Goal: Task Accomplishment & Management: Manage account settings

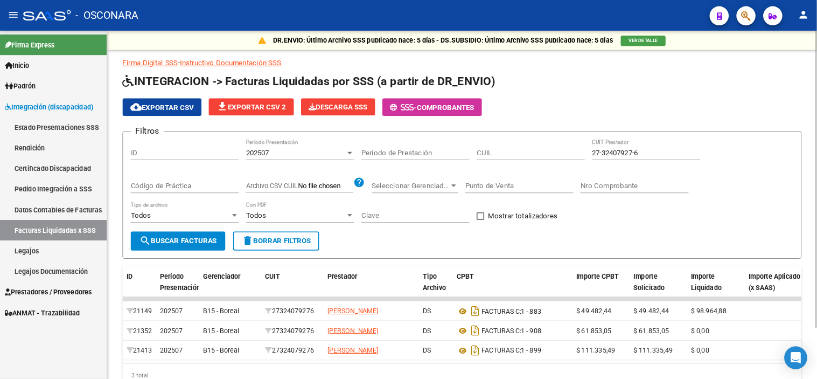
scroll to position [67, 0]
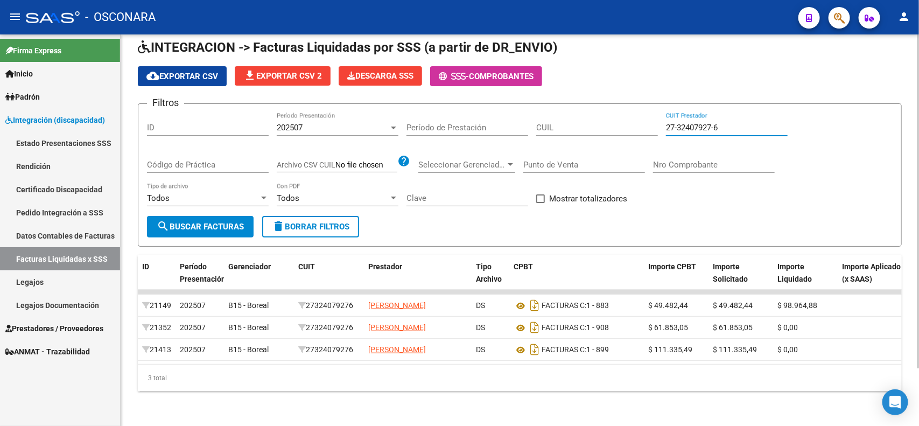
drag, startPoint x: 726, startPoint y: 100, endPoint x: 585, endPoint y: 87, distance: 141.6
click at [585, 103] on form "Filtros ID 202507 Período Presentación Período de Prestación CUIL 27-32407927-6…" at bounding box center [520, 174] width 764 height 143
paste input "3-26612617-4"
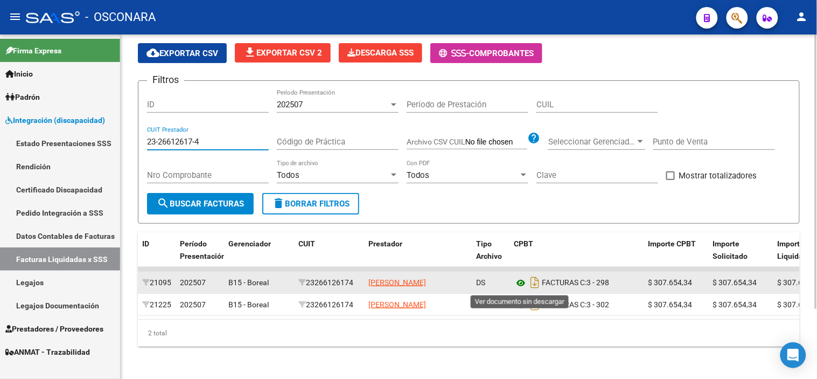
click at [519, 284] on icon at bounding box center [521, 282] width 14 height 13
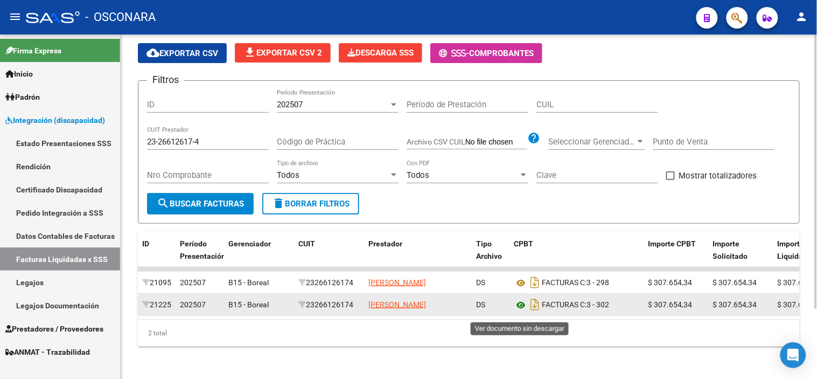
click at [524, 311] on icon at bounding box center [521, 304] width 14 height 13
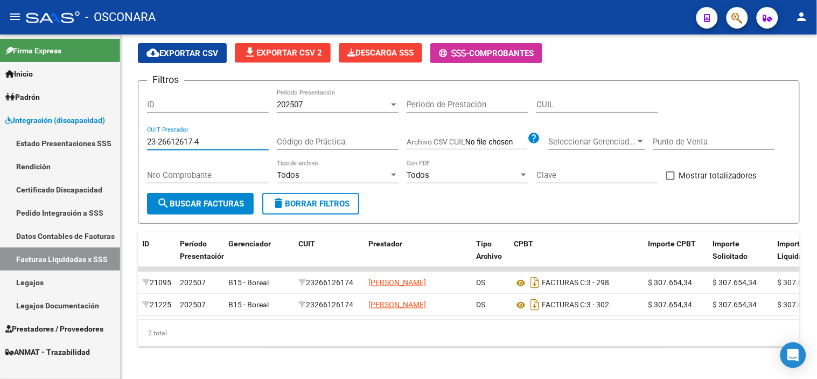
drag, startPoint x: 210, startPoint y: 142, endPoint x: 0, endPoint y: 138, distance: 210.1
click at [17, 140] on mat-sidenav-container "Firma Express Inicio Instructivos Contacto OS Padrón Análisis Afiliado Integrac…" at bounding box center [408, 206] width 817 height 344
paste input "7-25919245-0"
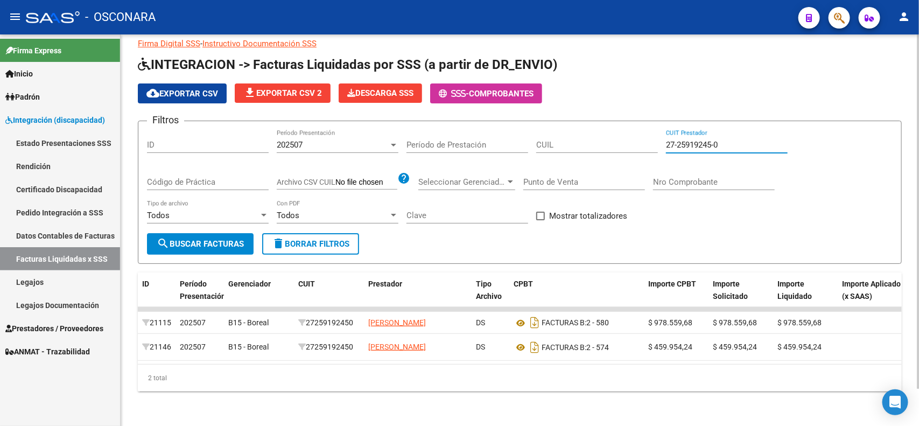
drag, startPoint x: 809, startPoint y: 1, endPoint x: 475, endPoint y: 386, distance: 510.0
click at [475, 386] on div "2 total" at bounding box center [520, 378] width 764 height 27
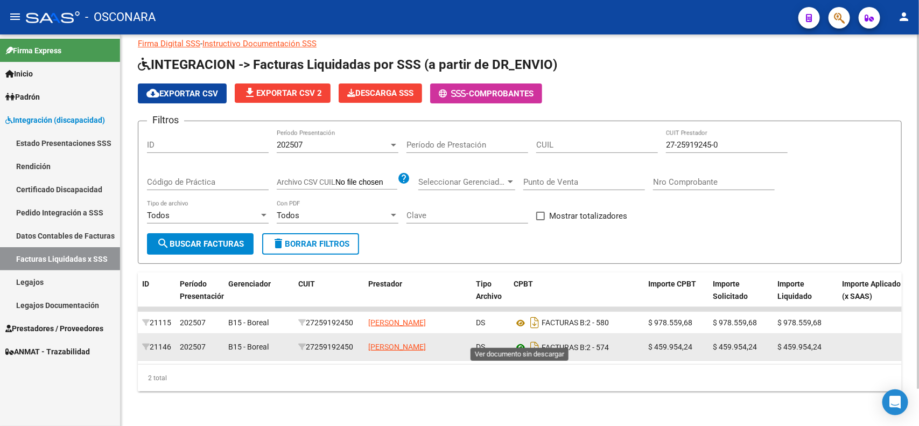
click at [523, 341] on icon at bounding box center [521, 347] width 14 height 13
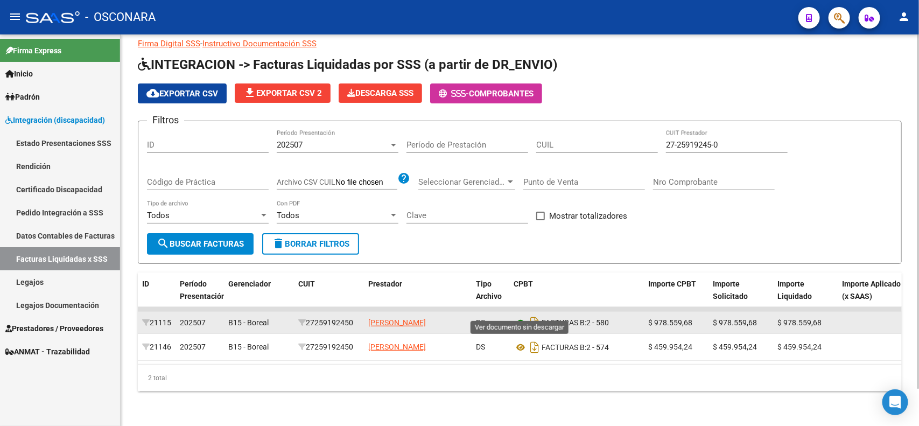
click at [524, 317] on icon at bounding box center [521, 323] width 14 height 13
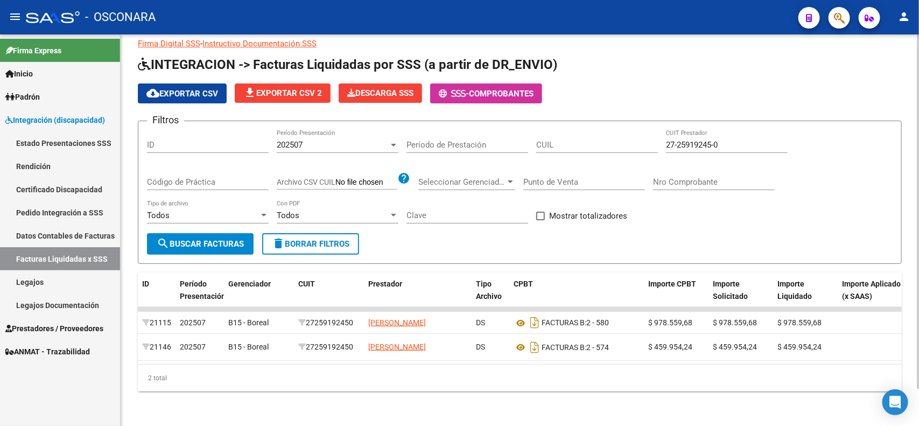
click at [507, 235] on form "Filtros ID 202507 Período Presentación Período de Prestación CUIL 27-25919245-0…" at bounding box center [520, 192] width 764 height 143
drag, startPoint x: 727, startPoint y: 132, endPoint x: 571, endPoint y: 121, distance: 156.0
click at [571, 130] on div "Filtros ID 202507 Período Presentación Período de Prestación CUIL 27-25919245-0…" at bounding box center [520, 181] width 746 height 103
paste input "4523867-9"
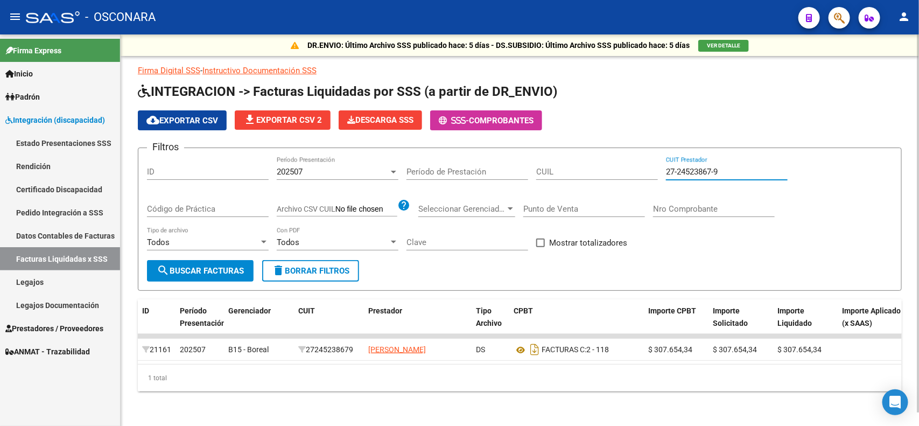
scroll to position [13, 0]
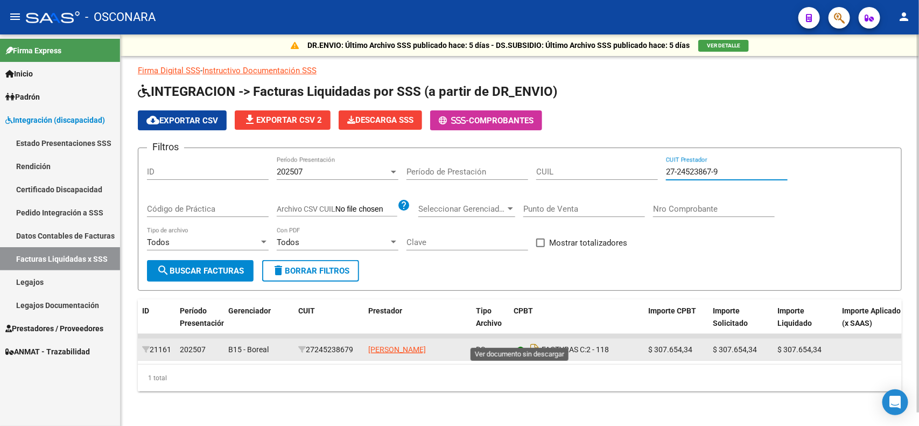
click at [518, 344] on icon at bounding box center [521, 350] width 14 height 13
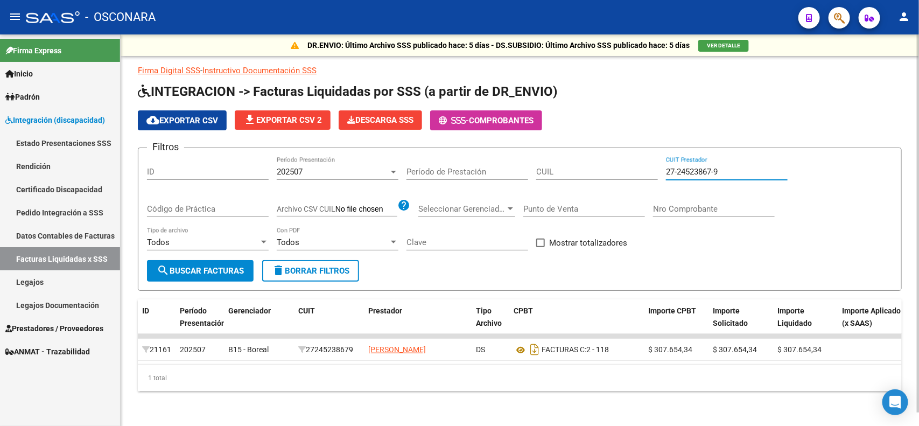
drag, startPoint x: 724, startPoint y: 158, endPoint x: 414, endPoint y: 117, distance: 313.3
click at [415, 117] on app-list-header "INTEGRACION -> Facturas Liquidadas por SSS (a partir de DR_ENVIO) cloud_downloa…" at bounding box center [520, 187] width 764 height 208
paste input "3840465-2"
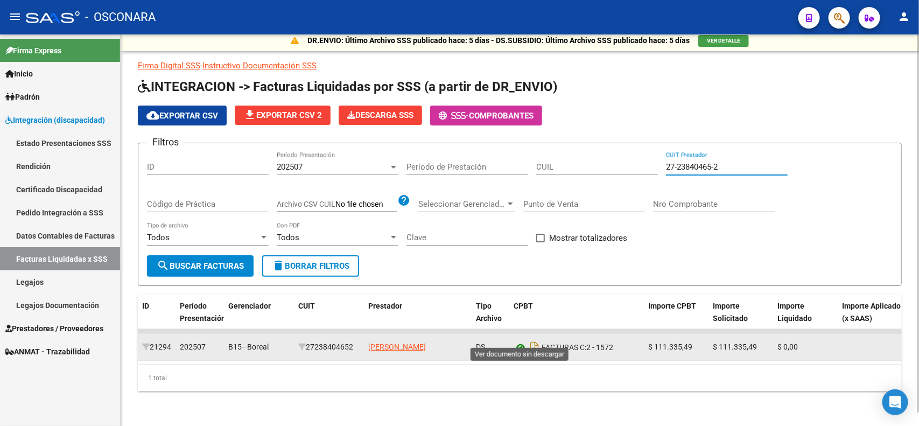
click at [522, 341] on icon at bounding box center [521, 347] width 14 height 13
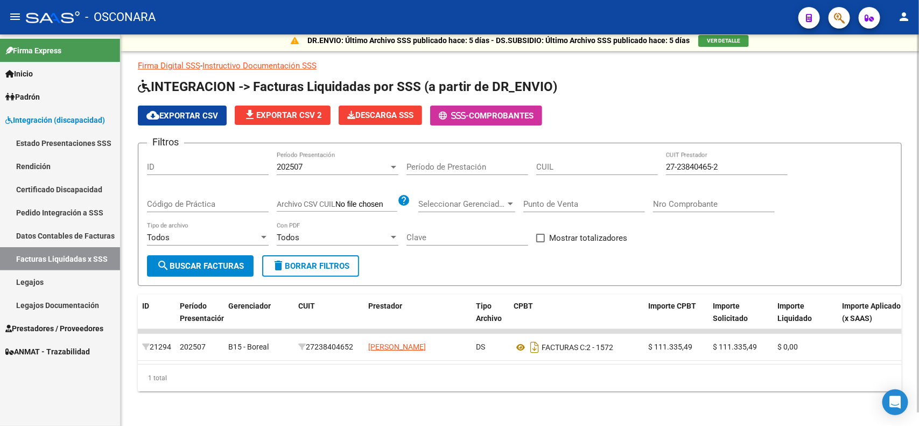
drag, startPoint x: 740, startPoint y: 148, endPoint x: 703, endPoint y: 157, distance: 38.7
click at [703, 155] on div "27-23840465-2 CUIT Prestador" at bounding box center [727, 163] width 122 height 23
drag, startPoint x: 728, startPoint y: 157, endPoint x: 531, endPoint y: 143, distance: 197.6
click at [534, 152] on div "Filtros ID 202507 Período Presentación Período de Prestación CUIL 27-23840465-2…" at bounding box center [520, 203] width 746 height 103
paste input "37200938-7"
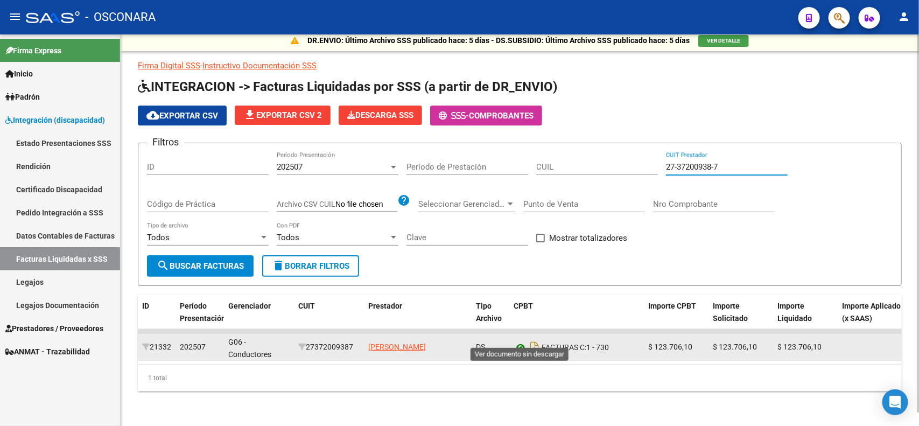
click at [518, 341] on icon at bounding box center [521, 347] width 14 height 13
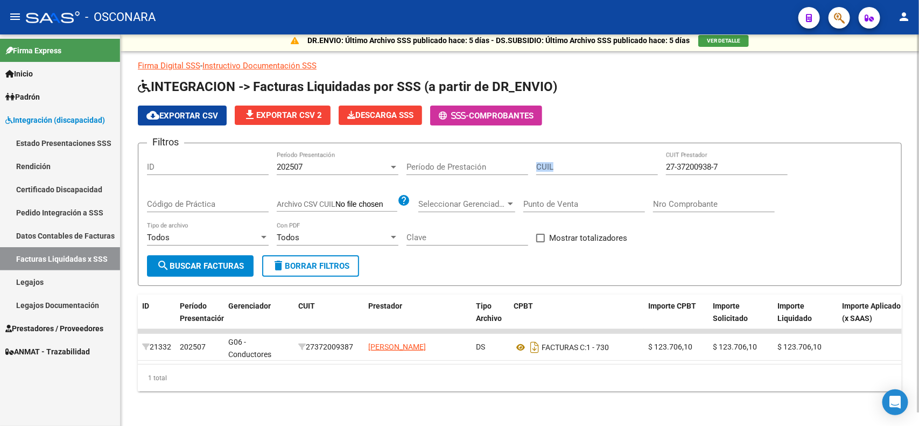
drag, startPoint x: 737, startPoint y: 151, endPoint x: 500, endPoint y: 128, distance: 238.1
click at [516, 128] on app-list-header "INTEGRACION -> Facturas Liquidadas por SSS (a partir de DR_ENVIO) cloud_downloa…" at bounding box center [520, 182] width 764 height 208
drag, startPoint x: 731, startPoint y: 158, endPoint x: 571, endPoint y: 145, distance: 159.9
click at [571, 152] on div "Filtros ID 202507 Período Presentación Período de Prestación CUIL 27-37200938-7…" at bounding box center [520, 203] width 746 height 103
paste input "33-71788340-9"
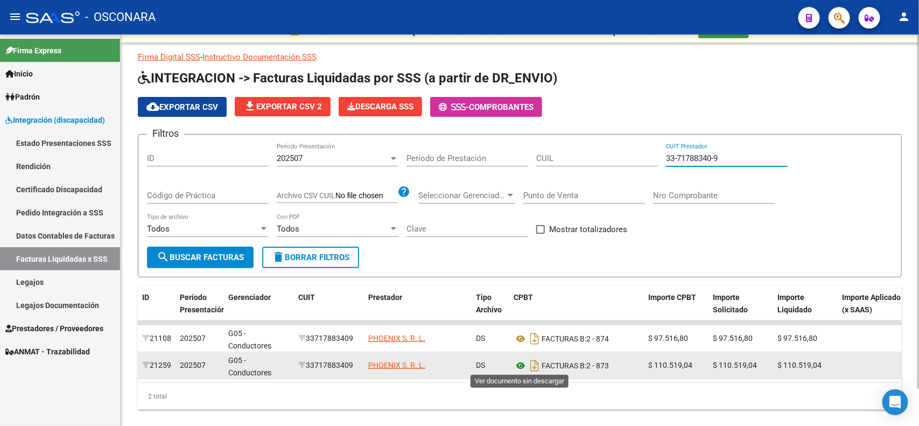
click at [523, 364] on icon at bounding box center [521, 365] width 14 height 13
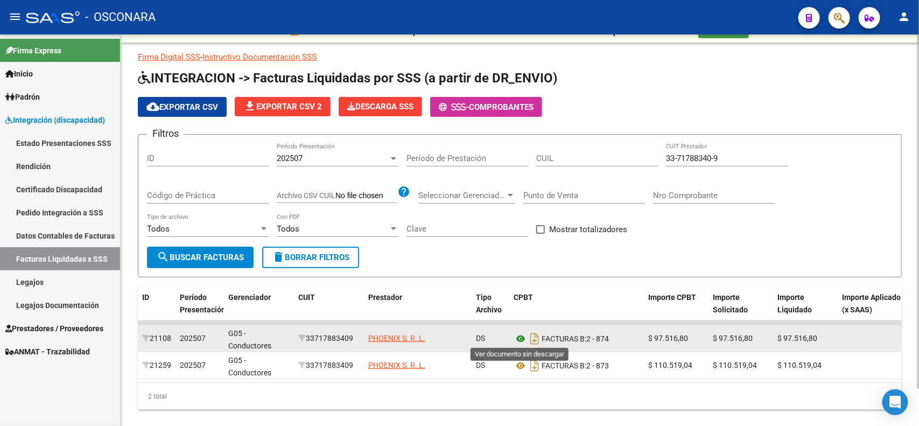
click at [521, 340] on icon at bounding box center [521, 338] width 14 height 13
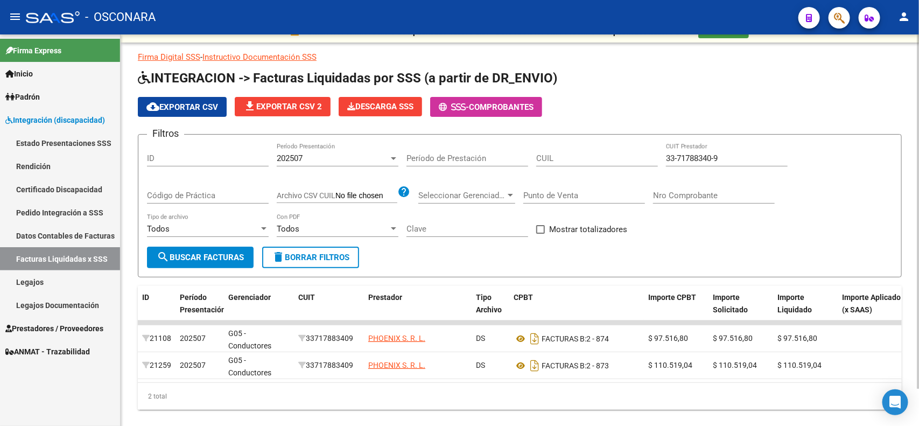
drag, startPoint x: 734, startPoint y: 156, endPoint x: 499, endPoint y: 149, distance: 234.9
click at [499, 149] on div "Filtros ID 202507 Período Presentación Período de Prestación CUIL 33-71788340-9…" at bounding box center [520, 194] width 746 height 103
paste input "27-35202991-8"
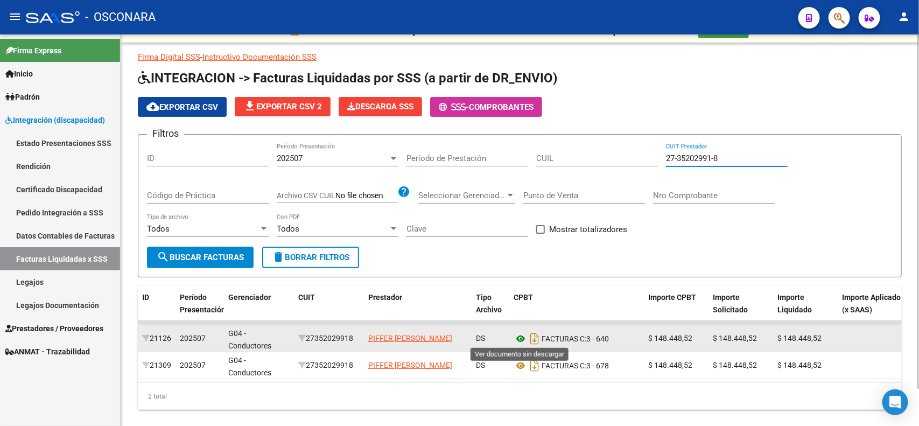
click at [515, 334] on icon at bounding box center [521, 338] width 14 height 13
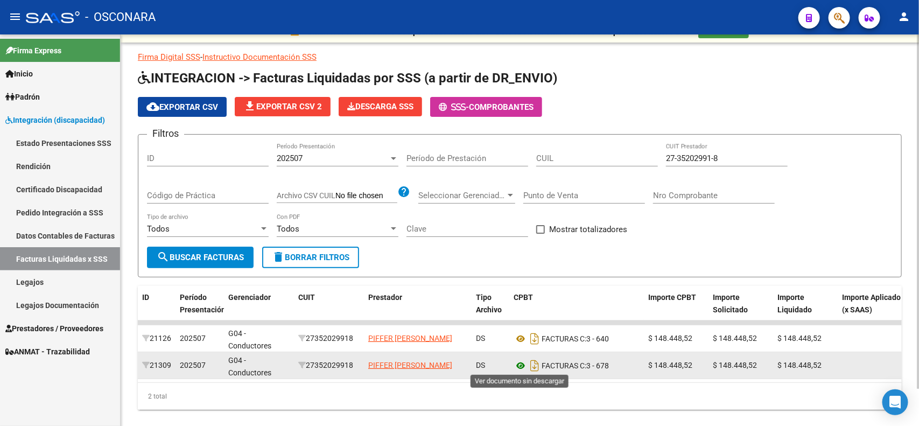
click at [519, 367] on icon at bounding box center [521, 365] width 14 height 13
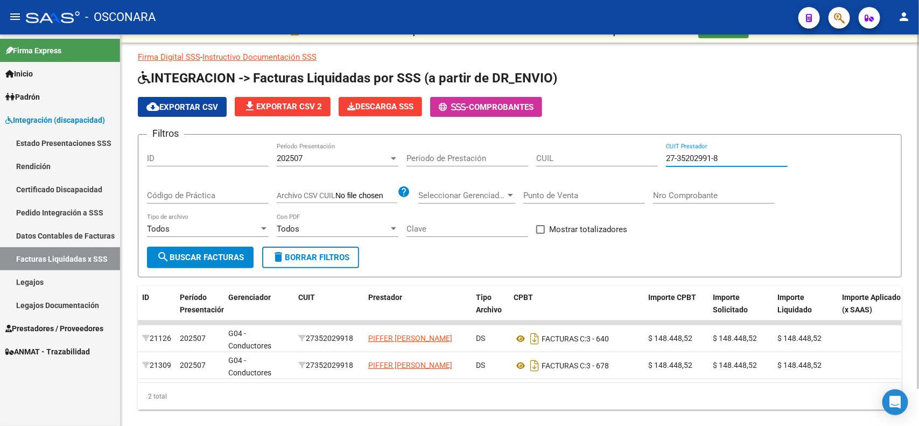
drag, startPoint x: 731, startPoint y: 152, endPoint x: 540, endPoint y: 162, distance: 191.4
click at [540, 162] on div "Filtros ID 202507 Período Presentación Período de Prestación CUIL 27-35202991-8…" at bounding box center [520, 194] width 746 height 103
paste input "4016413-5"
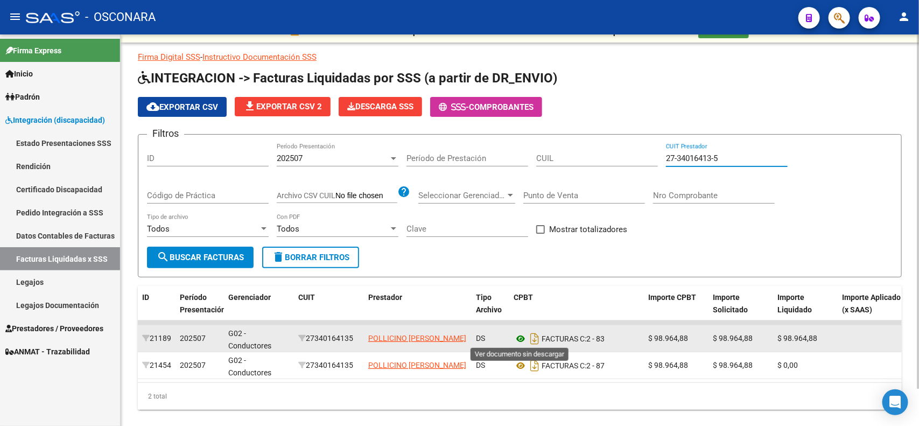
click at [518, 337] on icon at bounding box center [521, 338] width 14 height 13
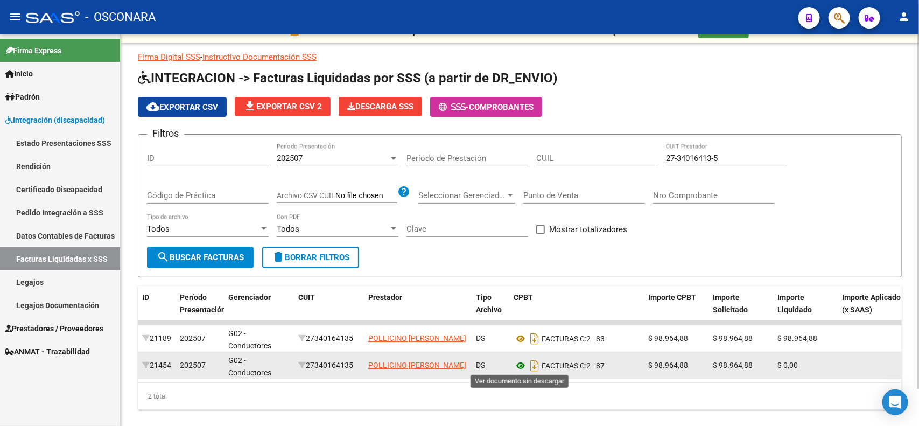
click at [518, 367] on icon at bounding box center [521, 365] width 14 height 13
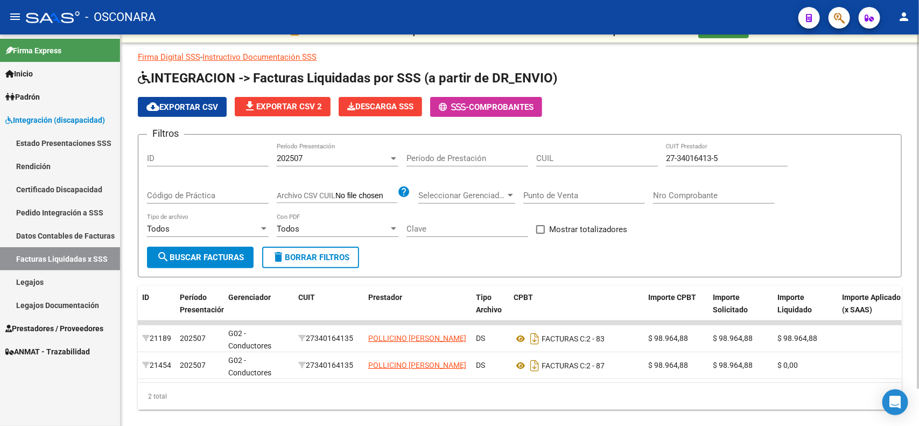
drag, startPoint x: 734, startPoint y: 154, endPoint x: 529, endPoint y: 156, distance: 204.6
click at [542, 156] on div "Filtros ID 202507 Período Presentación Período de Prestación CUIL 27-34016413-5…" at bounding box center [520, 194] width 746 height 103
paste input "3303969-4"
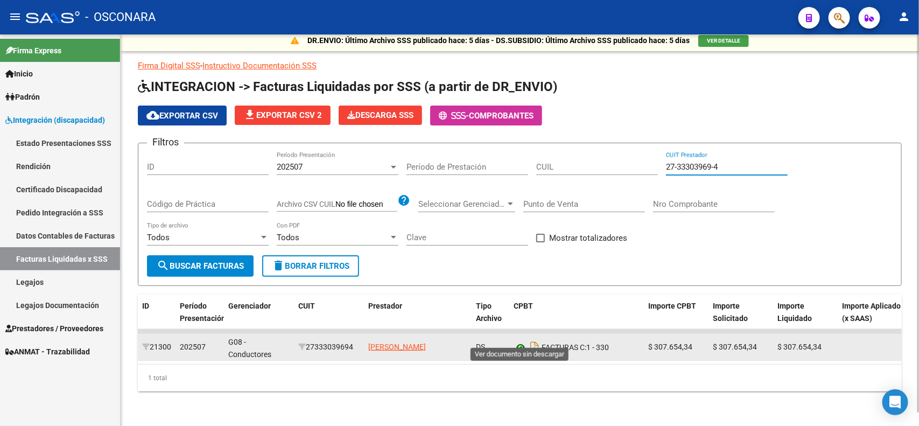
click at [518, 341] on icon at bounding box center [521, 347] width 14 height 13
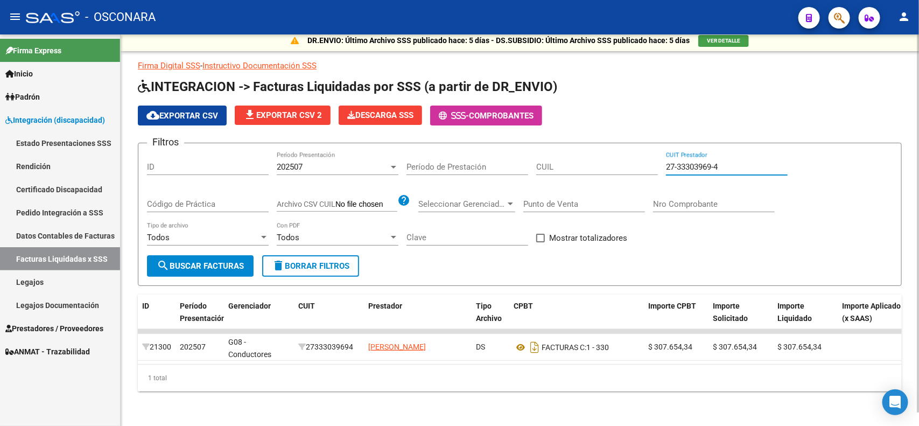
drag, startPoint x: 736, startPoint y: 153, endPoint x: 378, endPoint y: 120, distance: 359.7
click at [645, 158] on div "Filtros ID 202507 Período Presentación Período de Prestación CUIL 27-33303969-4…" at bounding box center [520, 203] width 746 height 103
paste input "42514534-2"
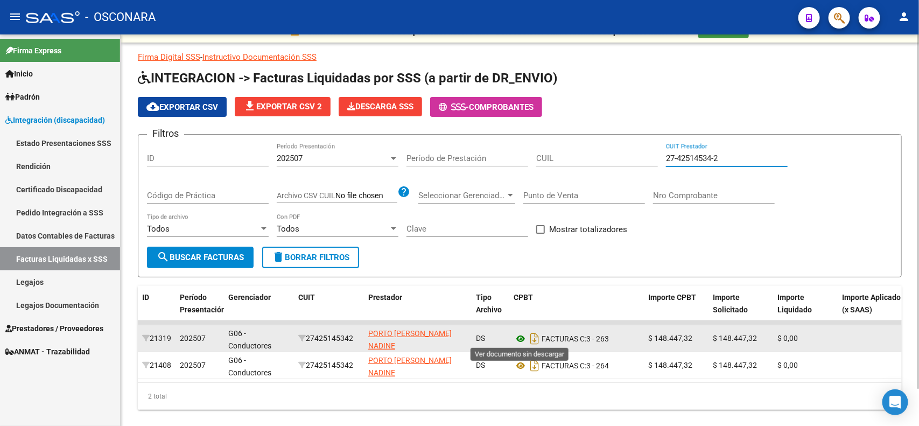
click at [518, 338] on icon at bounding box center [521, 338] width 14 height 13
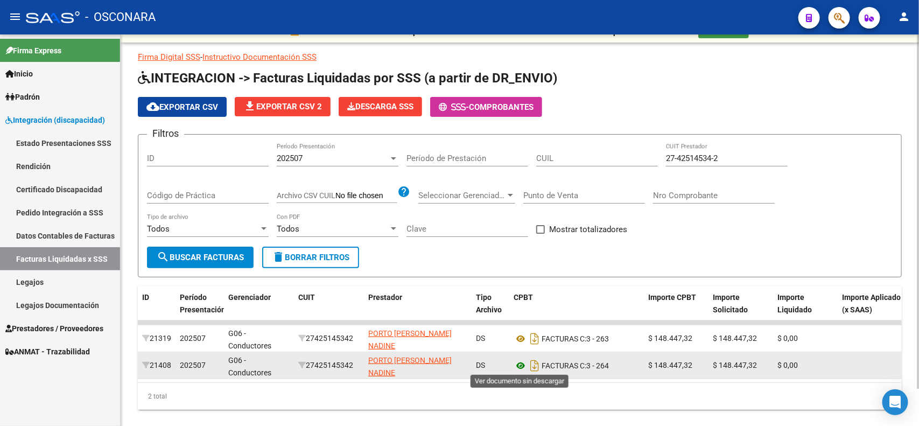
click at [514, 365] on icon at bounding box center [521, 365] width 14 height 13
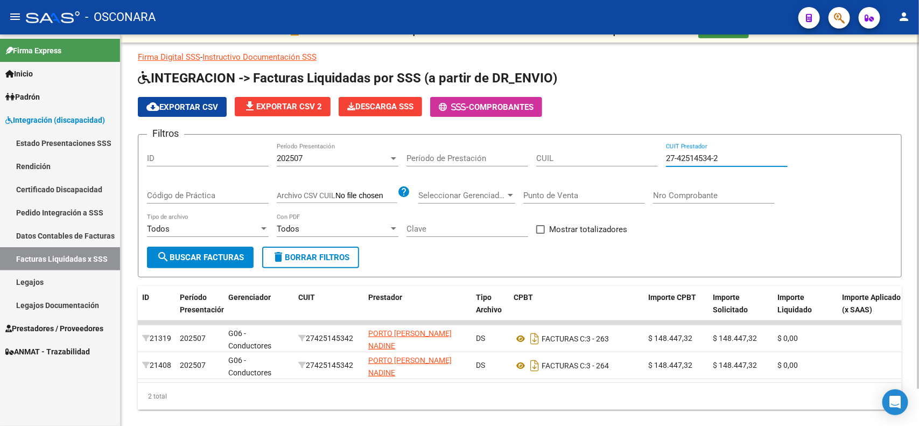
drag, startPoint x: 725, startPoint y: 158, endPoint x: 520, endPoint y: 139, distance: 205.5
click at [522, 139] on form "Filtros ID 202507 Período Presentación Período de Prestación CUIL 27-42514534-2…" at bounding box center [520, 205] width 764 height 143
paste input "30-71481636-1"
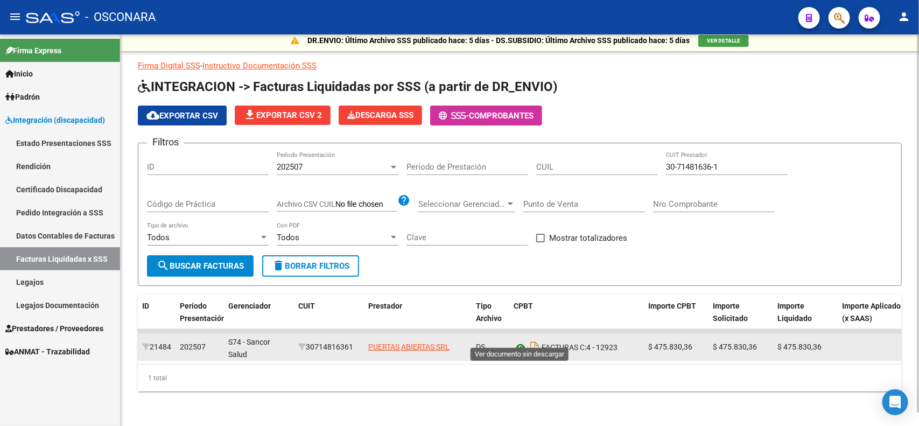
click at [519, 341] on icon at bounding box center [521, 347] width 14 height 13
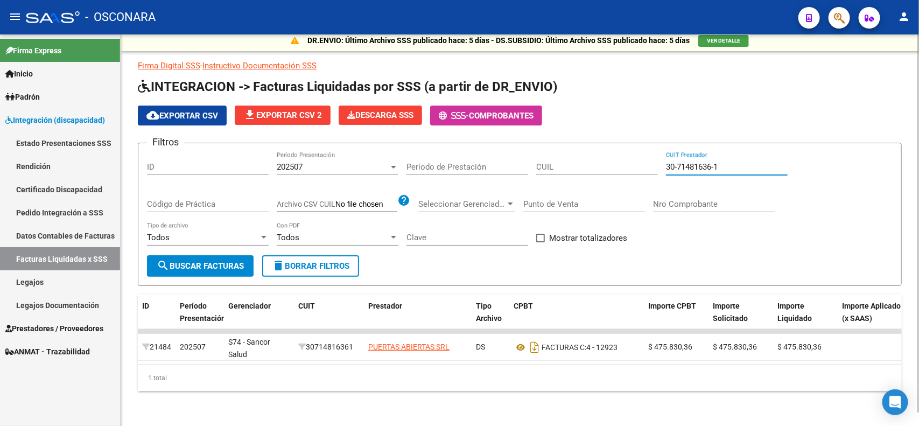
drag, startPoint x: 735, startPoint y: 153, endPoint x: 429, endPoint y: 128, distance: 307.5
click at [471, 143] on form "Filtros ID 202507 Período Presentación Período de Prestación CUIL 30-71481636-1…" at bounding box center [520, 214] width 764 height 143
paste input "30747-5"
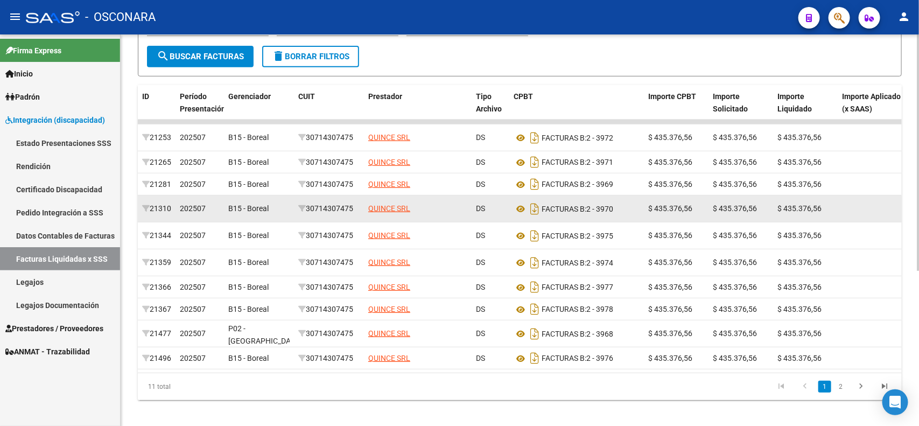
scroll to position [215, 0]
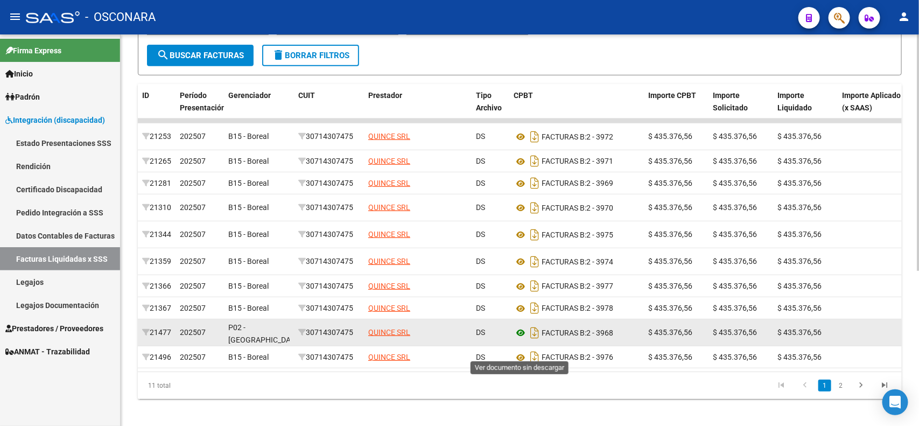
click at [522, 339] on icon at bounding box center [521, 332] width 14 height 13
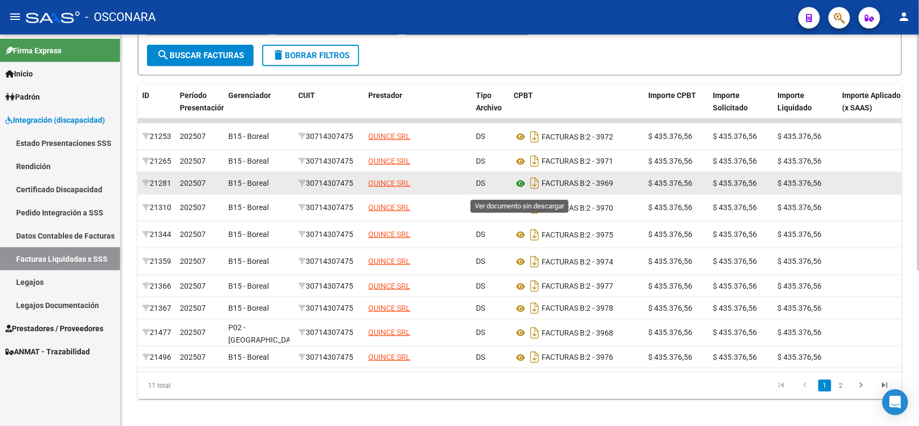
click at [518, 190] on icon at bounding box center [521, 183] width 14 height 13
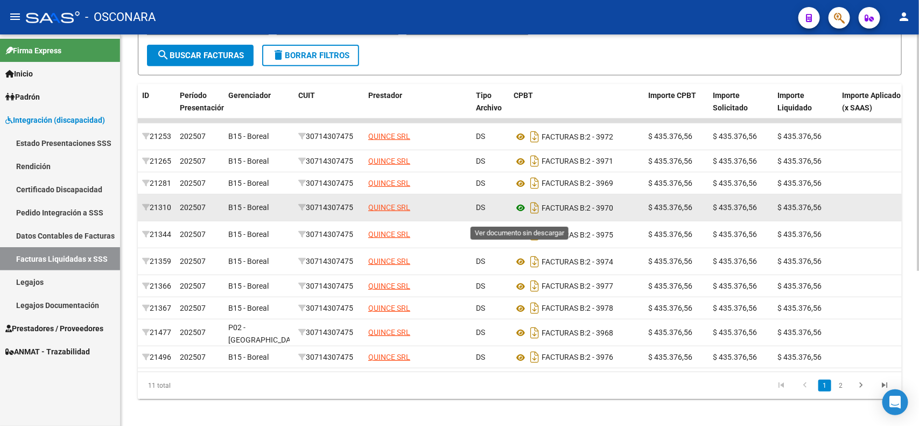
click at [515, 214] on icon at bounding box center [521, 207] width 14 height 13
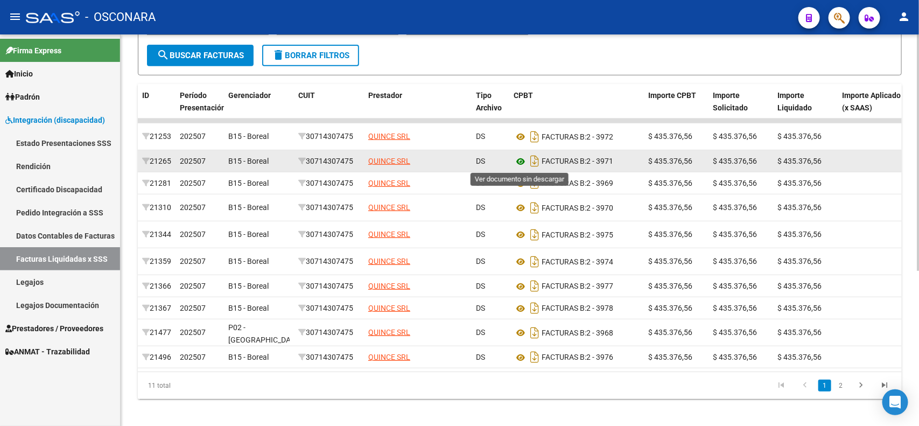
click at [519, 163] on icon at bounding box center [521, 161] width 14 height 13
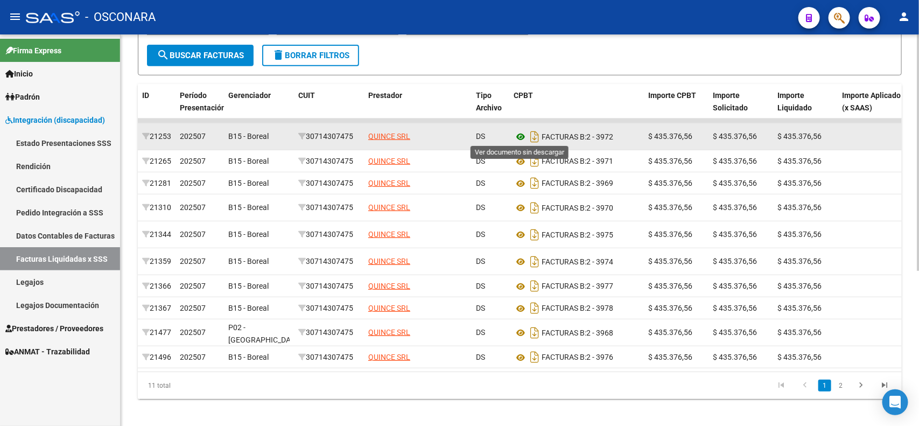
click at [520, 133] on icon at bounding box center [521, 136] width 14 height 13
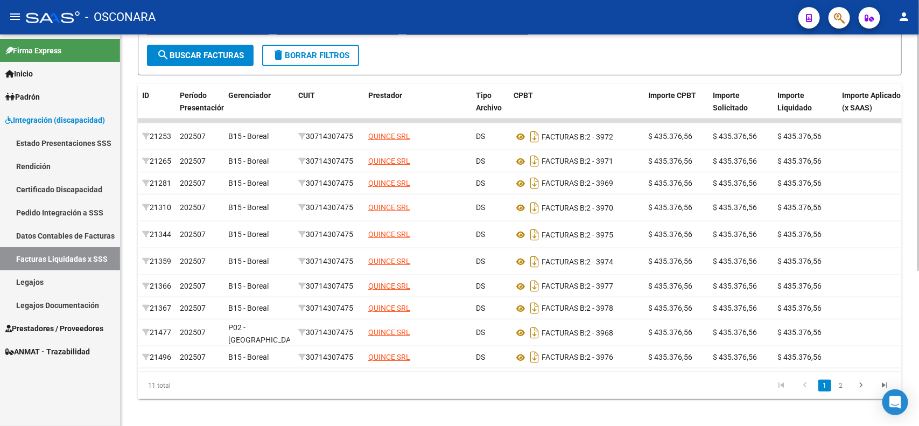
click at [840, 392] on link "2" at bounding box center [841, 386] width 13 height 12
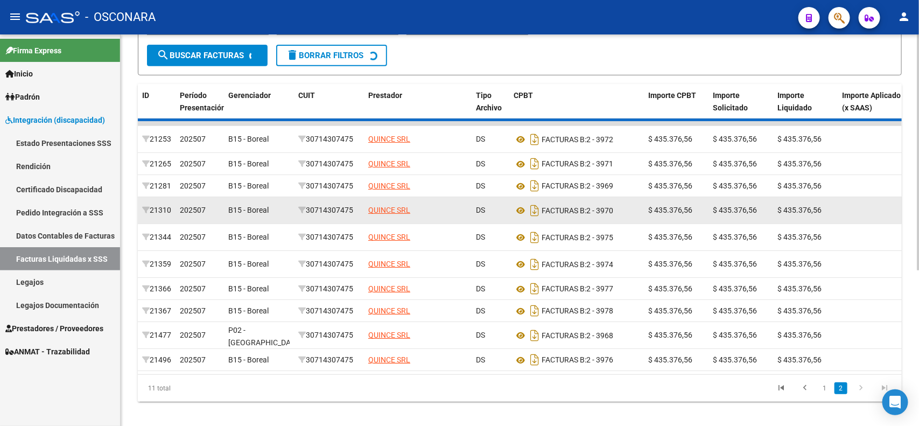
scroll to position [13, 0]
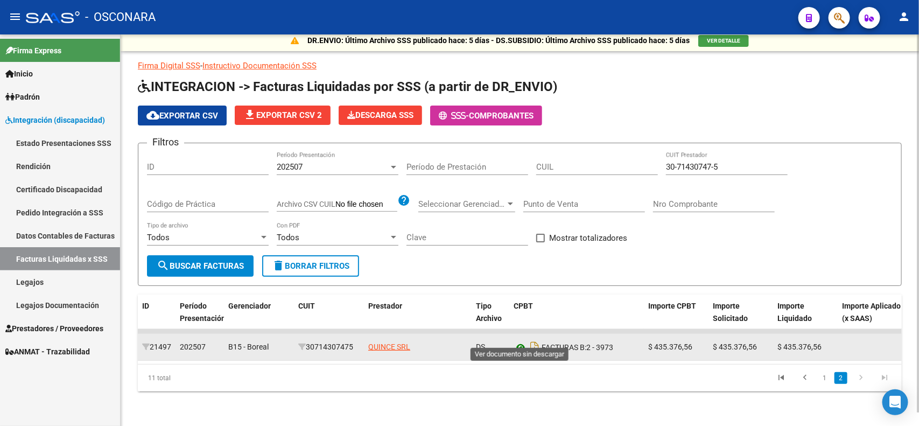
click at [514, 341] on icon at bounding box center [521, 347] width 14 height 13
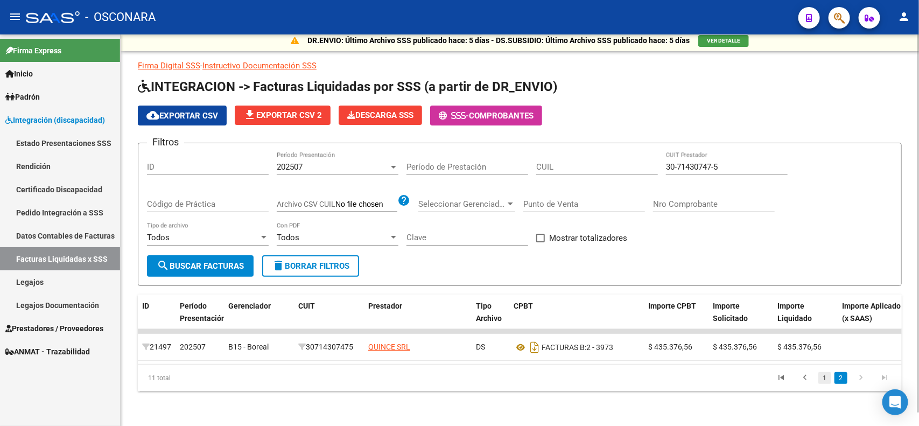
click at [824, 380] on link "1" at bounding box center [825, 378] width 13 height 12
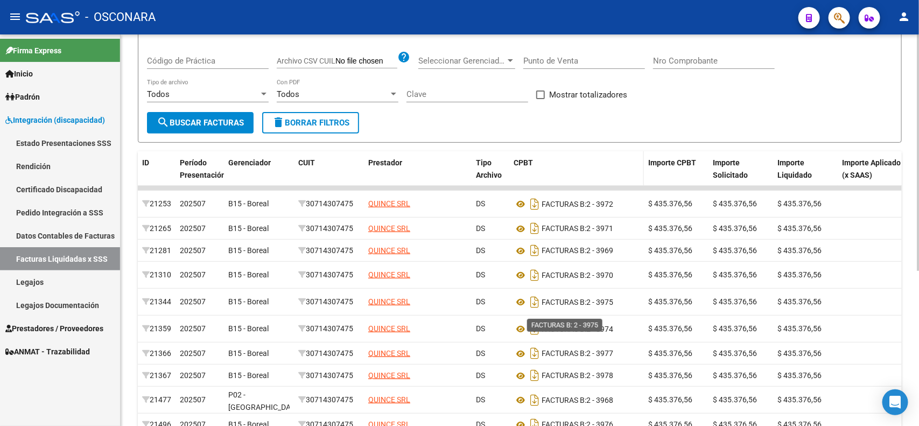
scroll to position [215, 0]
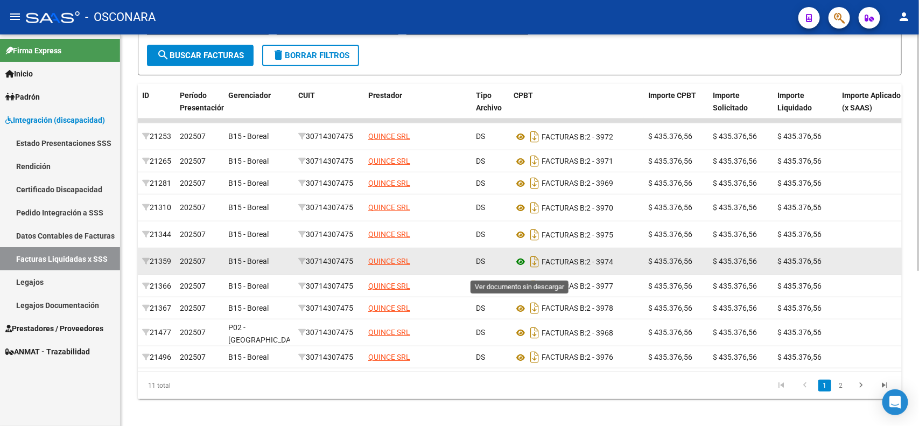
click at [520, 265] on icon at bounding box center [521, 261] width 14 height 13
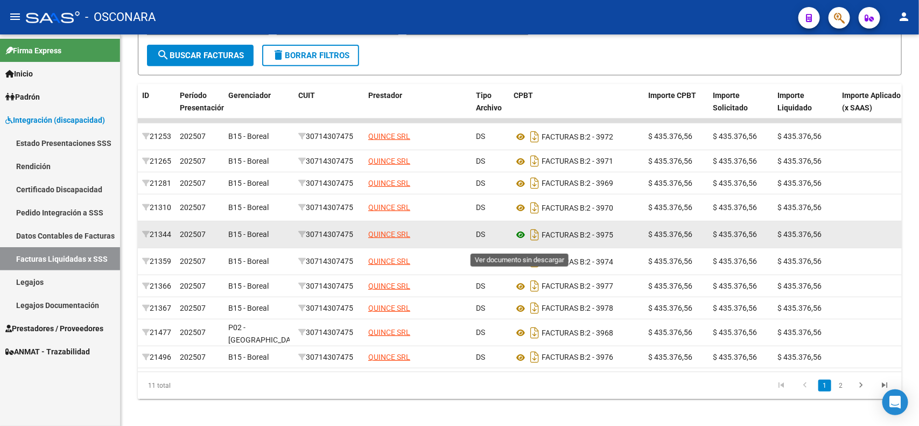
click at [516, 237] on icon at bounding box center [521, 234] width 14 height 13
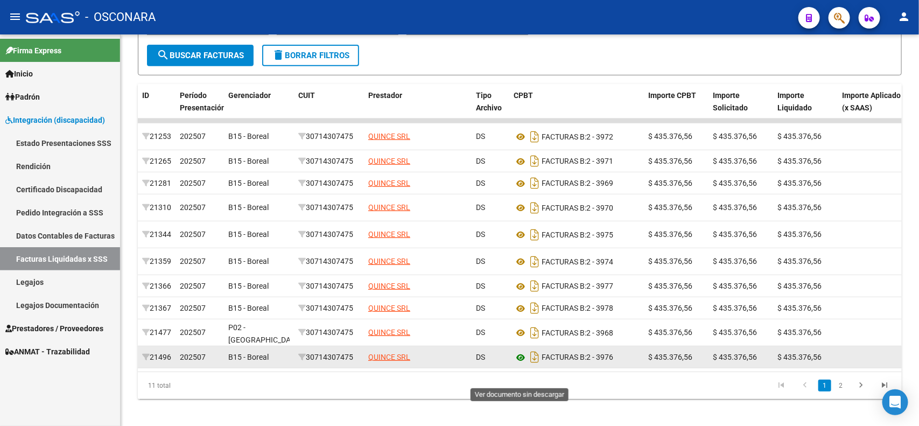
click at [517, 364] on icon at bounding box center [521, 357] width 14 height 13
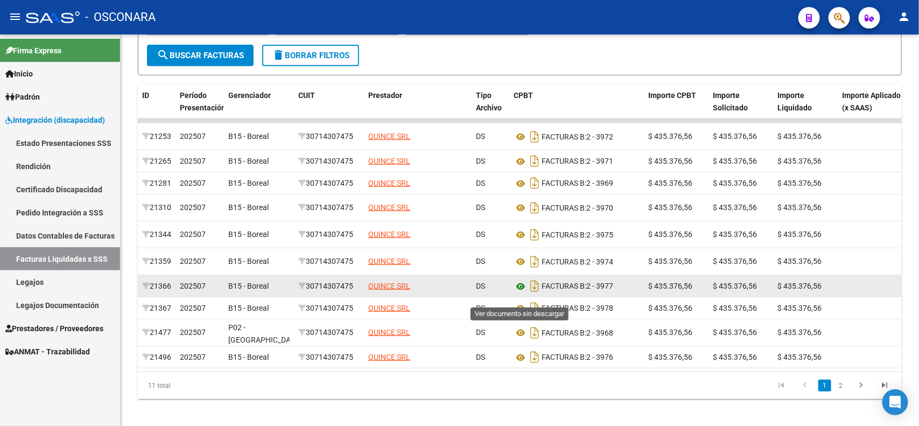
click at [518, 293] on icon at bounding box center [521, 286] width 14 height 13
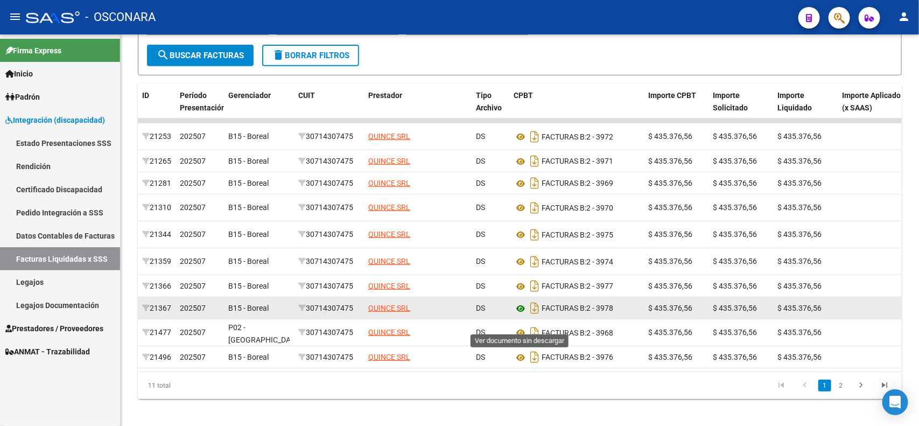
click at [519, 315] on icon at bounding box center [521, 308] width 14 height 13
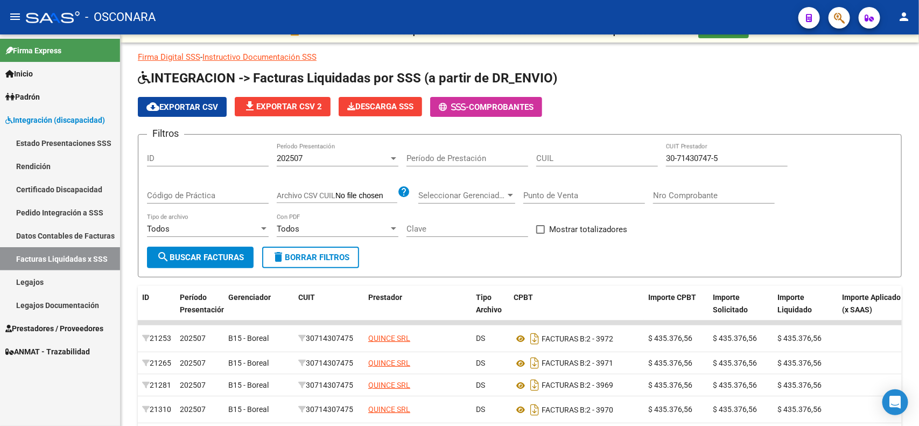
scroll to position [0, 0]
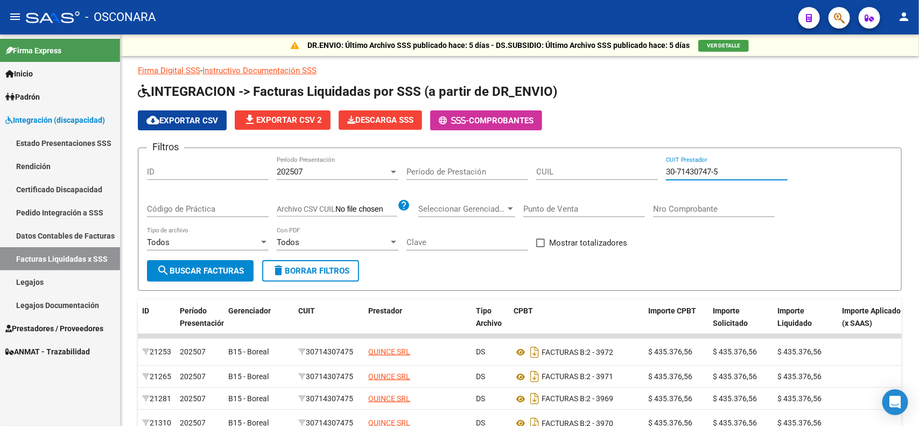
click at [745, 173] on input "30-71430747-5" at bounding box center [727, 172] width 122 height 10
paste input "23-25126682-4"
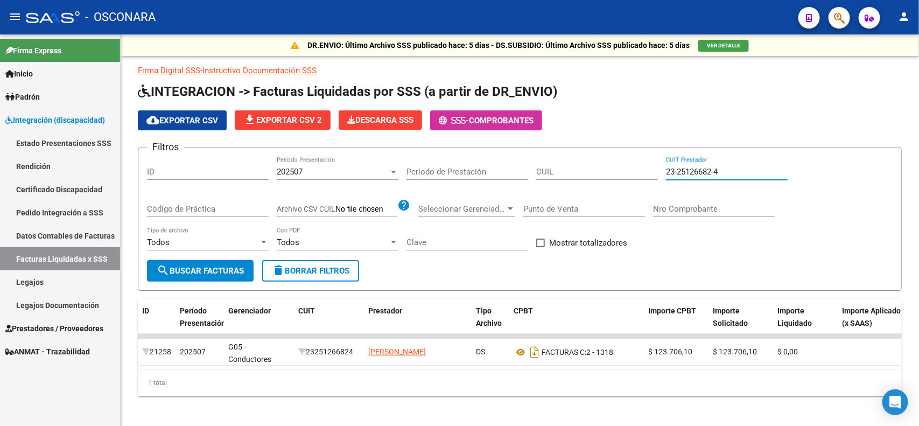
scroll to position [13, 0]
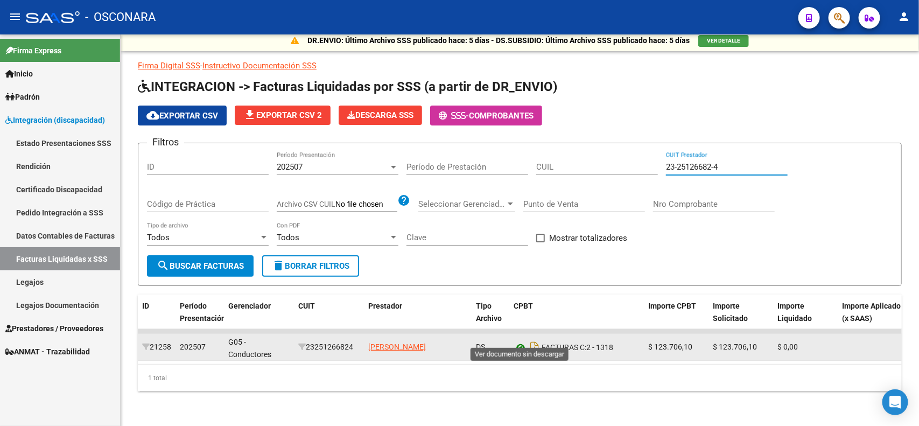
click at [519, 343] on icon at bounding box center [521, 347] width 14 height 13
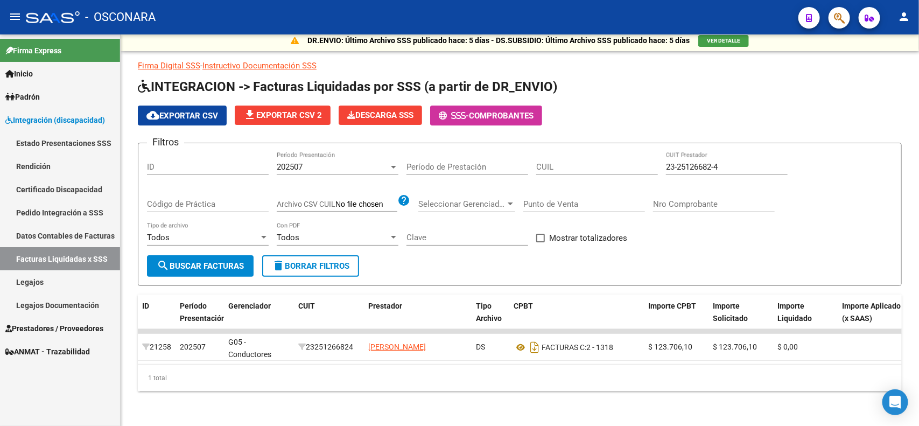
click at [760, 152] on div "23-25126682-4 CUIT Prestador" at bounding box center [727, 163] width 122 height 23
click at [758, 162] on input "23-25126682-4" at bounding box center [727, 167] width 122 height 10
paste input "7-30657330-1"
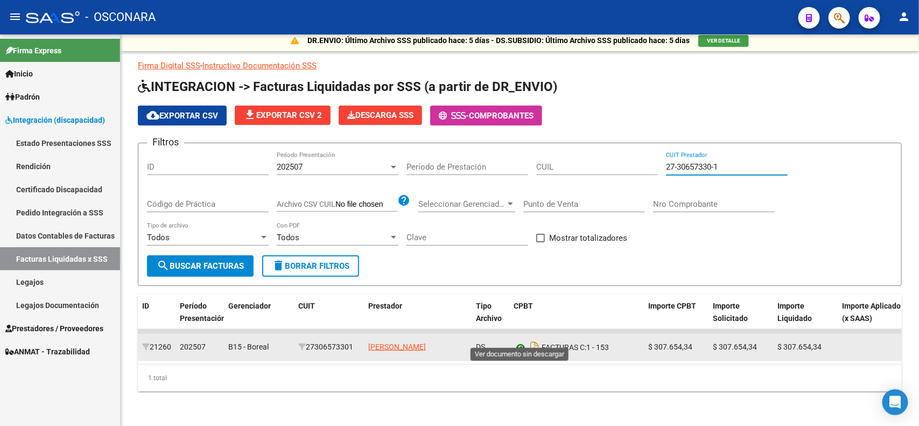
click at [516, 341] on icon at bounding box center [521, 347] width 14 height 13
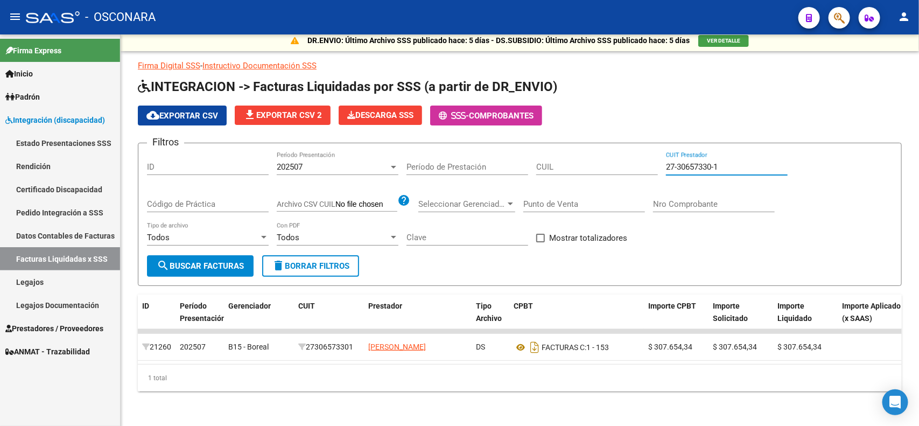
drag, startPoint x: 734, startPoint y: 154, endPoint x: 442, endPoint y: 130, distance: 292.8
click at [528, 152] on div "Filtros ID 202507 Período Presentación Período de Prestación CUIL 27-30657330-1…" at bounding box center [520, 203] width 746 height 103
paste input "4195133-5"
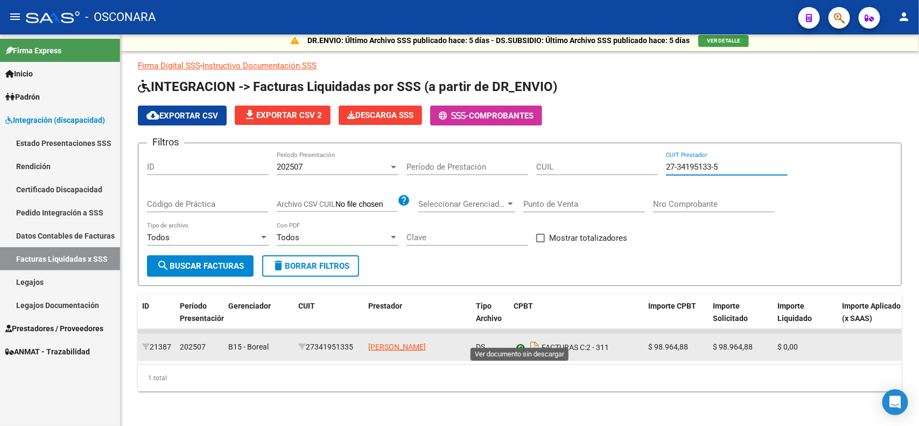
click at [515, 341] on icon at bounding box center [521, 347] width 14 height 13
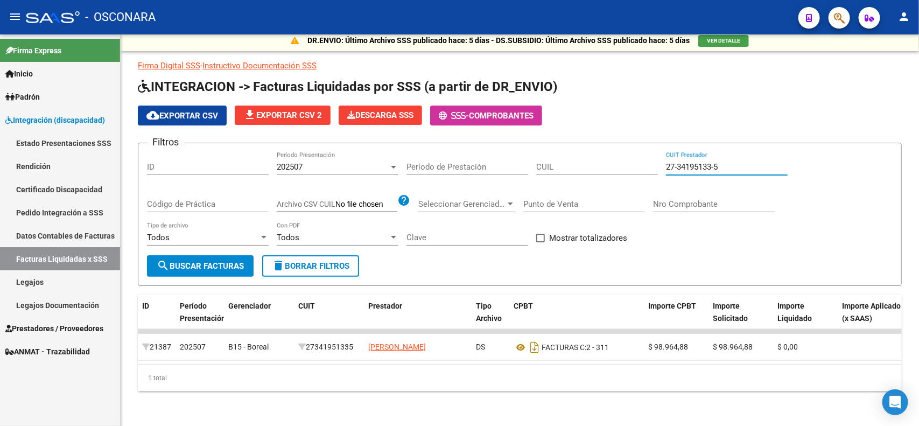
drag, startPoint x: 744, startPoint y: 154, endPoint x: 415, endPoint y: 130, distance: 329.9
click at [415, 130] on app-list-header "INTEGRACION -> Facturas Liquidadas por SSS (a partir de DR_ENVIO) cloud_downloa…" at bounding box center [520, 182] width 764 height 208
paste input "0847849-7"
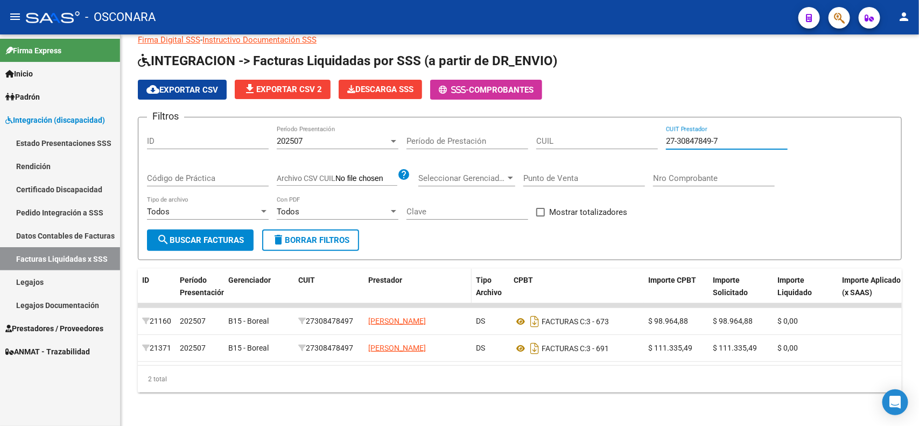
scroll to position [40, 0]
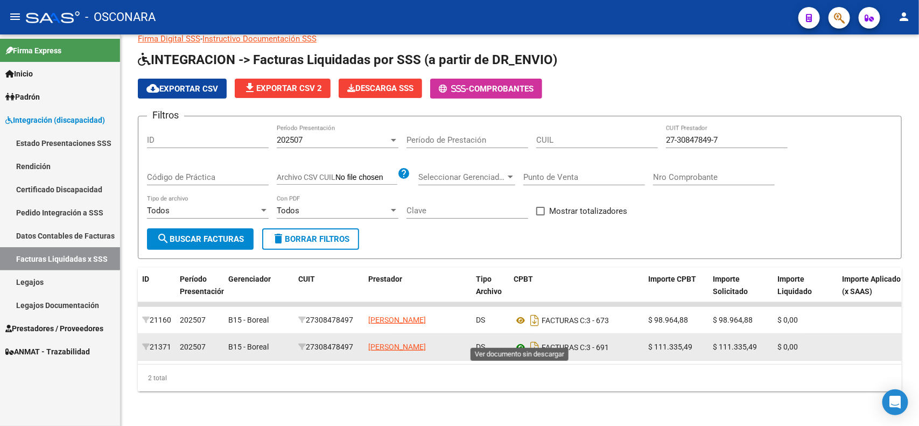
click at [514, 341] on icon at bounding box center [521, 347] width 14 height 13
click at [522, 342] on icon at bounding box center [521, 347] width 14 height 13
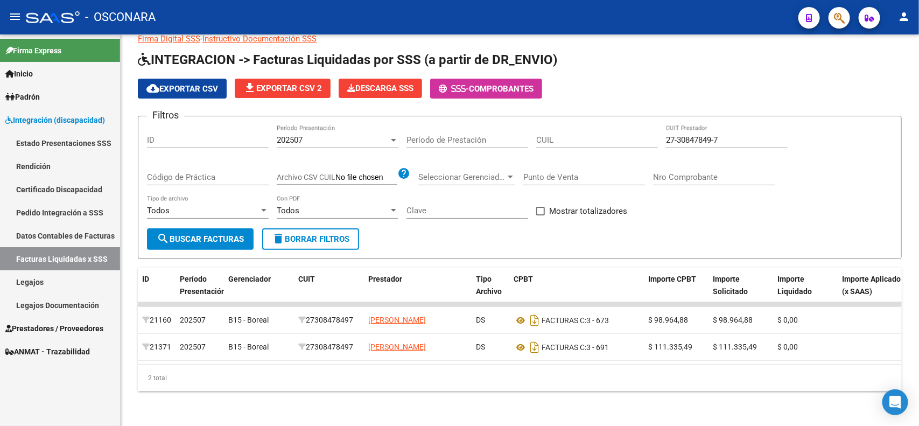
drag, startPoint x: 759, startPoint y: 129, endPoint x: 397, endPoint y: 117, distance: 362.1
click at [400, 125] on div "Filtros ID 202507 Período Presentación Período de Prestación CUIL 27-30847849-7…" at bounding box center [520, 176] width 746 height 103
paste input "23022027"
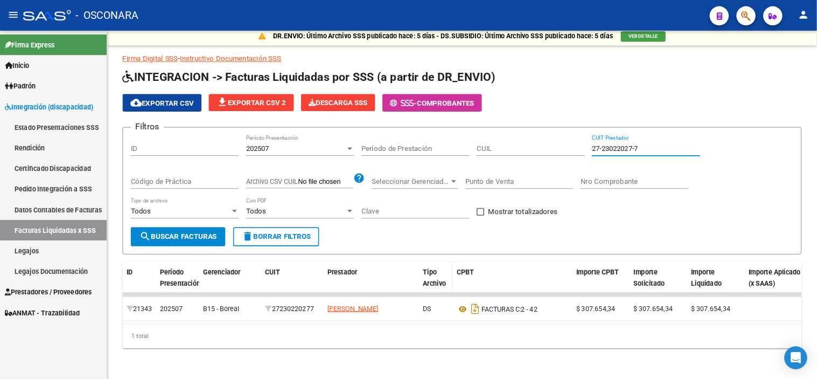
scroll to position [13, 0]
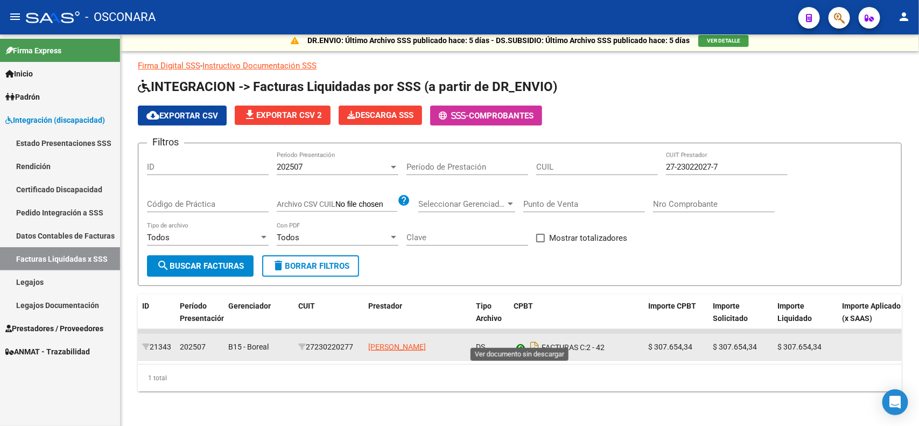
click at [525, 341] on icon at bounding box center [521, 347] width 14 height 13
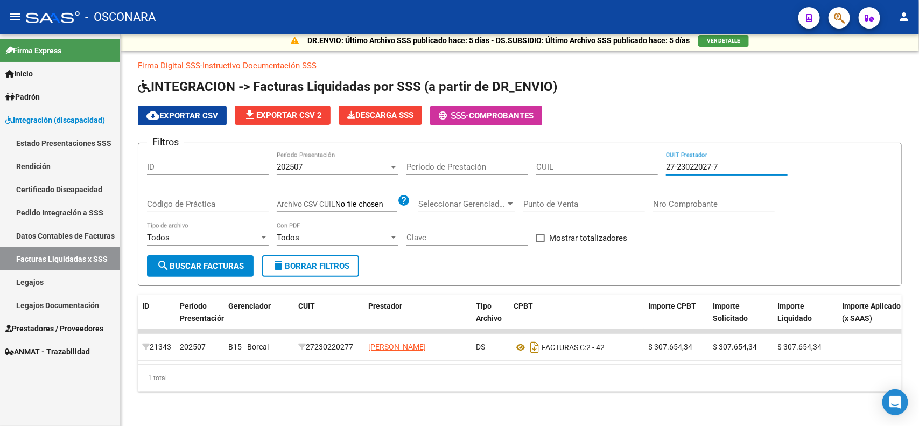
drag, startPoint x: 765, startPoint y: 160, endPoint x: 317, endPoint y: 101, distance: 452.4
click at [318, 101] on app-list-header "INTEGRACION -> Facturas Liquidadas por SSS (a partir de DR_ENVIO) cloud_downloa…" at bounding box center [520, 182] width 764 height 208
paste input "0-25127956-0"
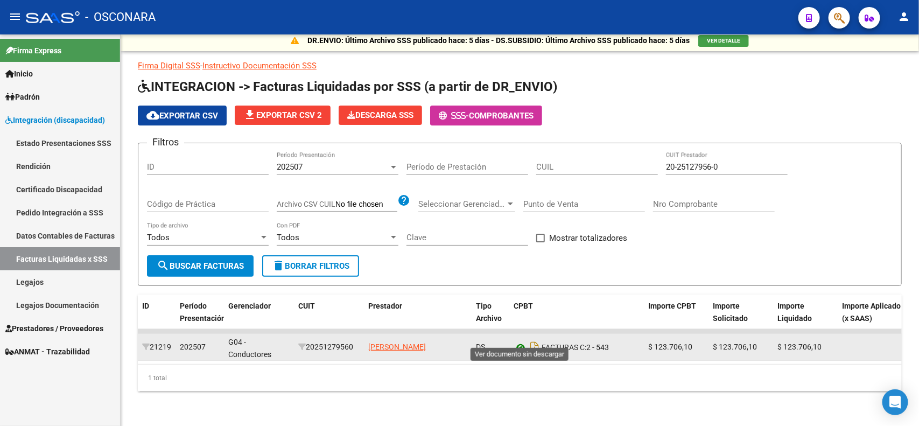
click at [521, 341] on icon at bounding box center [521, 347] width 14 height 13
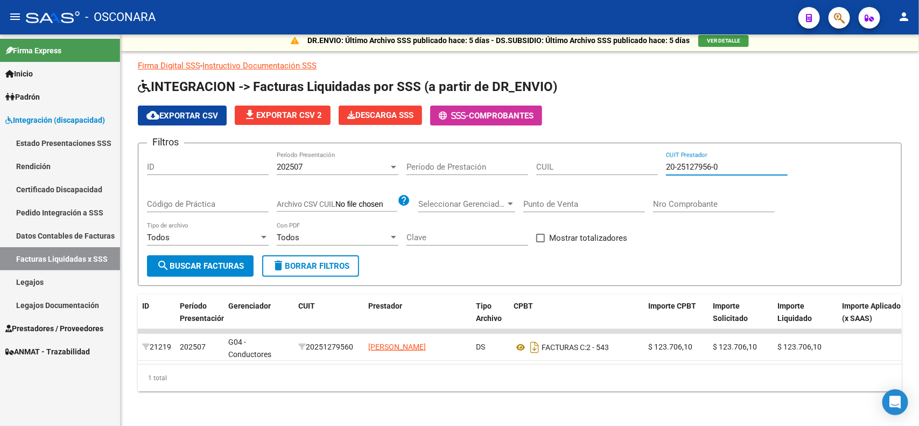
drag, startPoint x: 737, startPoint y: 152, endPoint x: 572, endPoint y: 141, distance: 164.6
click at [574, 143] on form "Filtros ID 202507 Período Presentación Período de Prestación CUIL 20-25127956-0…" at bounding box center [520, 214] width 764 height 143
paste input "7-32159433-1"
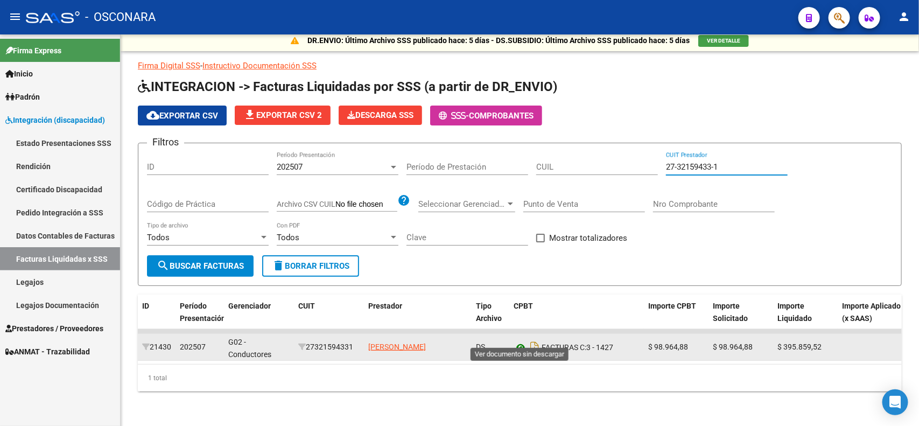
click at [517, 341] on icon at bounding box center [521, 347] width 14 height 13
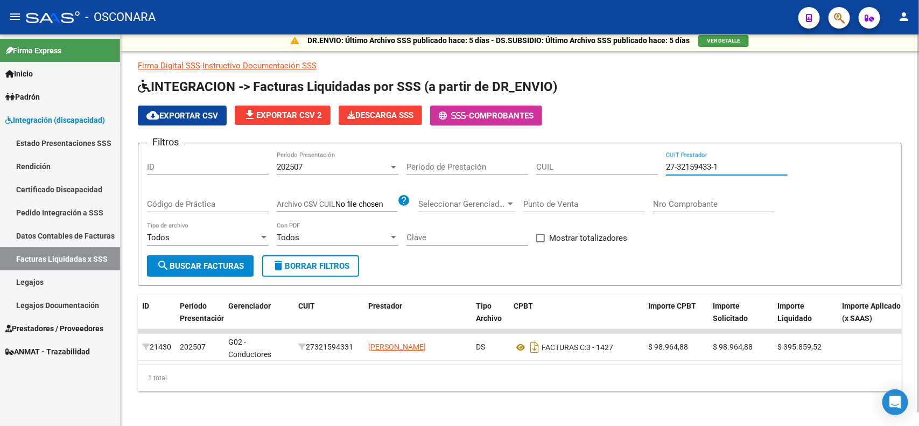
drag, startPoint x: 747, startPoint y: 156, endPoint x: 451, endPoint y: 128, distance: 297.6
click at [471, 131] on app-list-header "INTEGRACION -> Facturas Liquidadas por SSS (a partir de DR_ENVIO) cloud_downloa…" at bounding box center [520, 182] width 764 height 208
paste input "0-33419648-9"
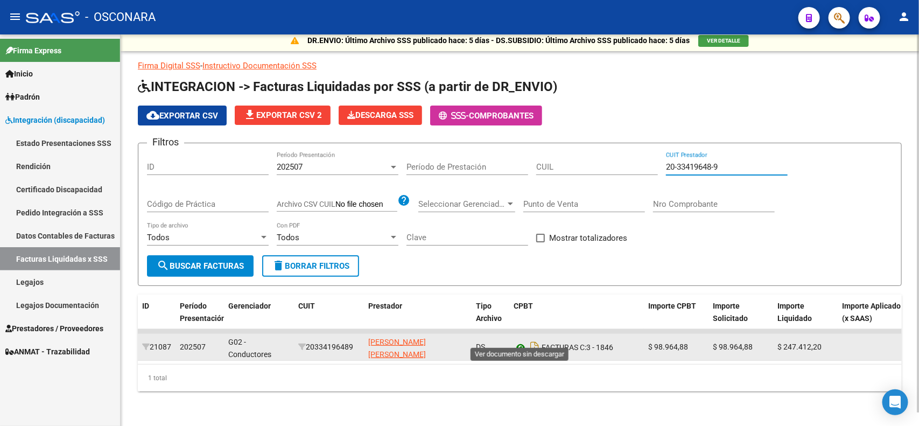
click at [518, 343] on icon at bounding box center [521, 347] width 14 height 13
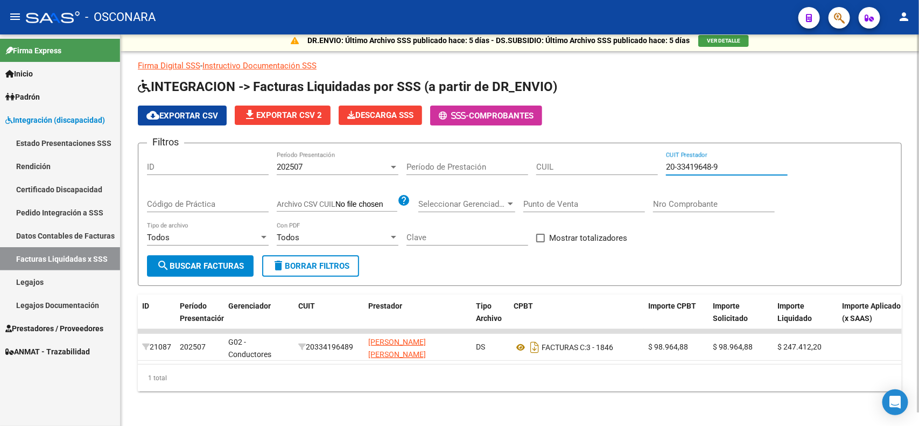
drag, startPoint x: 733, startPoint y: 157, endPoint x: 489, endPoint y: 131, distance: 245.9
click at [493, 143] on form "Filtros ID 202507 Período Presentación Período de Prestación CUIL 20-33419648-9…" at bounding box center [520, 214] width 764 height 143
paste input "7-29841053-8"
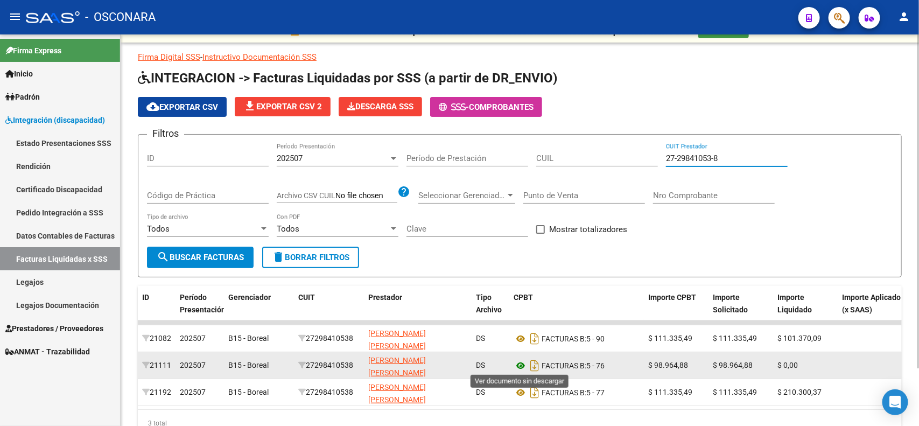
click at [517, 365] on icon at bounding box center [521, 365] width 14 height 13
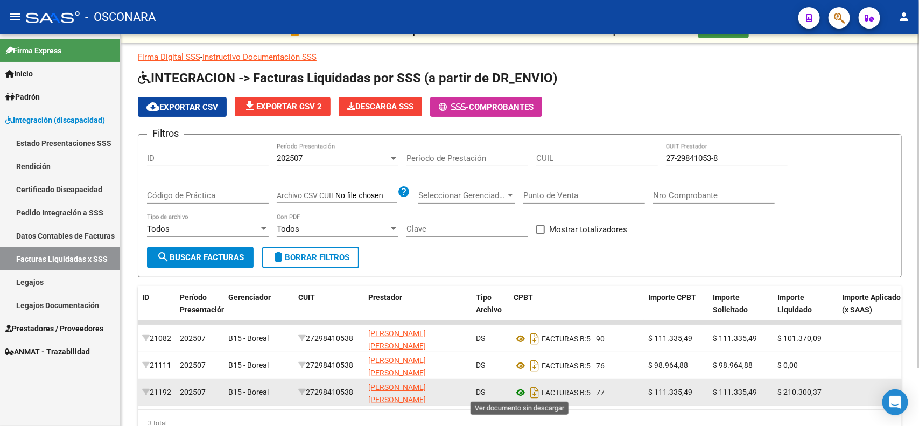
click at [518, 396] on icon at bounding box center [521, 392] width 14 height 13
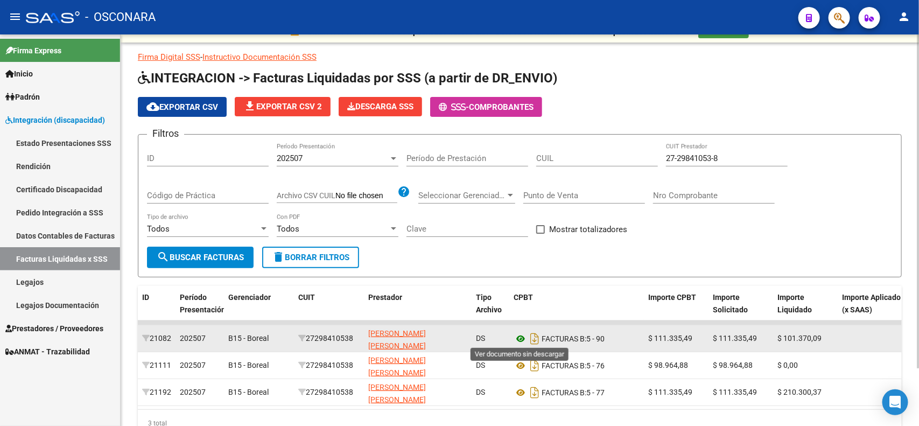
click at [518, 337] on icon at bounding box center [521, 338] width 14 height 13
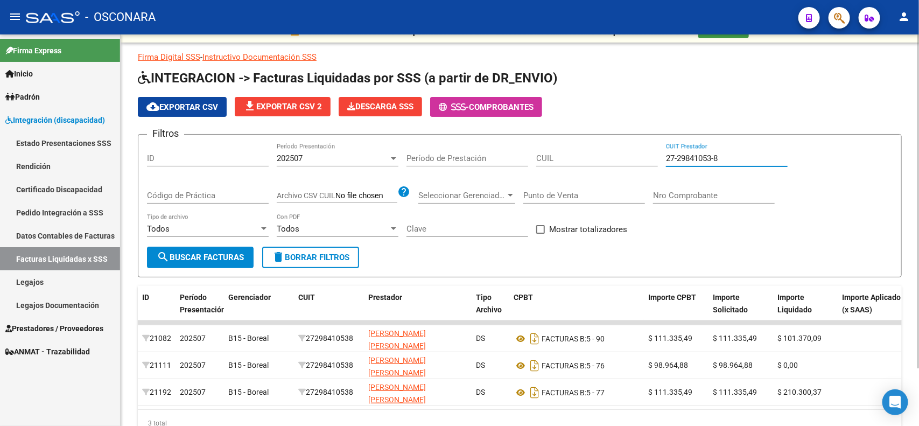
drag, startPoint x: 742, startPoint y: 160, endPoint x: 487, endPoint y: 127, distance: 256.4
click at [489, 127] on app-list-header "INTEGRACION -> Facturas Liquidadas por SSS (a partir de DR_ENVIO) cloud_downloa…" at bounding box center [520, 173] width 764 height 208
paste input "36650370-1"
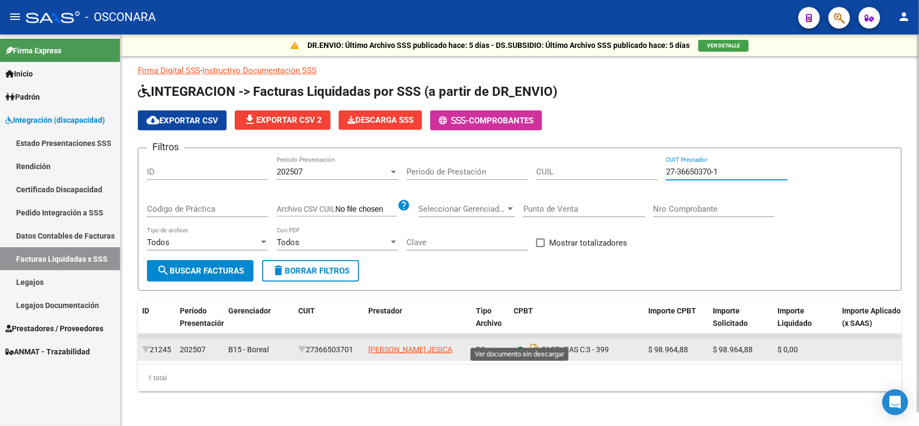
click at [518, 344] on icon at bounding box center [521, 350] width 14 height 13
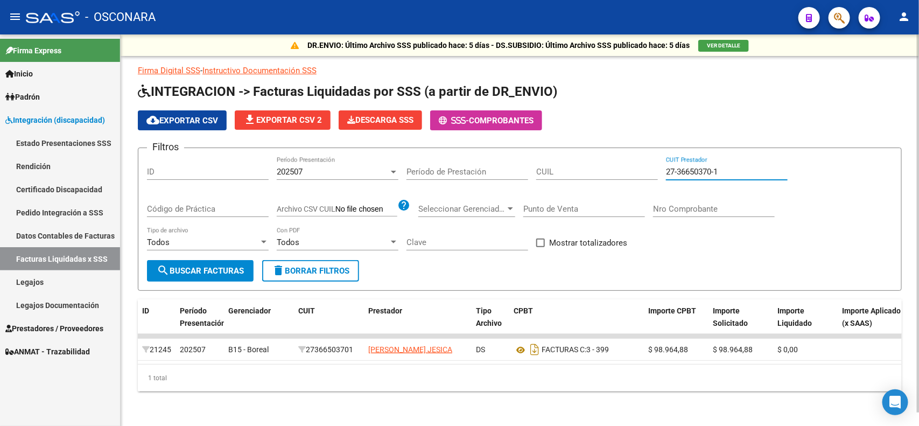
drag, startPoint x: 725, startPoint y: 155, endPoint x: 529, endPoint y: 120, distance: 199.0
click at [529, 120] on app-list-header "INTEGRACION -> Facturas Liquidadas por SSS (a partir de DR_ENVIO) cloud_downloa…" at bounding box center [520, 187] width 764 height 208
paste input "1873394-0"
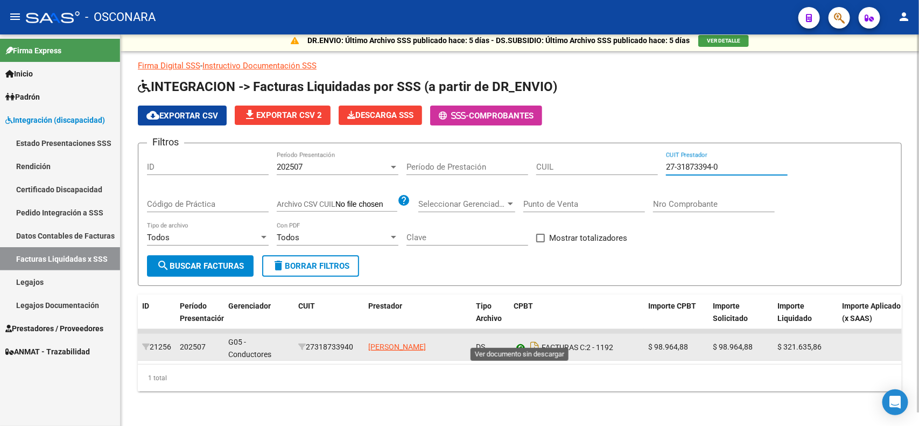
click at [516, 341] on icon at bounding box center [521, 347] width 14 height 13
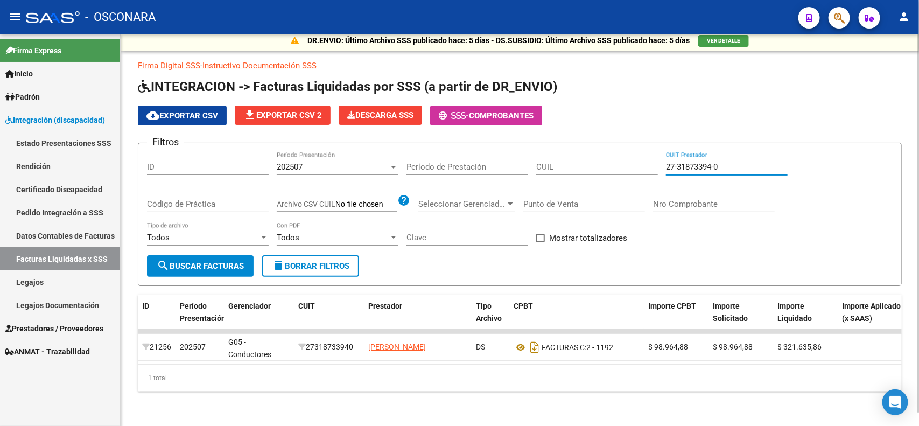
drag, startPoint x: 741, startPoint y: 152, endPoint x: 359, endPoint y: 82, distance: 388.2
click at [383, 88] on app-list-header "INTEGRACION -> Facturas Liquidadas por SSS (a partir de DR_ENVIO) cloud_downloa…" at bounding box center [520, 182] width 764 height 208
paste input "3700219-1"
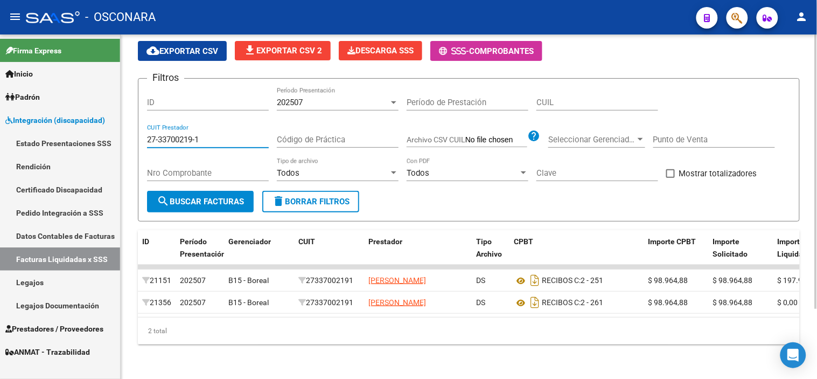
scroll to position [87, 0]
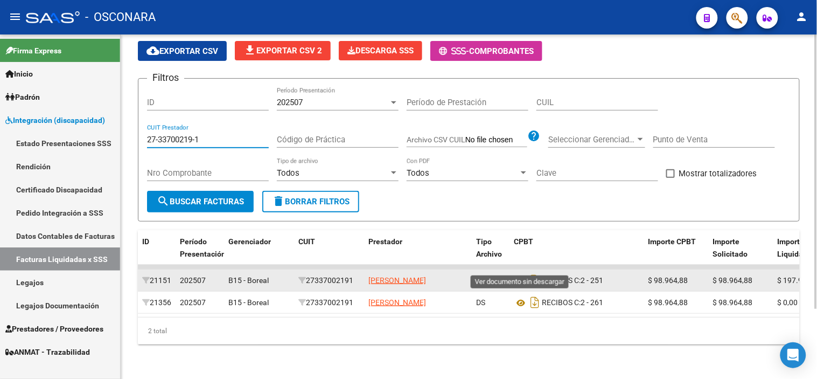
click at [526, 274] on icon at bounding box center [521, 280] width 14 height 13
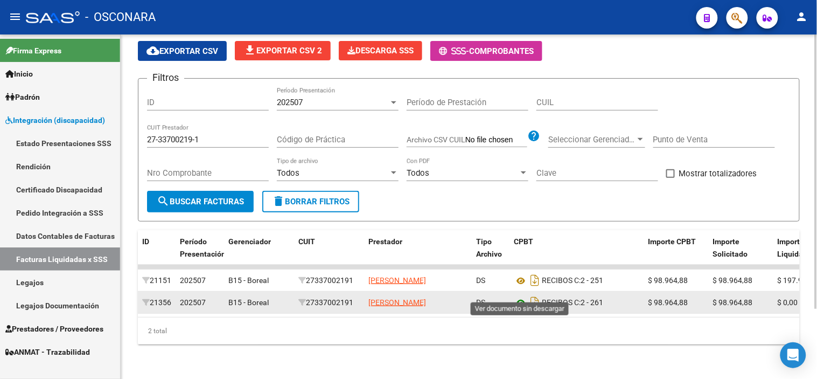
click at [520, 296] on icon at bounding box center [521, 302] width 14 height 13
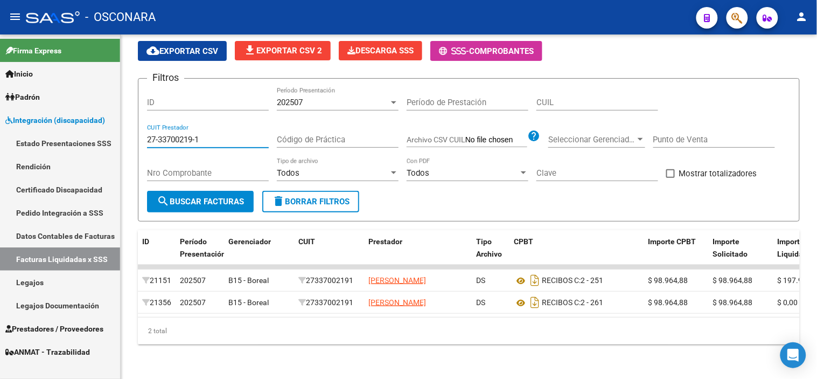
drag, startPoint x: 216, startPoint y: 121, endPoint x: 0, endPoint y: 90, distance: 218.6
click at [15, 95] on mat-sidenav-container "Firma Express Inicio Instructivos Contacto OS Padrón Análisis Afiliado Integrac…" at bounding box center [408, 206] width 817 height 344
paste input "29609635-6"
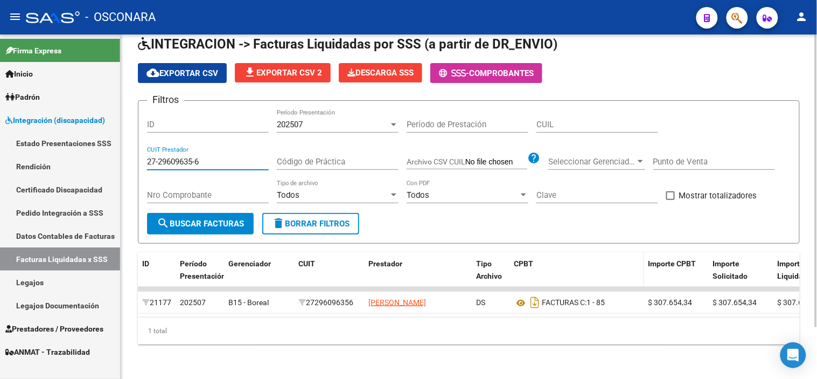
scroll to position [61, 0]
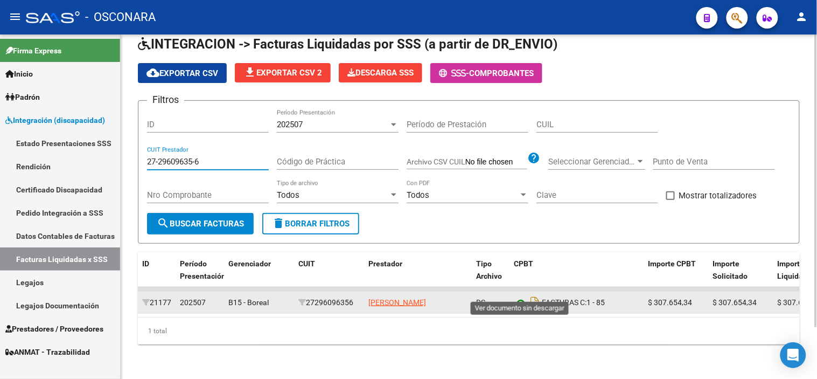
click at [520, 296] on icon at bounding box center [521, 302] width 14 height 13
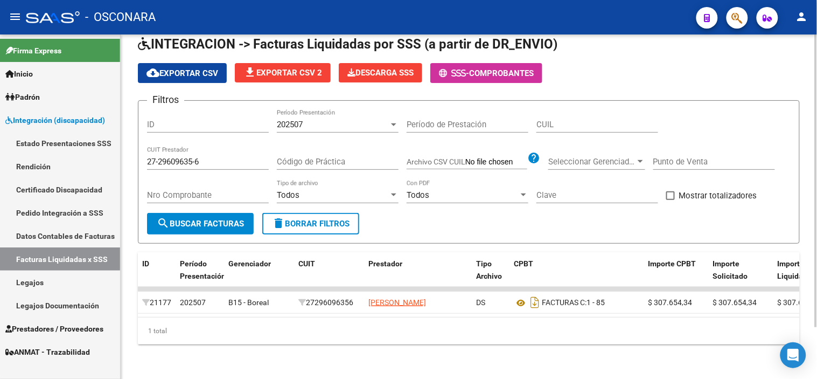
click at [211, 157] on input "27-29609635-6" at bounding box center [208, 162] width 122 height 10
paste input "3-23328008-9"
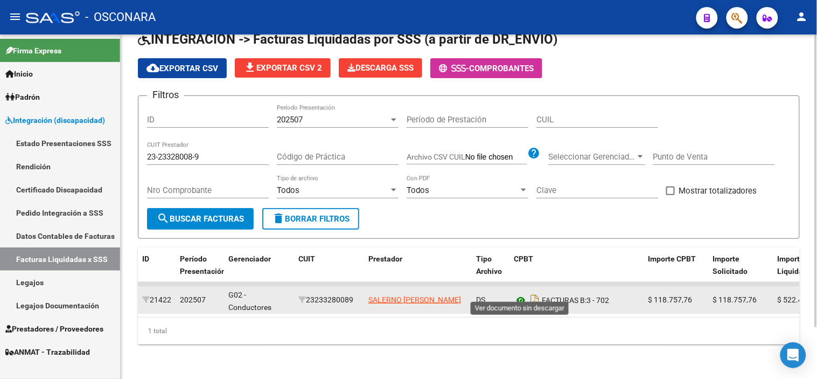
click at [522, 293] on icon at bounding box center [521, 299] width 14 height 13
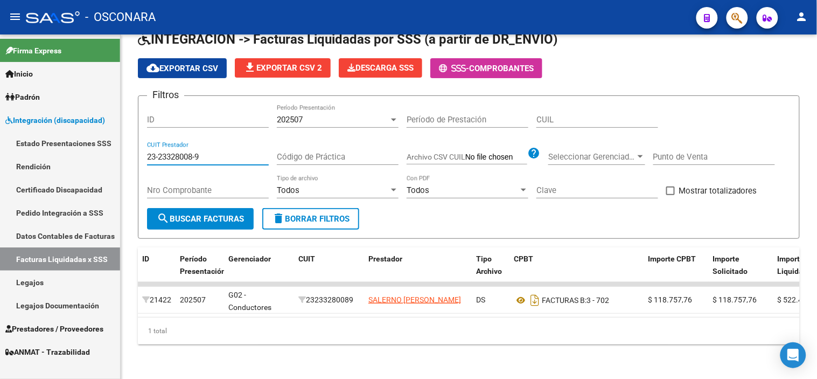
drag, startPoint x: 243, startPoint y: 144, endPoint x: 0, endPoint y: 112, distance: 245.5
click at [0, 115] on mat-sidenav-container "Firma Express Inicio Instructivos Contacto OS Padrón Análisis Afiliado Integrac…" at bounding box center [408, 206] width 817 height 344
paste input "7-36928571-3"
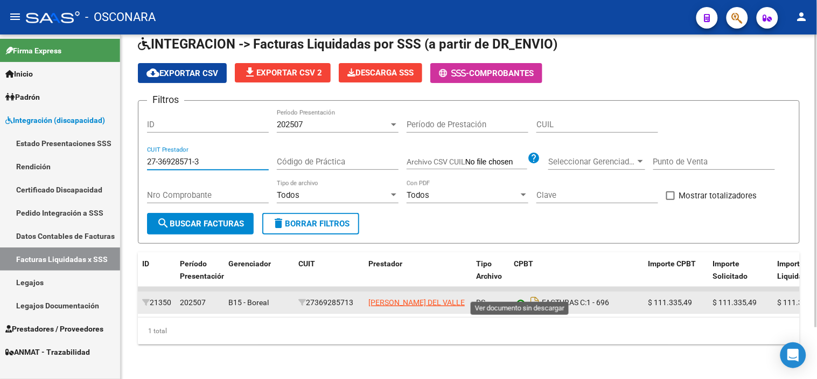
click at [519, 296] on icon at bounding box center [521, 302] width 14 height 13
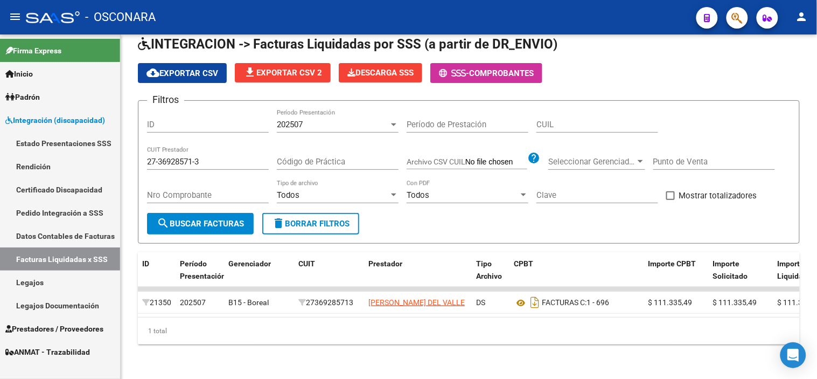
drag, startPoint x: 233, startPoint y: 150, endPoint x: 0, endPoint y: 127, distance: 234.3
click at [0, 128] on mat-sidenav-container "Firma Express Inicio Instructivos Contacto OS Padrón Análisis Afiliado Integrac…" at bounding box center [408, 206] width 817 height 344
paste input "28973508-4"
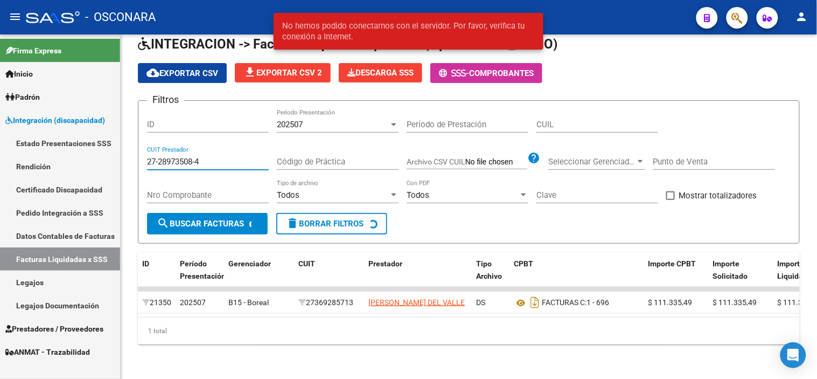
type input "27-28973508-4"
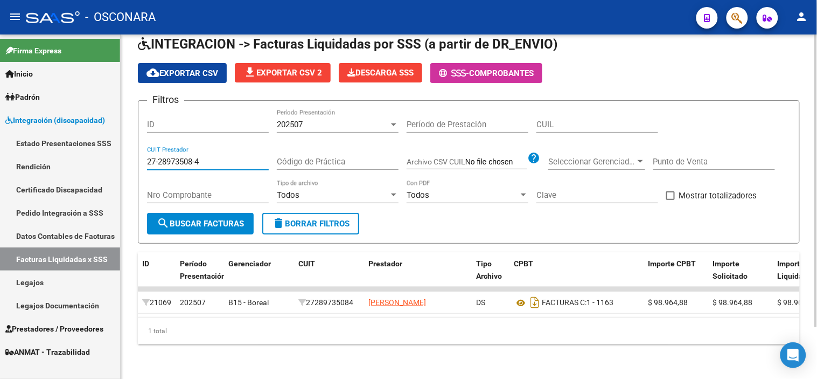
click at [234, 157] on input "27-28973508-4" at bounding box center [208, 162] width 122 height 10
click at [74, 261] on link "Facturas Liquidadas x SSS" at bounding box center [60, 258] width 120 height 23
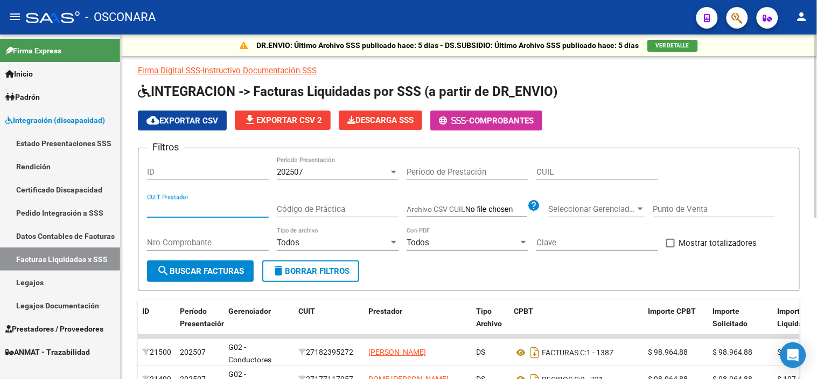
click at [215, 208] on input "CUIT Prestador" at bounding box center [208, 209] width 122 height 10
paste input "27-28973508-4"
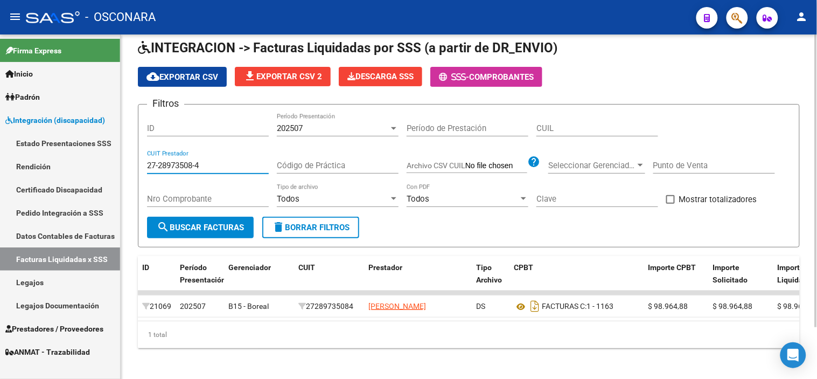
scroll to position [60, 0]
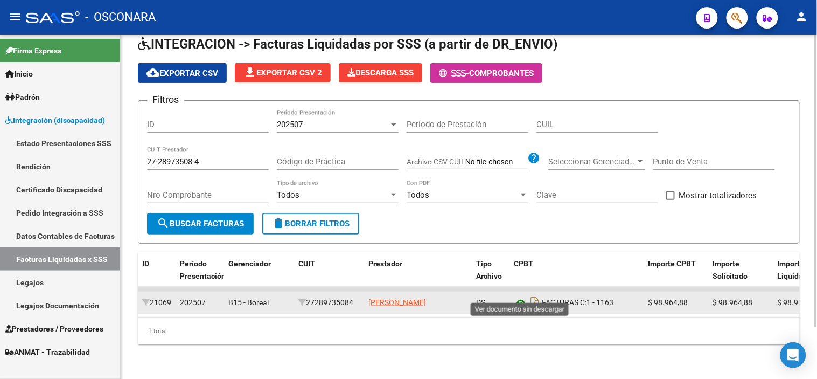
click at [520, 296] on icon at bounding box center [521, 302] width 14 height 13
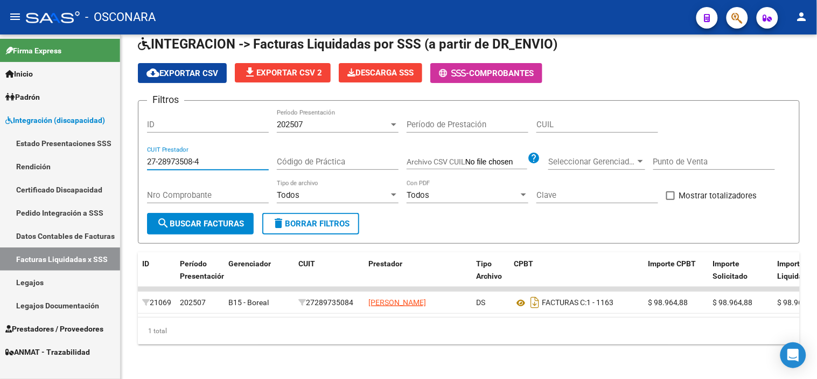
drag, startPoint x: 244, startPoint y: 146, endPoint x: 0, endPoint y: 144, distance: 244.0
click at [0, 144] on mat-sidenav-container "Firma Express Inicio Instructivos Contacto OS Padrón Análisis Afiliado Integrac…" at bounding box center [408, 206] width 817 height 344
paste input "3-41862944"
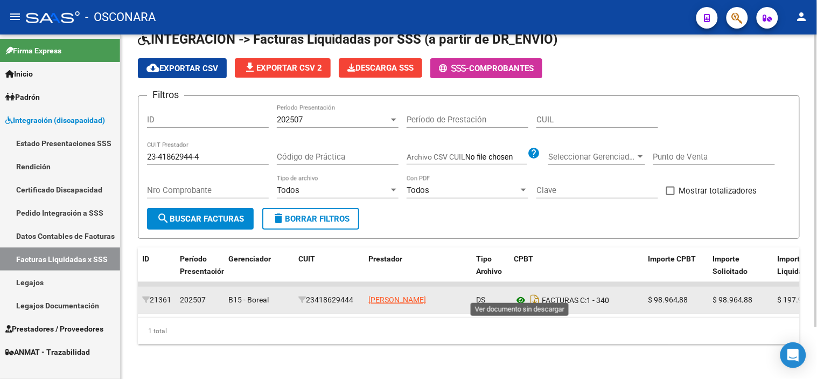
click at [521, 293] on icon at bounding box center [521, 299] width 14 height 13
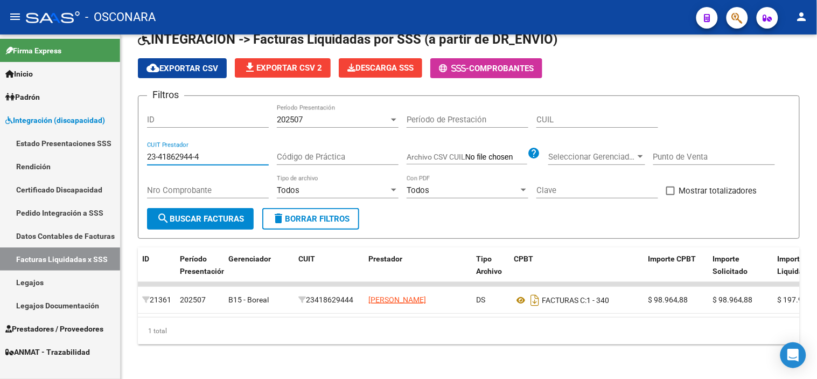
drag, startPoint x: 214, startPoint y: 147, endPoint x: 117, endPoint y: 143, distance: 97.0
click at [141, 146] on form "Filtros ID 202507 Período Presentación Período de Prestación CUIL 23-41862944-4…" at bounding box center [469, 166] width 662 height 143
paste input "7-39302268-5"
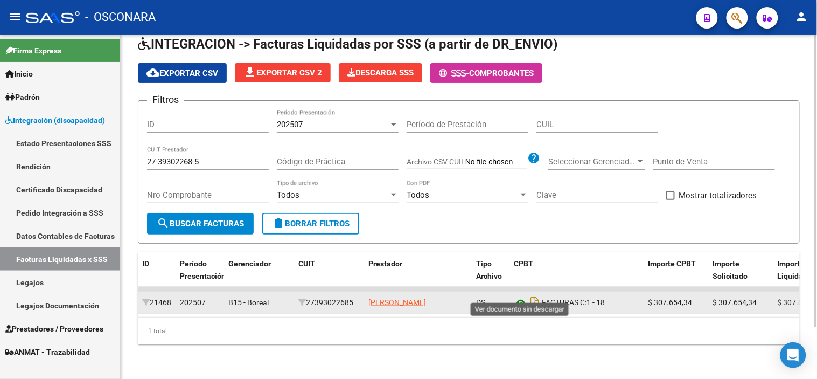
click at [523, 296] on icon at bounding box center [521, 302] width 14 height 13
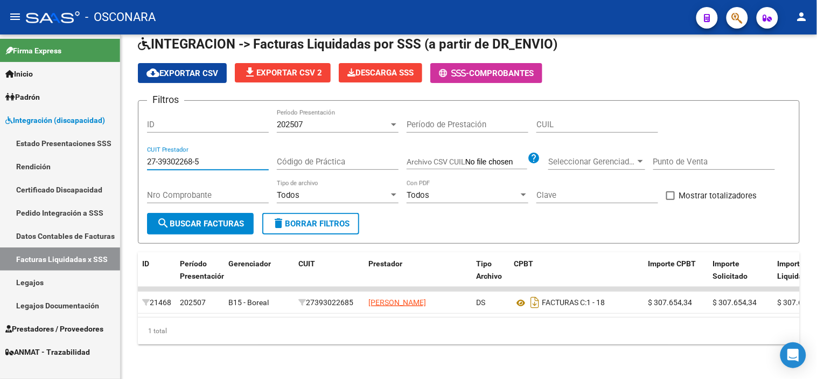
drag, startPoint x: 225, startPoint y: 150, endPoint x: 0, endPoint y: 139, distance: 225.4
click at [131, 144] on div "DR.ENVIO: Último Archivo SSS publicado hace: 5 días - DS.SUBSIDIO: Último Archi…" at bounding box center [469, 183] width 696 height 392
paste input "6027222-8"
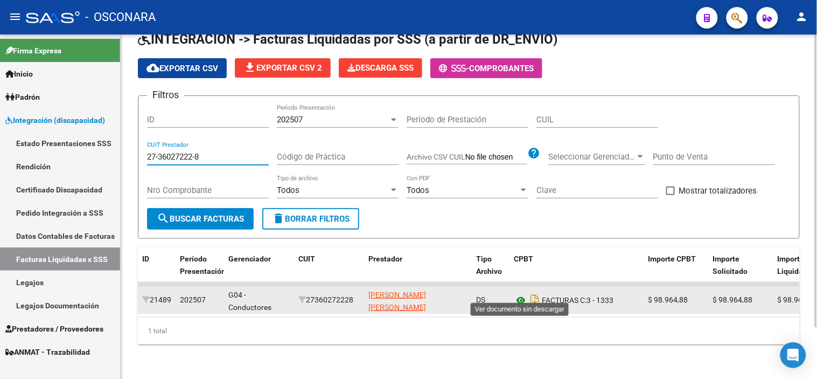
click at [517, 294] on icon at bounding box center [521, 299] width 14 height 13
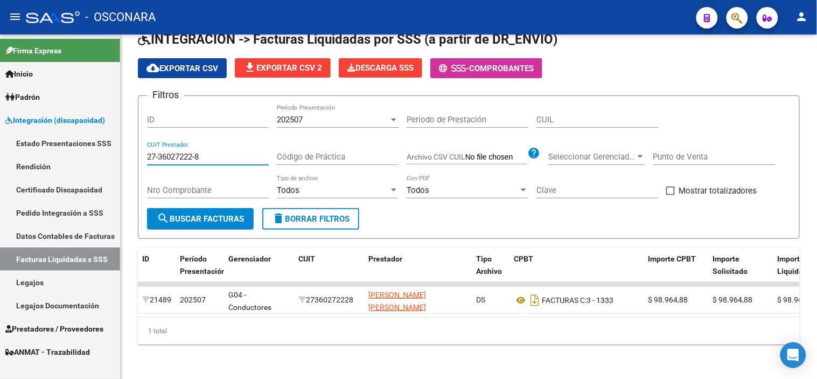
drag, startPoint x: 213, startPoint y: 149, endPoint x: 82, endPoint y: 125, distance: 132.4
click at [89, 130] on mat-sidenav-container "Firma Express Inicio Instructivos Contacto OS Padrón Análisis Afiliado Integrac…" at bounding box center [408, 206] width 817 height 344
paste input "5109442-2"
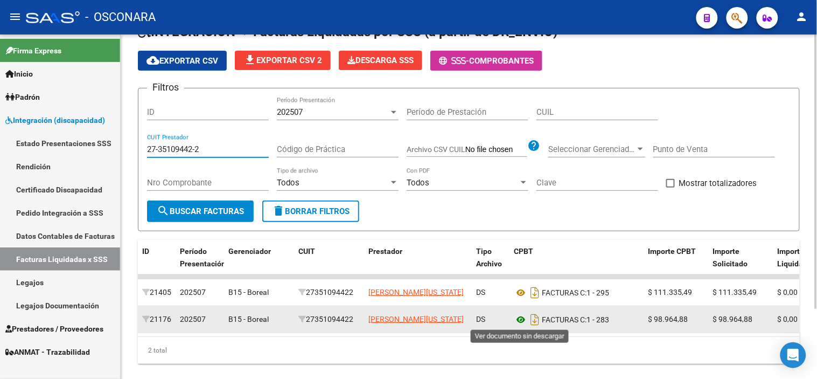
click at [520, 320] on icon at bounding box center [521, 319] width 14 height 13
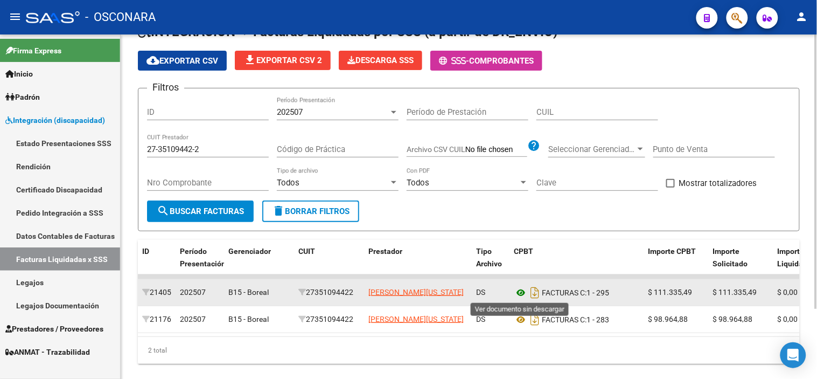
click at [520, 291] on icon at bounding box center [521, 292] width 14 height 13
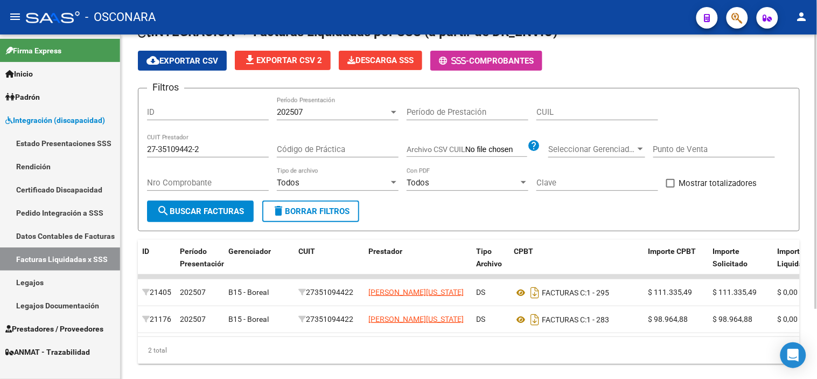
drag, startPoint x: 218, startPoint y: 143, endPoint x: 192, endPoint y: 148, distance: 26.4
click at [192, 148] on div "27-35109442-2 CUIT Prestador" at bounding box center [208, 145] width 122 height 23
drag, startPoint x: 212, startPoint y: 151, endPoint x: 95, endPoint y: 147, distance: 116.9
click at [94, 147] on mat-sidenav-container "Firma Express Inicio Instructivos Contacto OS Padrón Análisis Afiliado Integrac…" at bounding box center [408, 206] width 817 height 344
paste input "26313544-5"
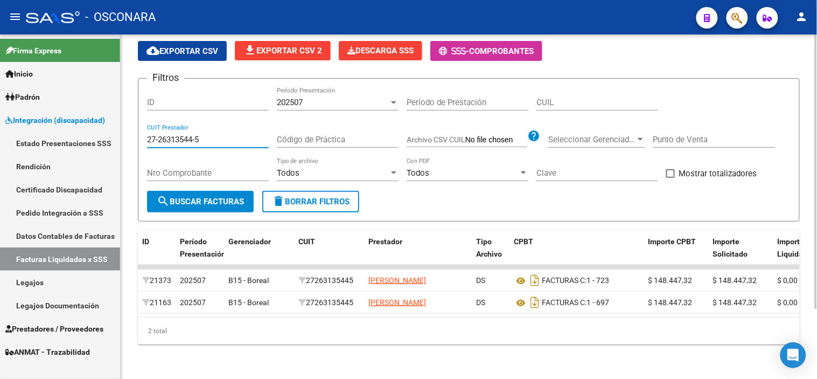
scroll to position [87, 0]
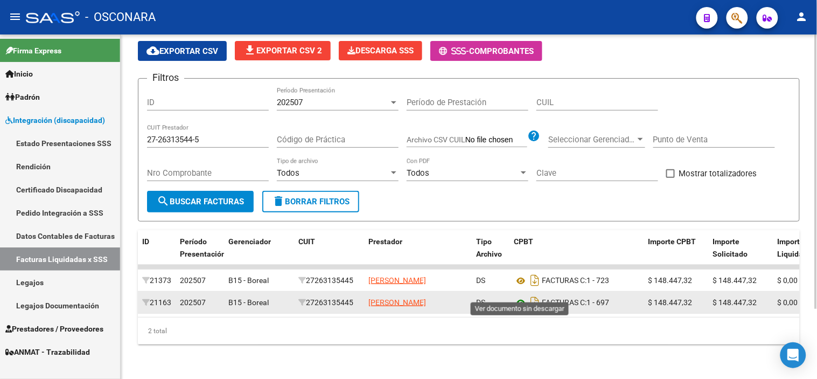
click at [523, 296] on icon at bounding box center [521, 302] width 14 height 13
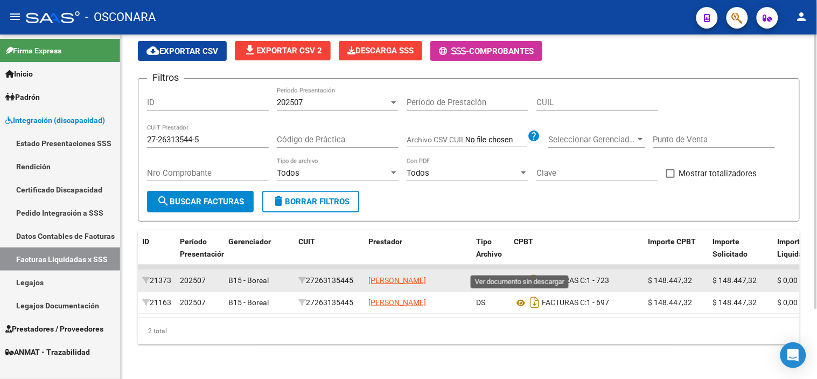
click at [520, 274] on icon at bounding box center [521, 280] width 14 height 13
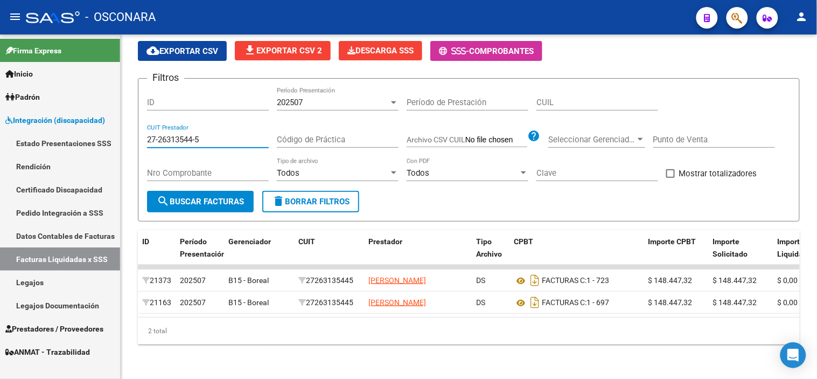
drag, startPoint x: 213, startPoint y: 120, endPoint x: 19, endPoint y: 106, distance: 194.4
click at [33, 106] on mat-sidenav-container "Firma Express Inicio Instructivos Contacto OS Padrón Análisis Afiliado Integrac…" at bounding box center [408, 206] width 817 height 344
paste input "8855563"
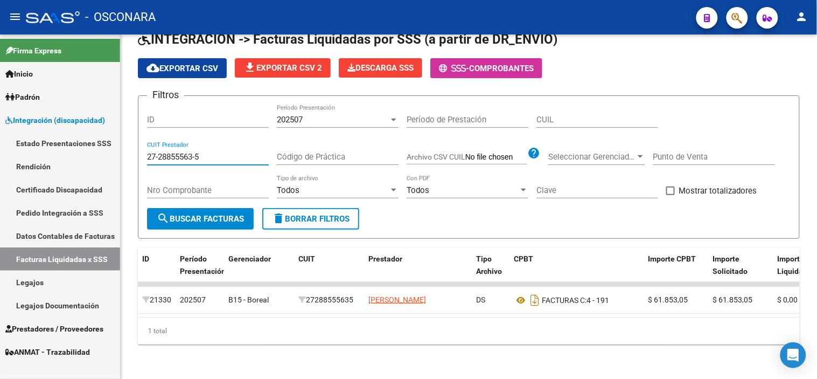
scroll to position [61, 0]
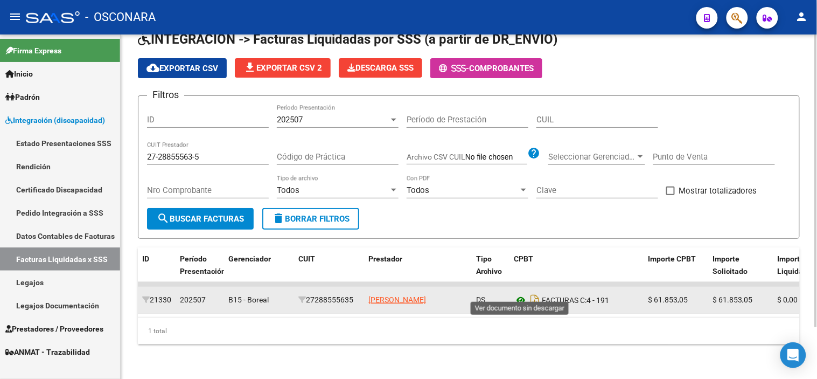
click at [515, 293] on icon at bounding box center [521, 299] width 14 height 13
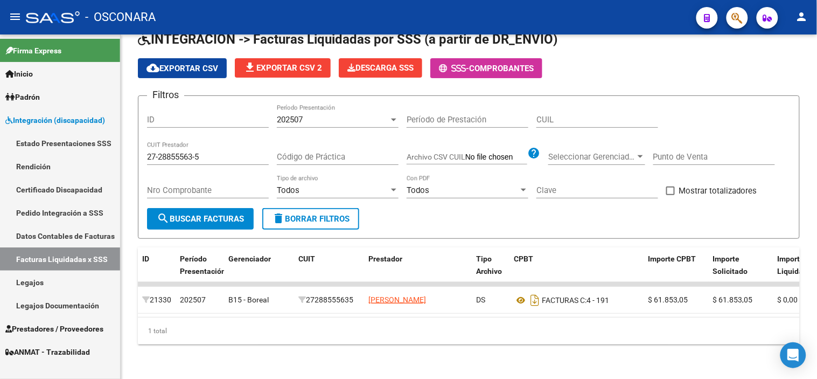
drag, startPoint x: 251, startPoint y: 149, endPoint x: 58, endPoint y: 132, distance: 193.5
click at [62, 134] on mat-sidenav-container "Firma Express Inicio Instructivos Contacto OS Padrón Análisis Afiliado Integrac…" at bounding box center [408, 206] width 817 height 344
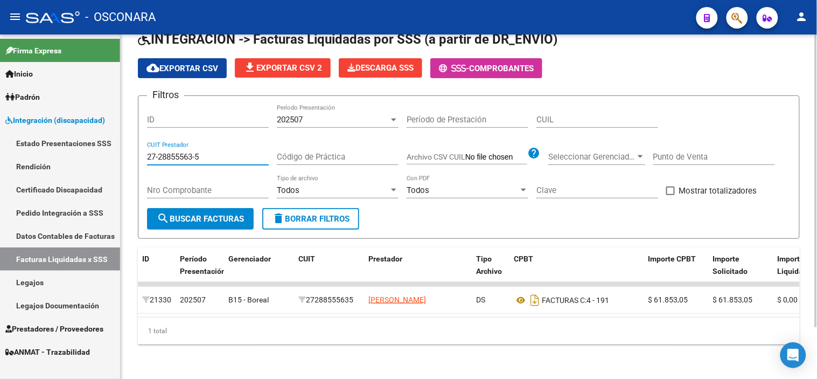
paste input "932180-8"
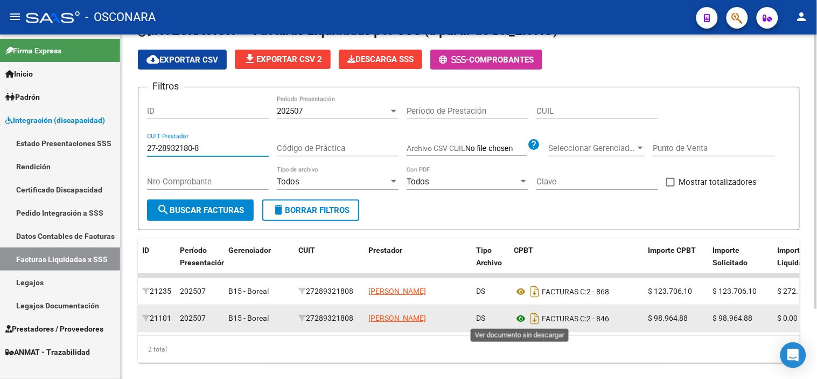
click at [518, 320] on icon at bounding box center [521, 318] width 14 height 13
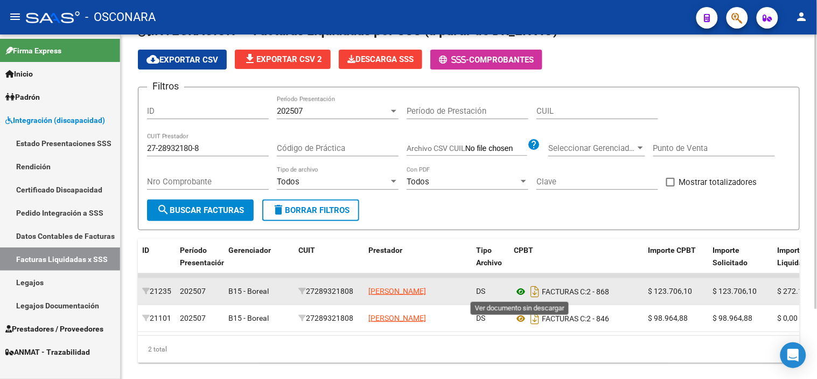
click at [518, 291] on icon at bounding box center [521, 291] width 14 height 13
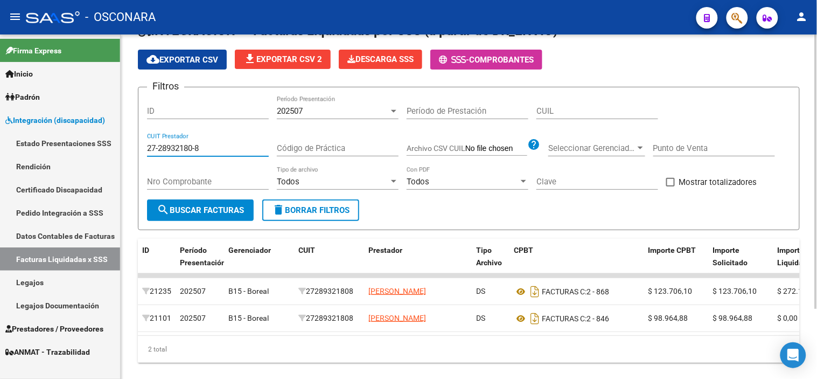
drag, startPoint x: 233, startPoint y: 147, endPoint x: 145, endPoint y: 145, distance: 87.3
click at [145, 145] on form "Filtros ID 202507 Período Presentación Período de Prestación CUIL 27-28932180-8…" at bounding box center [469, 158] width 662 height 143
paste input "0-37328177-9"
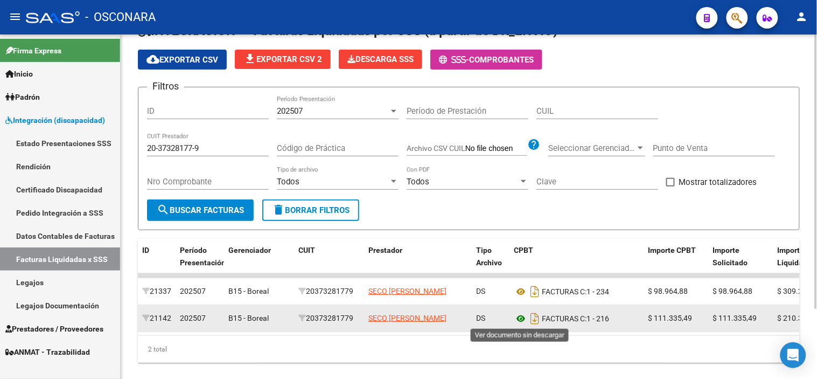
click at [522, 316] on icon at bounding box center [521, 318] width 14 height 13
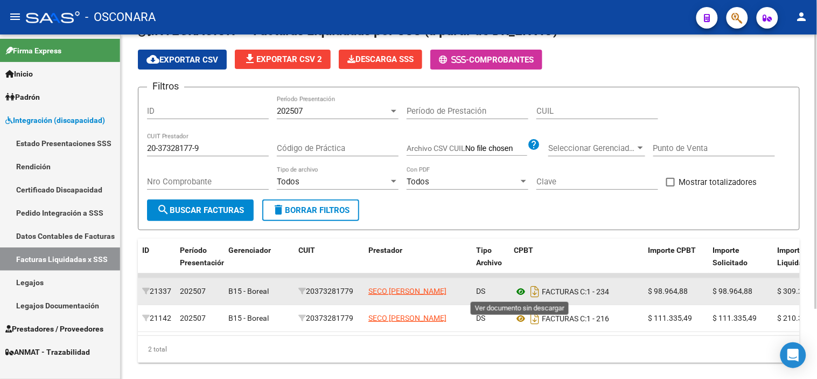
click at [526, 289] on icon at bounding box center [521, 291] width 14 height 13
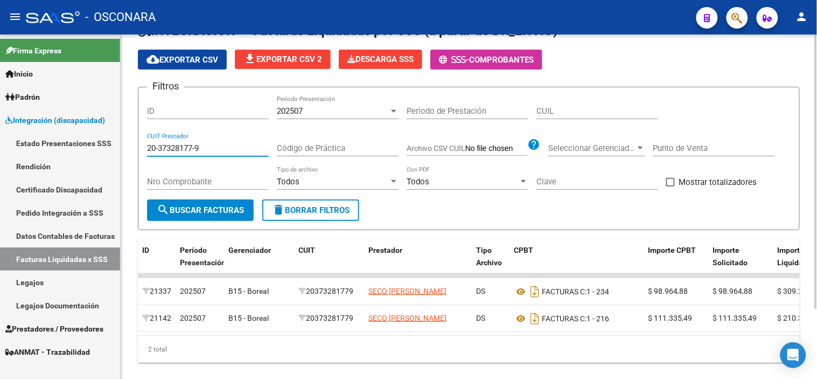
drag, startPoint x: 234, startPoint y: 147, endPoint x: 139, endPoint y: 148, distance: 95.3
click at [139, 148] on form "Filtros ID 202507 Período Presentación Período de Prestación CUIL 20-37328177-9…" at bounding box center [469, 158] width 662 height 143
paste input "7-30634916"
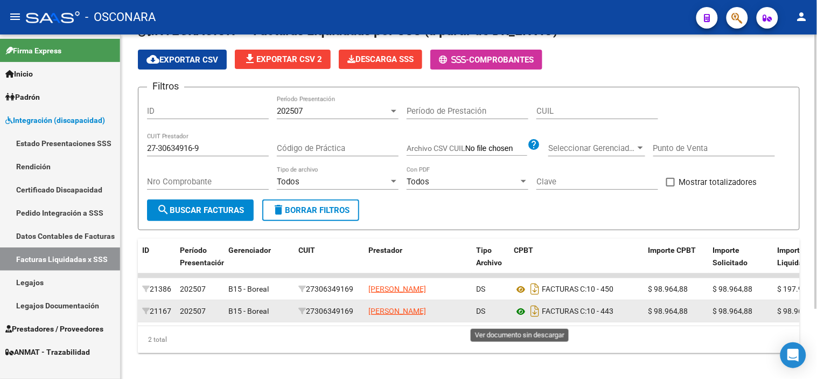
click at [522, 318] on icon at bounding box center [521, 311] width 14 height 13
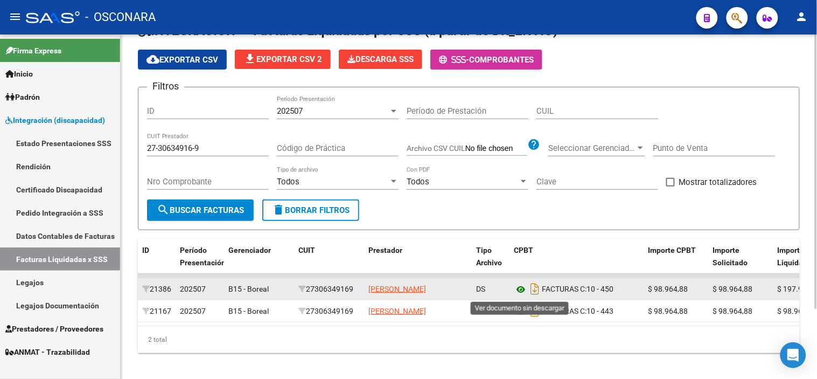
click at [518, 291] on icon at bounding box center [521, 289] width 14 height 13
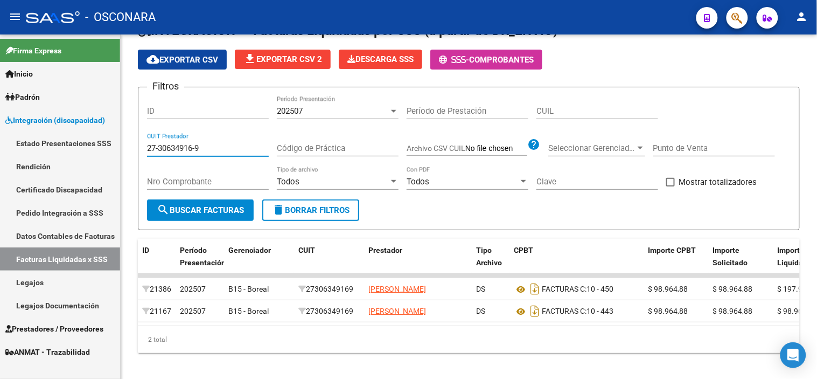
drag, startPoint x: 213, startPoint y: 144, endPoint x: 81, endPoint y: 132, distance: 131.9
click at [95, 135] on mat-sidenav-container "Firma Express Inicio Instructivos Contacto OS Padrón Análisis Afiliado Integrac…" at bounding box center [408, 206] width 817 height 344
paste input "22718282-8"
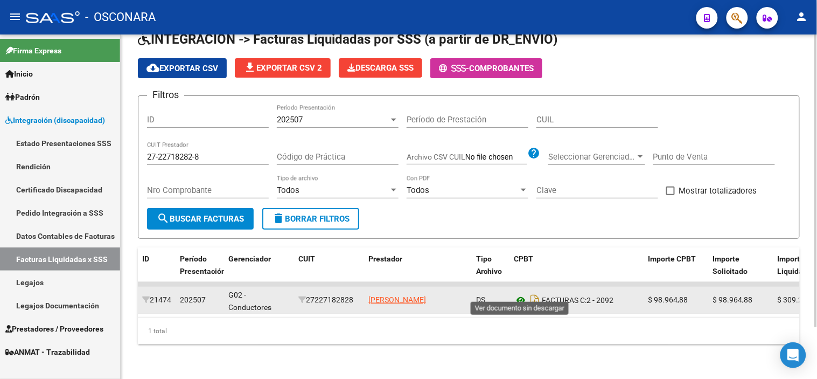
click at [521, 293] on icon at bounding box center [521, 299] width 14 height 13
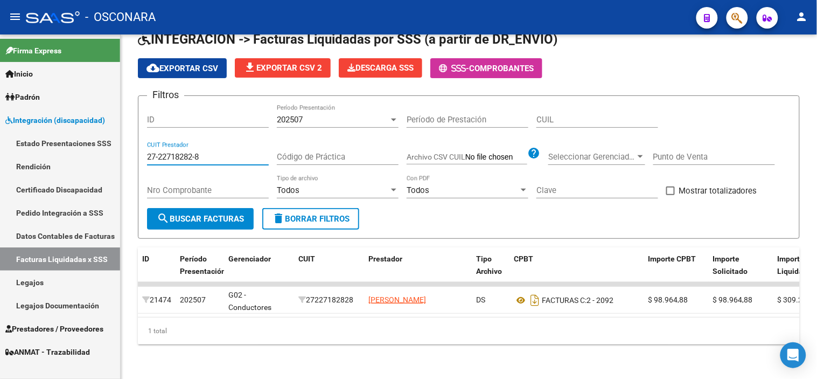
drag, startPoint x: 213, startPoint y: 151, endPoint x: 24, endPoint y: 127, distance: 191.0
click at [25, 127] on mat-sidenav-container "Firma Express Inicio Instructivos Contacto OS Padrón Análisis Afiliado Integrac…" at bounding box center [408, 206] width 817 height 344
paste input "5332511-4"
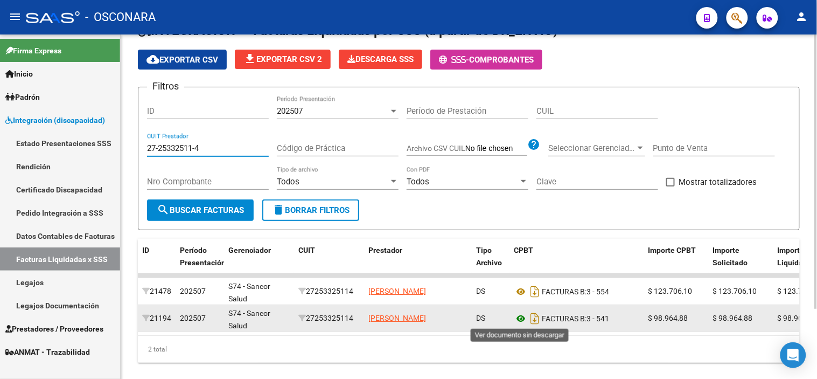
click at [518, 321] on icon at bounding box center [521, 318] width 14 height 13
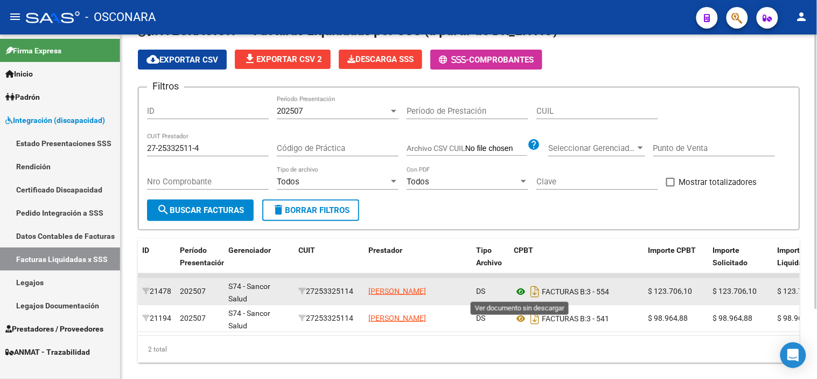
click at [519, 293] on icon at bounding box center [521, 291] width 14 height 13
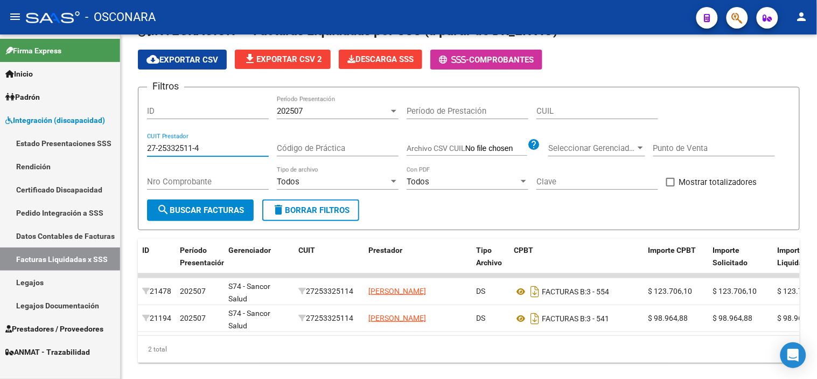
drag, startPoint x: 238, startPoint y: 148, endPoint x: 90, endPoint y: 131, distance: 148.5
click at [90, 131] on mat-sidenav-container "Firma Express Inicio Instructivos Contacto OS Padrón Análisis Afiliado Integrac…" at bounding box center [408, 206] width 817 height 344
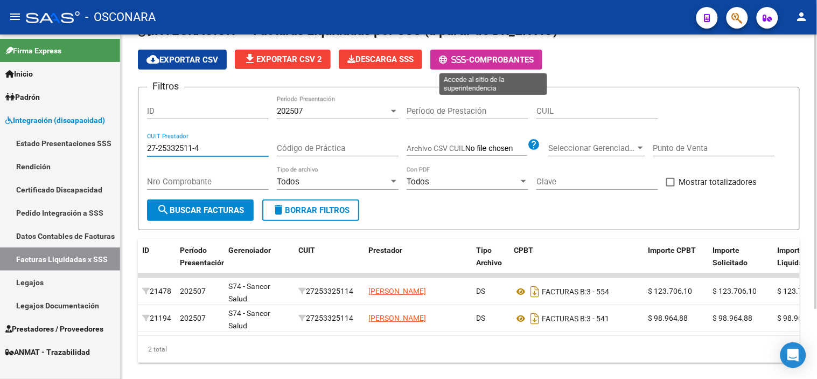
paste input "36003320-7"
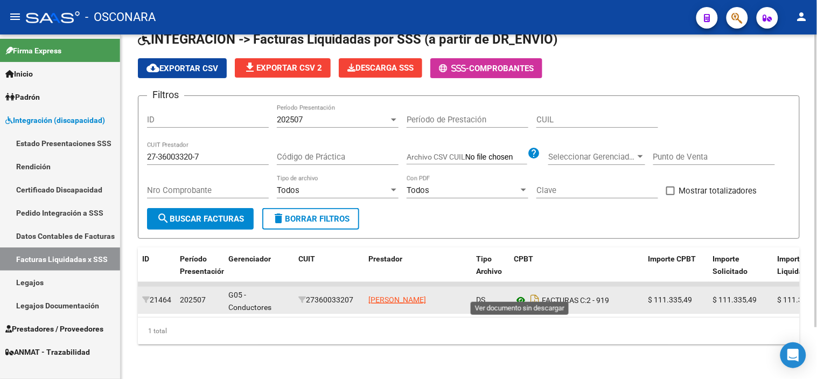
click at [525, 293] on icon at bounding box center [521, 299] width 14 height 13
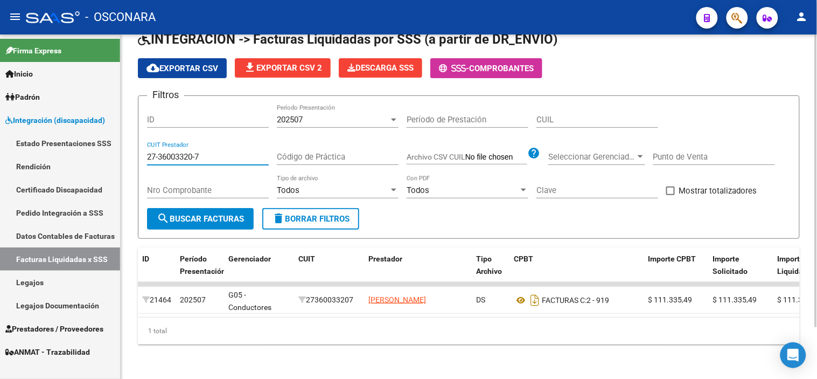
drag, startPoint x: 230, startPoint y: 143, endPoint x: 148, endPoint y: 143, distance: 82.4
click at [148, 152] on input "27-36003320-7" at bounding box center [208, 157] width 122 height 10
paste input "14366299-9"
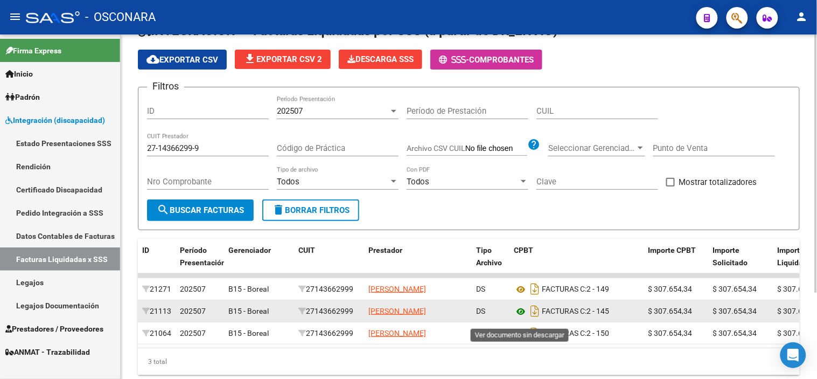
click at [519, 317] on icon at bounding box center [521, 311] width 14 height 13
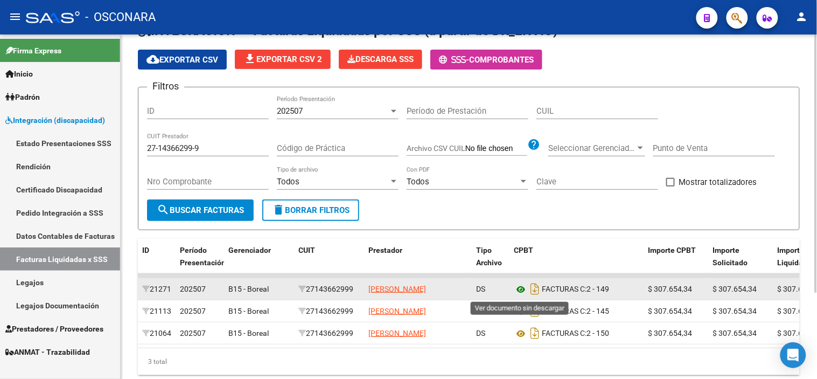
click at [515, 294] on icon at bounding box center [521, 289] width 14 height 13
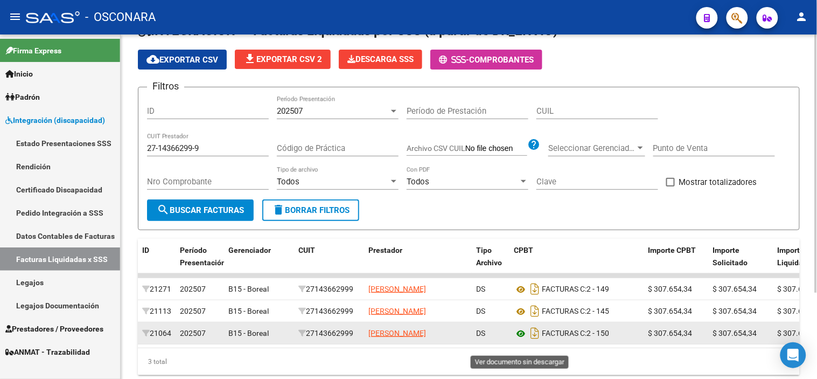
click at [519, 340] on icon at bounding box center [521, 333] width 14 height 13
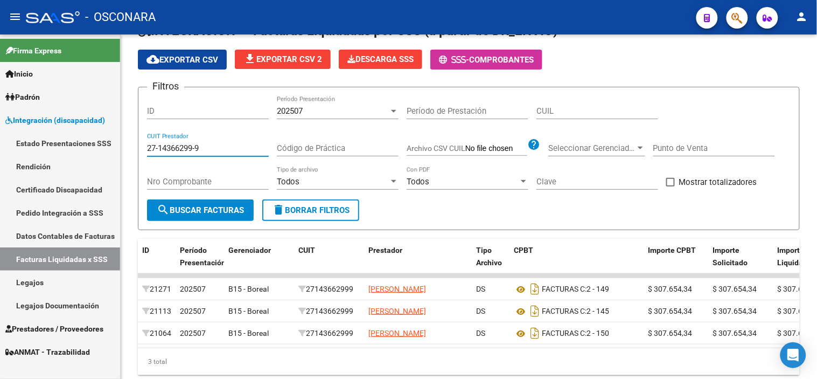
drag, startPoint x: 223, startPoint y: 145, endPoint x: 13, endPoint y: 137, distance: 210.7
click at [97, 138] on mat-sidenav-container "Firma Express Inicio Instructivos Contacto OS Padrón Análisis Afiliado Integrac…" at bounding box center [408, 206] width 817 height 344
paste input "31515052"
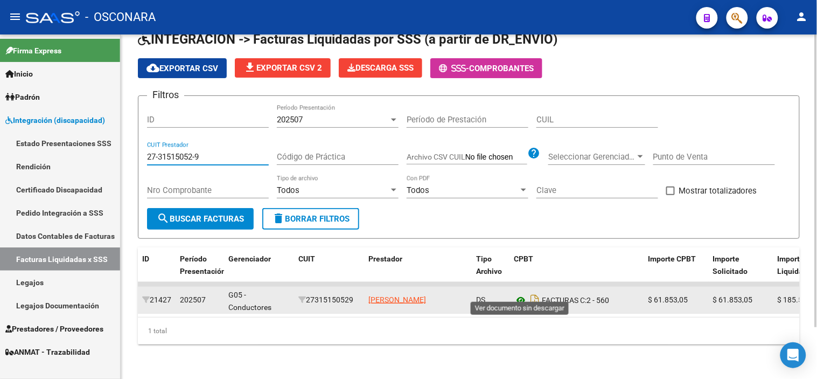
click at [518, 293] on icon at bounding box center [521, 299] width 14 height 13
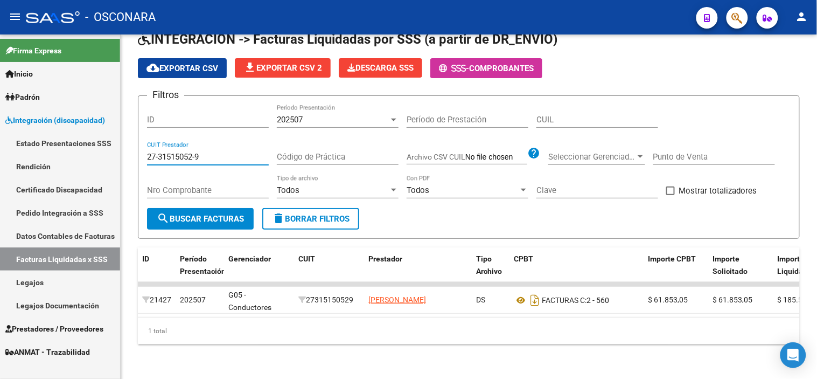
drag, startPoint x: 217, startPoint y: 147, endPoint x: 115, endPoint y: 138, distance: 102.1
click at [115, 138] on mat-sidenav-container "Firma Express Inicio Instructivos Contacto OS Padrón Análisis Afiliado Integrac…" at bounding box center [408, 206] width 817 height 344
paste input "47178362-0"
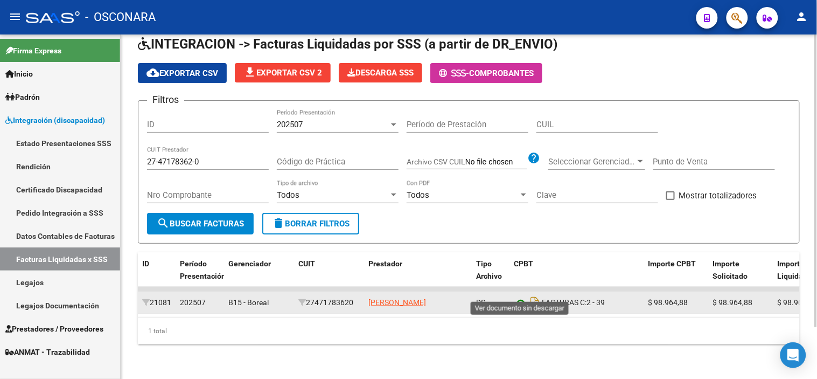
click at [518, 296] on icon at bounding box center [521, 302] width 14 height 13
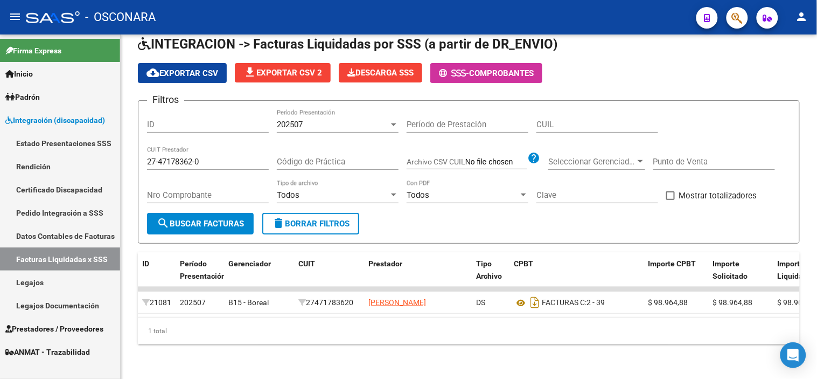
drag, startPoint x: 230, startPoint y: 148, endPoint x: 111, endPoint y: 152, distance: 118.5
click at [135, 150] on div "DR.ENVIO: Último Archivo SSS publicado hace: 5 días - DS.SUBSIDIO: Último Archi…" at bounding box center [469, 183] width 696 height 392
paste input "3-22606239-4"
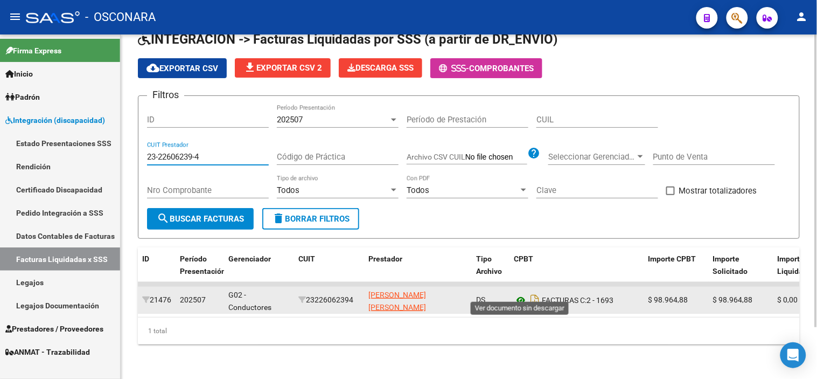
click at [523, 293] on icon at bounding box center [521, 299] width 14 height 13
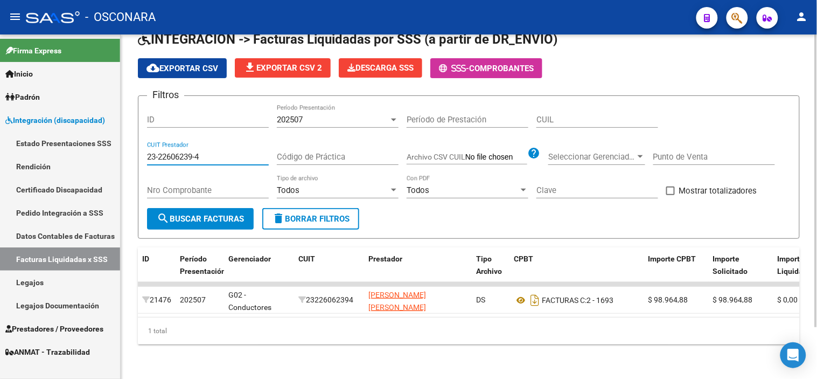
drag, startPoint x: 221, startPoint y: 152, endPoint x: 125, endPoint y: 137, distance: 97.6
click at [126, 137] on div "DR.ENVIO: Último Archivo SSS publicado hace: 5 días - DS.SUBSIDIO: Último Archi…" at bounding box center [469, 180] width 696 height 396
paste input "7-22370998-8"
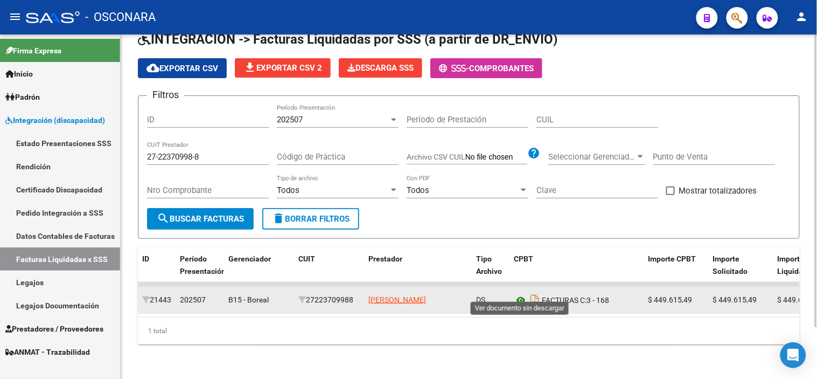
click at [516, 293] on icon at bounding box center [521, 299] width 14 height 13
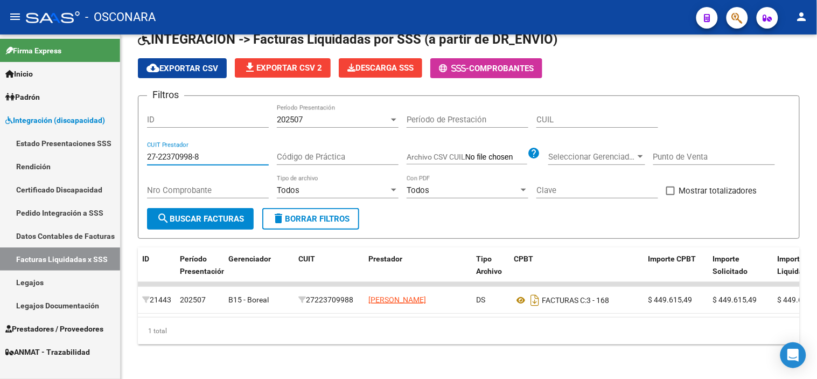
drag, startPoint x: 229, startPoint y: 147, endPoint x: 72, endPoint y: 137, distance: 158.1
click at [92, 142] on mat-sidenav-container "Firma Express Inicio Instructivos Contacto OS Padrón Análisis Afiliado Integrac…" at bounding box center [408, 206] width 817 height 344
paste input "3824153-2"
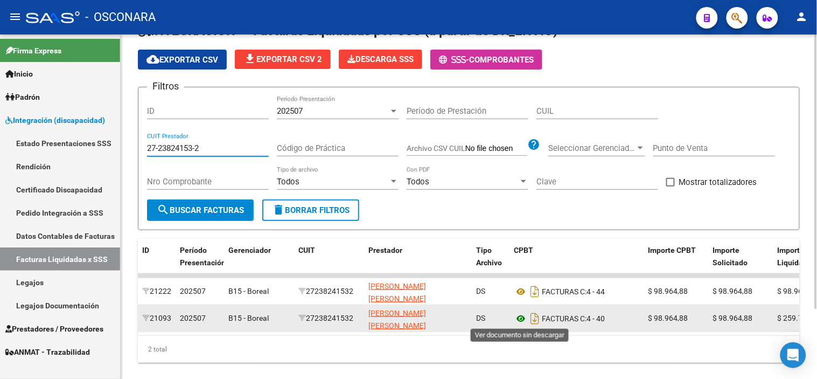
click at [519, 320] on icon at bounding box center [521, 318] width 14 height 13
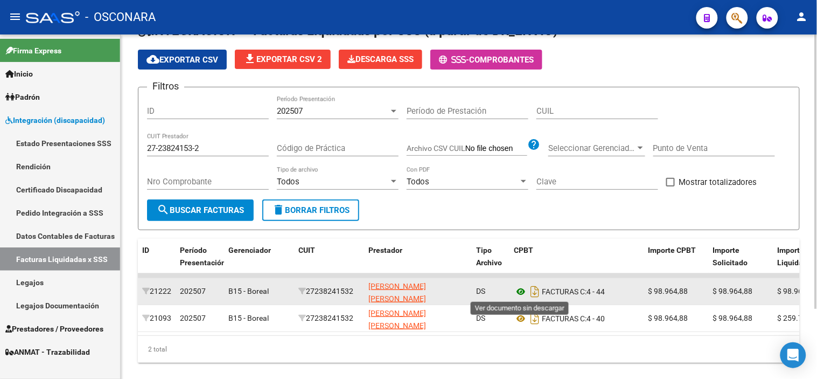
click at [521, 291] on icon at bounding box center [521, 291] width 14 height 13
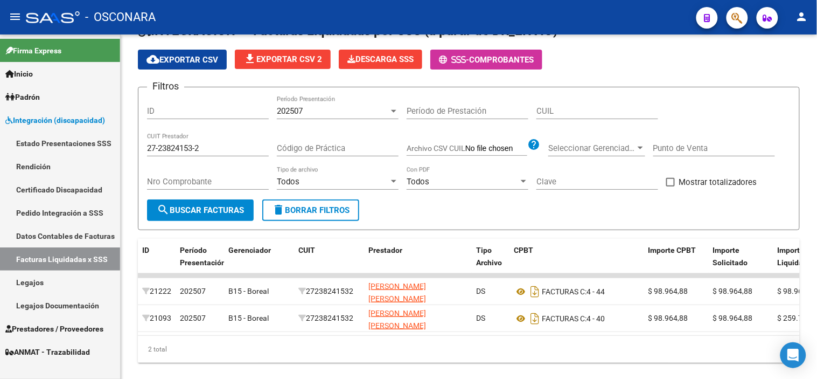
drag, startPoint x: 218, startPoint y: 146, endPoint x: 51, endPoint y: 129, distance: 167.8
click at [51, 129] on mat-sidenav-container "Firma Express Inicio Instructivos Contacto OS Padrón Análisis Afiliado Integrac…" at bounding box center [408, 206] width 817 height 344
paste input "33295574-3"
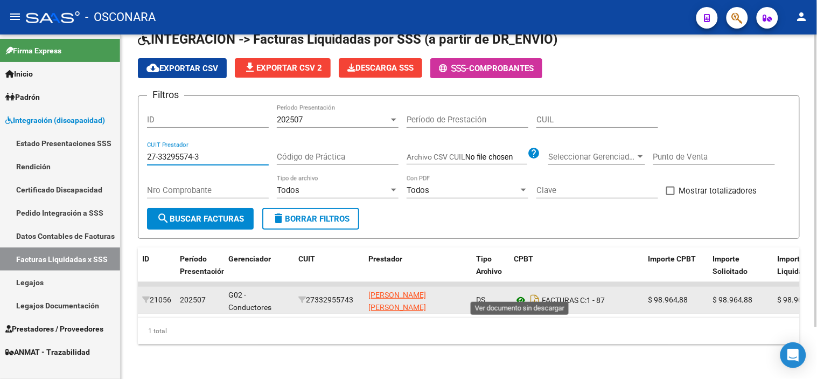
click at [522, 293] on icon at bounding box center [521, 299] width 14 height 13
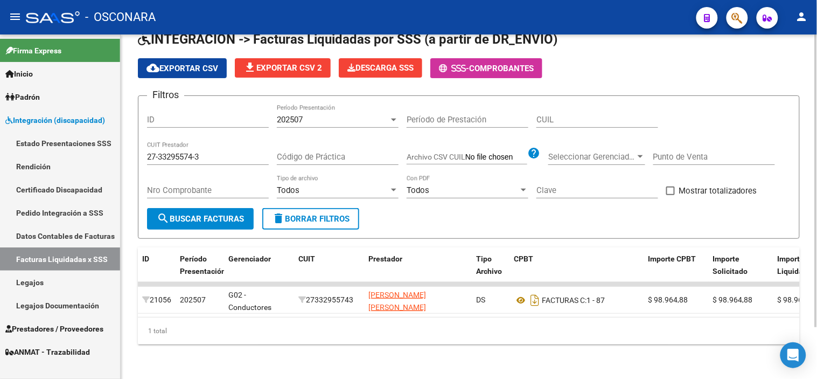
drag, startPoint x: 232, startPoint y: 154, endPoint x: 153, endPoint y: 138, distance: 80.8
click at [153, 142] on div "27-33295574-3 CUIT Prestador" at bounding box center [208, 153] width 122 height 23
drag, startPoint x: 207, startPoint y: 144, endPoint x: 146, endPoint y: 142, distance: 60.9
click at [146, 142] on form "Filtros ID 202507 Período Presentación Período de Prestación CUIL 27-33295574-3…" at bounding box center [469, 166] width 662 height 143
paste input "5515819-0"
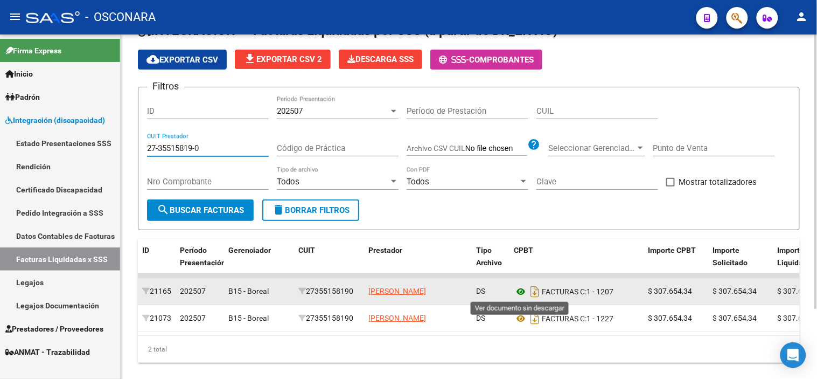
click at [519, 293] on icon at bounding box center [521, 291] width 14 height 13
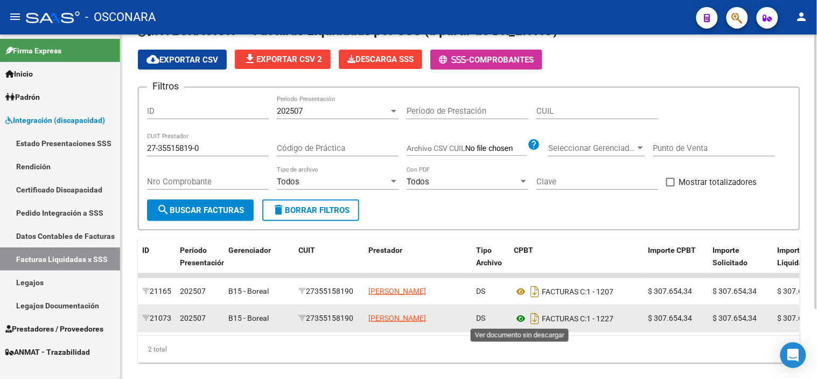
click at [523, 321] on icon at bounding box center [521, 318] width 14 height 13
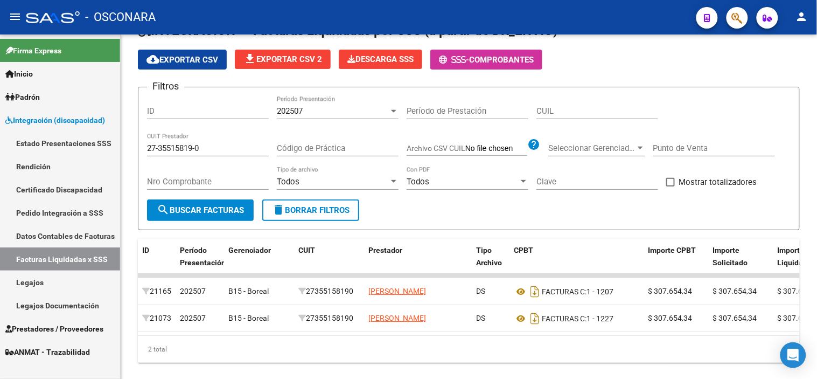
drag, startPoint x: 221, startPoint y: 146, endPoint x: 84, endPoint y: 146, distance: 136.8
click at [84, 146] on mat-sidenav-container "Firma Express Inicio Instructivos Contacto OS Padrón Análisis Afiliado Integrac…" at bounding box center [408, 206] width 817 height 344
paste input "0-41680766-4"
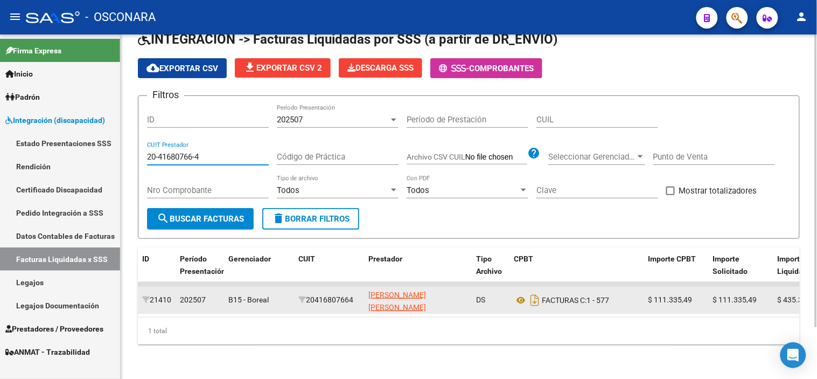
click at [522, 297] on div "FACTURAS C: 1 - 577" at bounding box center [577, 299] width 126 height 17
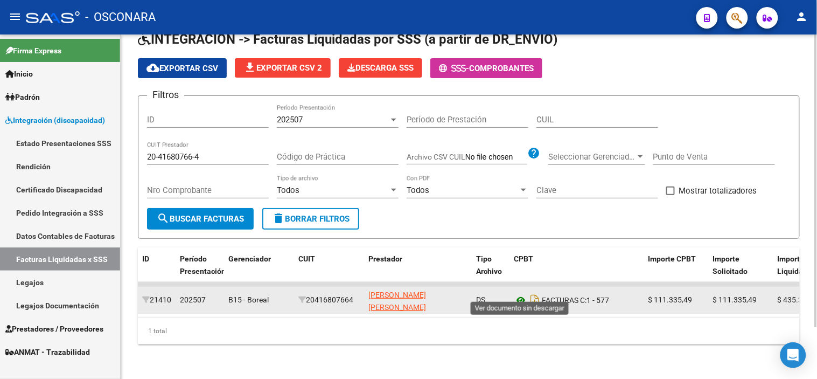
click at [520, 293] on icon at bounding box center [521, 299] width 14 height 13
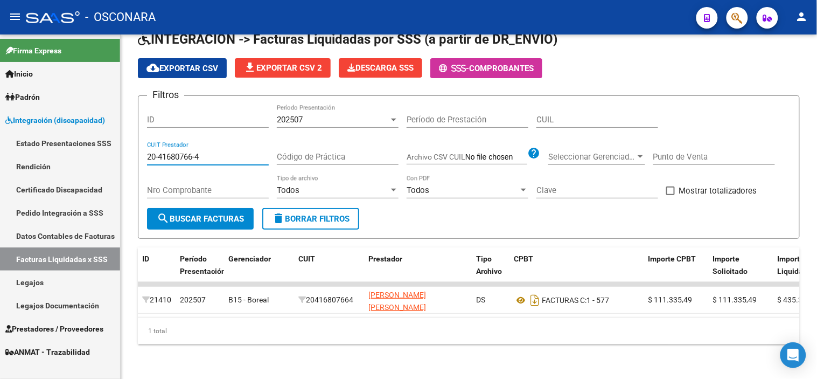
drag, startPoint x: 220, startPoint y: 148, endPoint x: 108, endPoint y: 135, distance: 112.7
click at [108, 136] on mat-sidenav-container "Firma Express Inicio Instructivos Contacto OS Padrón Análisis Afiliado Integrac…" at bounding box center [408, 206] width 817 height 344
paste input "7-36382366-7"
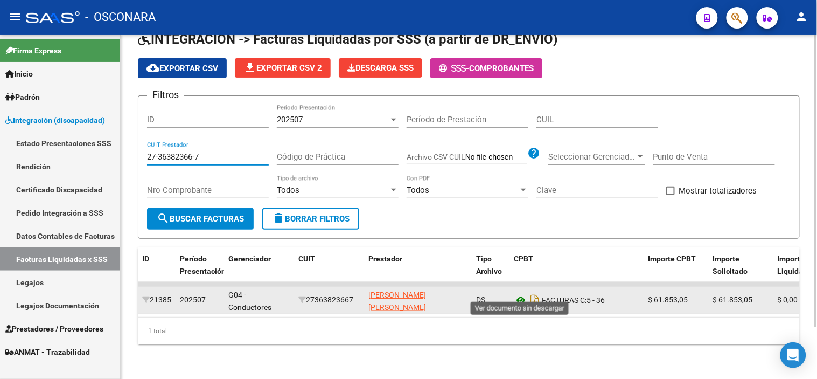
click at [522, 293] on icon at bounding box center [521, 299] width 14 height 13
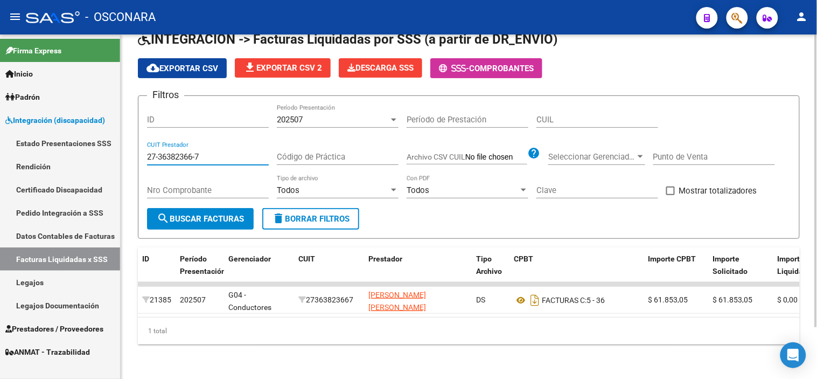
drag, startPoint x: 224, startPoint y: 149, endPoint x: 146, endPoint y: 142, distance: 77.9
click at [146, 142] on form "Filtros ID 202507 Período Presentación Período de Prestación CUIL 27-36382366-7…" at bounding box center [469, 166] width 662 height 143
paste input "0-32872664-6"
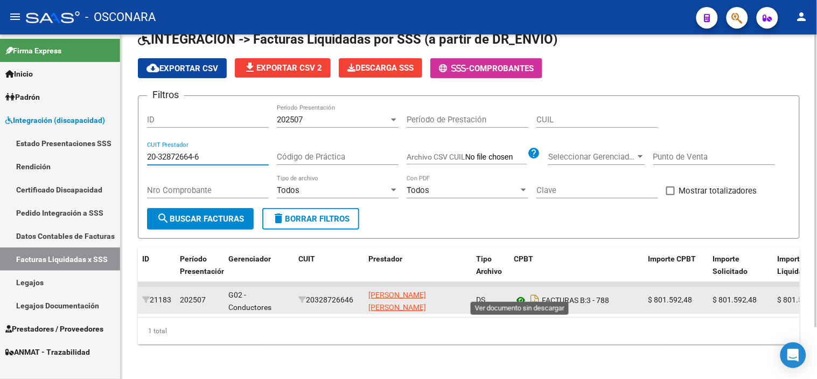
click at [520, 293] on icon at bounding box center [521, 299] width 14 height 13
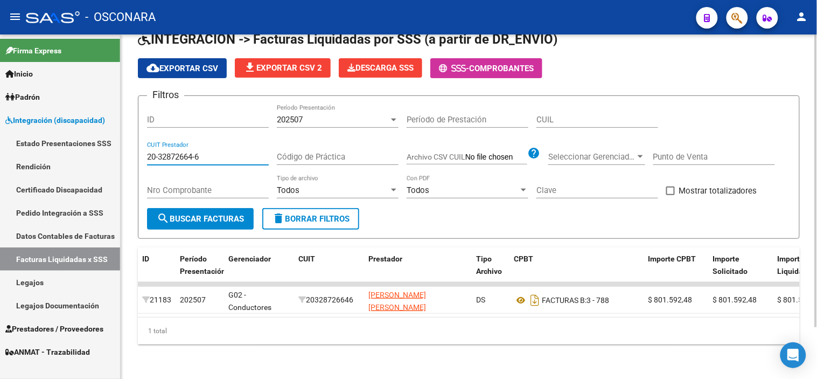
drag, startPoint x: 213, startPoint y: 143, endPoint x: 124, endPoint y: 145, distance: 88.9
click at [124, 145] on div "DR.ENVIO: Último Archivo SSS publicado hace: 5 días - DS.SUBSIDIO: Último Archi…" at bounding box center [469, 180] width 696 height 396
paste input "30-70711472"
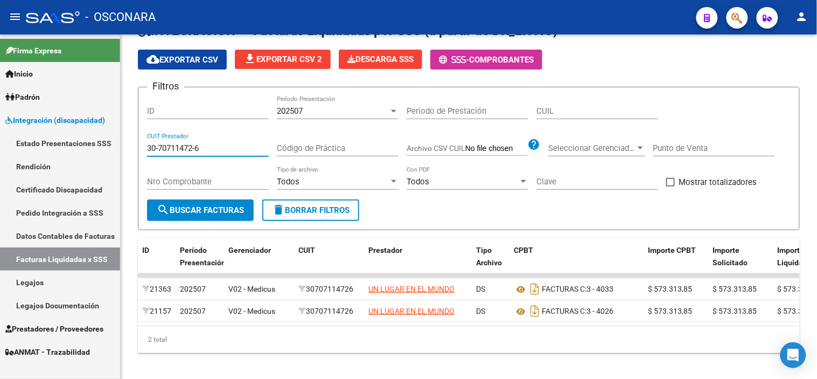
drag, startPoint x: 211, startPoint y: 146, endPoint x: 47, endPoint y: 134, distance: 164.2
click at [47, 134] on mat-sidenav-container "Firma Express Inicio Instructivos Contacto OS Padrón Análisis Afiliado Integrac…" at bounding box center [408, 206] width 817 height 344
paste input "27-30847849-7"
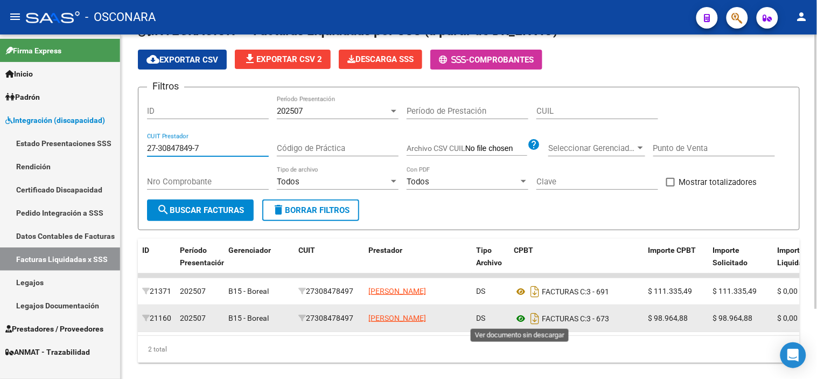
click at [517, 316] on icon at bounding box center [521, 318] width 14 height 13
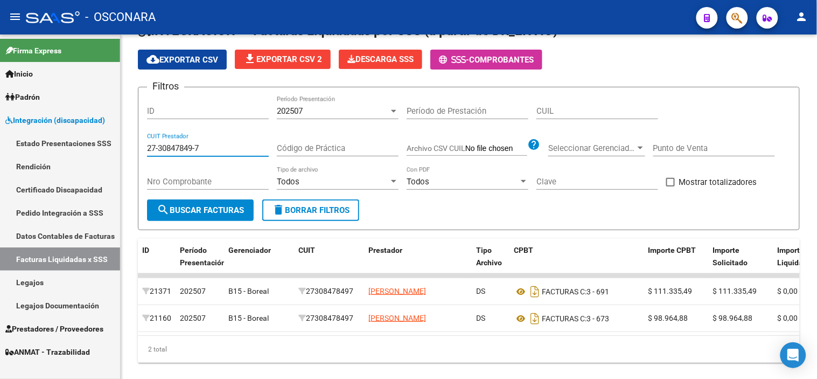
drag, startPoint x: 234, startPoint y: 148, endPoint x: 65, endPoint y: 148, distance: 168.6
click at [66, 148] on mat-sidenav-container "Firma Express Inicio Instructivos Contacto OS Padrón Análisis Afiliado Integrac…" at bounding box center [408, 206] width 817 height 344
paste input "30-70711472-6"
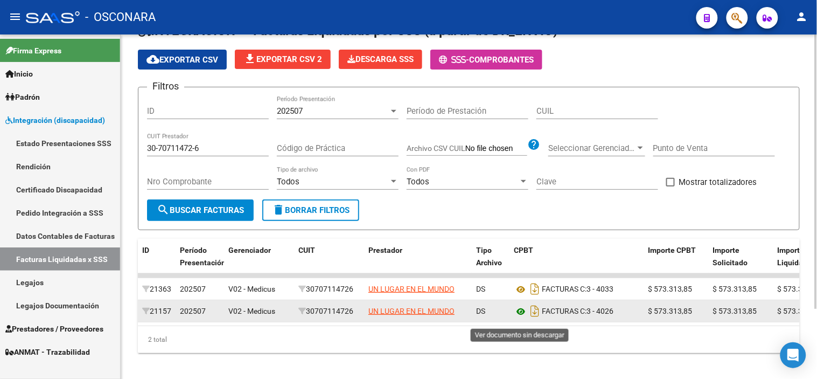
click at [518, 318] on icon at bounding box center [521, 311] width 14 height 13
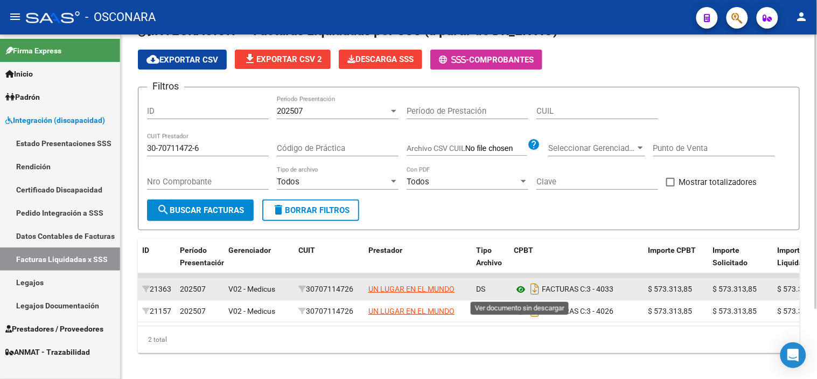
click at [522, 291] on icon at bounding box center [521, 289] width 14 height 13
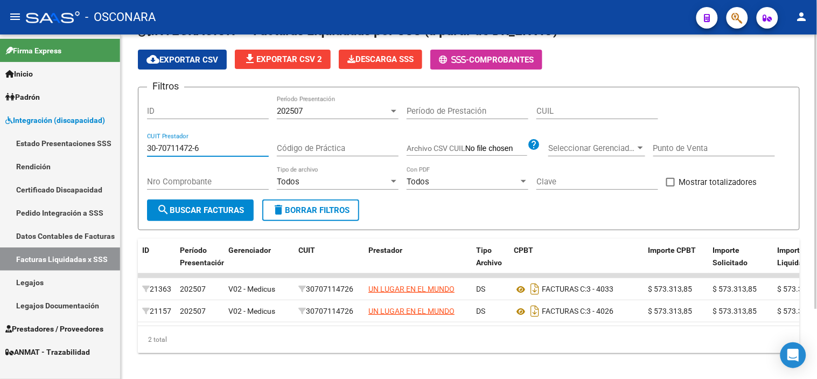
drag, startPoint x: 208, startPoint y: 146, endPoint x: 137, endPoint y: 139, distance: 72.0
click at [137, 139] on div "DR.ENVIO: Último Archivo SSS publicado hace: 5 días - DS.SUBSIDIO: Último Archi…" at bounding box center [469, 181] width 696 height 414
paste input "27-24878635-9"
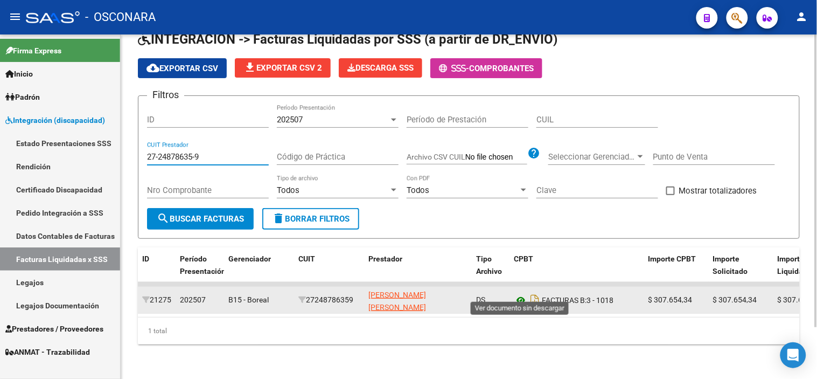
click at [515, 293] on icon at bounding box center [521, 299] width 14 height 13
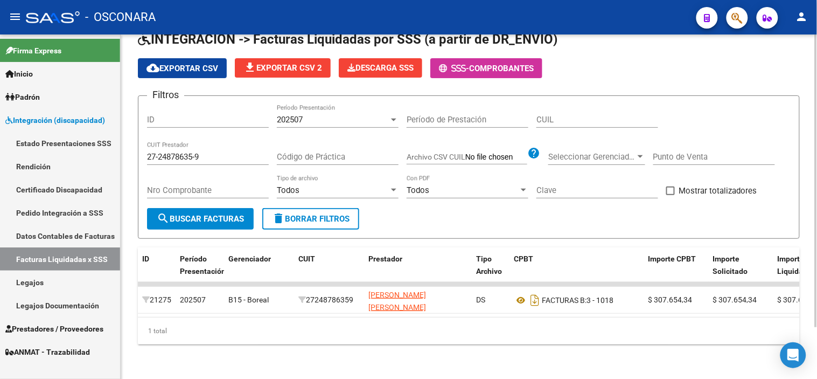
drag, startPoint x: 224, startPoint y: 141, endPoint x: 142, endPoint y: 142, distance: 81.9
click at [142, 142] on form "Filtros ID 202507 Período Presentación Período de Prestación CUIL 27-24878635-9…" at bounding box center [469, 166] width 662 height 143
drag, startPoint x: 198, startPoint y: 142, endPoint x: 206, endPoint y: 145, distance: 8.9
click at [197, 142] on div "27-24878635-9 CUIT Prestador" at bounding box center [208, 153] width 122 height 23
drag, startPoint x: 208, startPoint y: 146, endPoint x: 125, endPoint y: 144, distance: 83.0
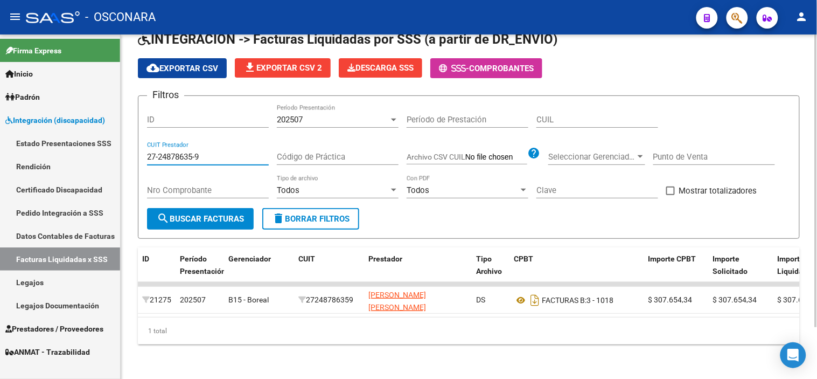
click at [125, 144] on div "DR.ENVIO: Último Archivo SSS publicado hace: 5 días - DS.SUBSIDIO: Último Archi…" at bounding box center [469, 180] width 696 height 396
paste input "32769672-1"
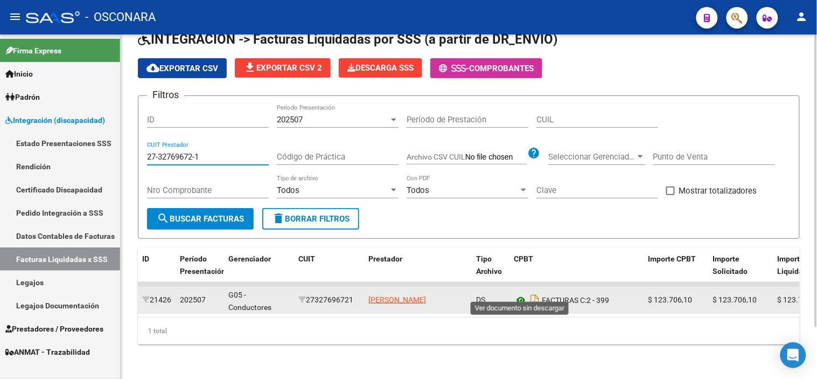
click at [515, 293] on icon at bounding box center [521, 299] width 14 height 13
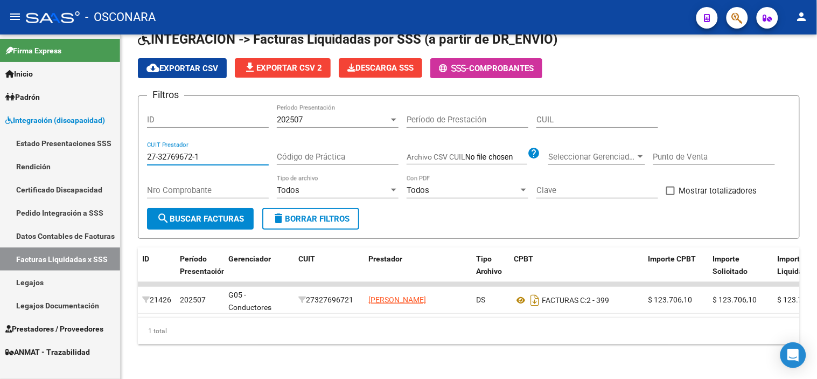
drag, startPoint x: 232, startPoint y: 144, endPoint x: 15, endPoint y: 126, distance: 218.3
click at [15, 126] on mat-sidenav-container "Firma Express Inicio Instructivos Contacto OS Padrón Análisis Afiliado Integrac…" at bounding box center [408, 206] width 817 height 344
paste input "1669250-3"
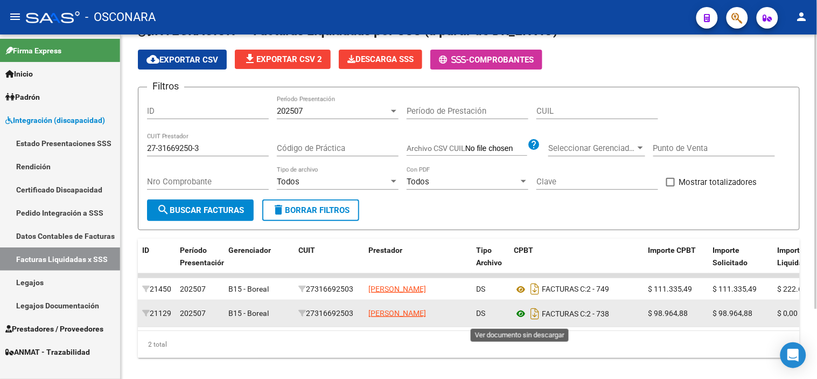
click at [518, 320] on icon at bounding box center [521, 313] width 14 height 13
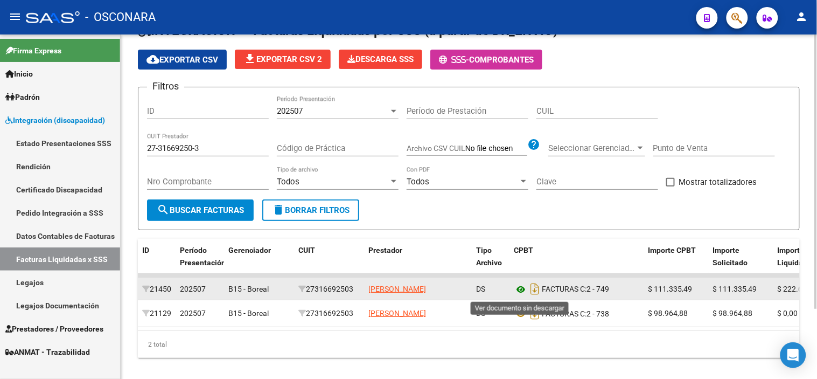
click at [521, 289] on icon at bounding box center [521, 289] width 14 height 13
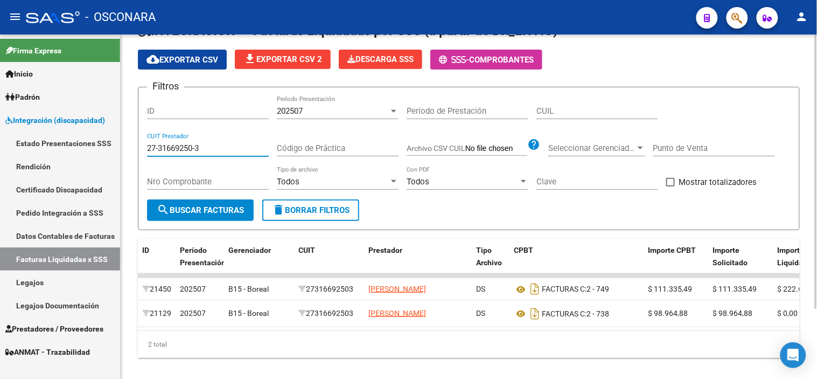
drag, startPoint x: 239, startPoint y: 146, endPoint x: 155, endPoint y: 139, distance: 84.3
click at [155, 139] on div "27-31669250-3 CUIT Prestador" at bounding box center [208, 144] width 122 height 23
click at [216, 141] on div "27-31669250-3 CUIT Prestador" at bounding box center [208, 144] width 122 height 23
drag, startPoint x: 205, startPoint y: 144, endPoint x: 146, endPoint y: 143, distance: 58.7
click at [146, 143] on form "Filtros ID 202507 Período Presentación Período de Prestación CUIL 31-66925032-7…" at bounding box center [469, 158] width 662 height 143
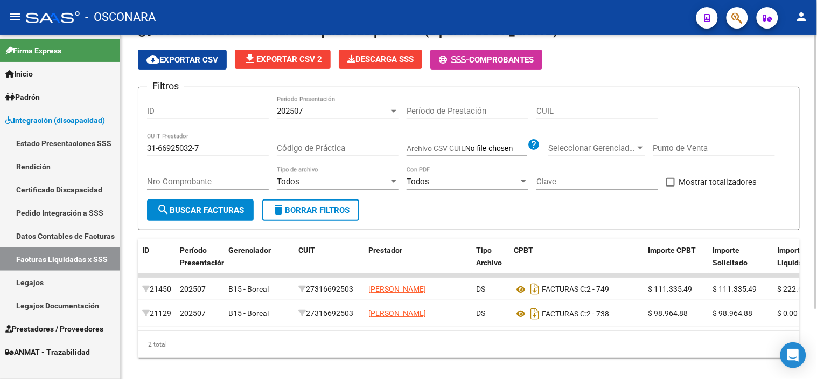
click at [146, 143] on form "Filtros ID 202507 Período Presentación Período de Prestación CUIL 31-66925032-7…" at bounding box center [469, 158] width 662 height 143
drag, startPoint x: 213, startPoint y: 152, endPoint x: 130, endPoint y: 149, distance: 82.4
click at [130, 149] on div "DR.ENVIO: Último Archivo SSS publicado hace: 5 días - DS.SUBSIDIO: Último Archi…" at bounding box center [469, 183] width 696 height 418
paste input "23-27596000-4"
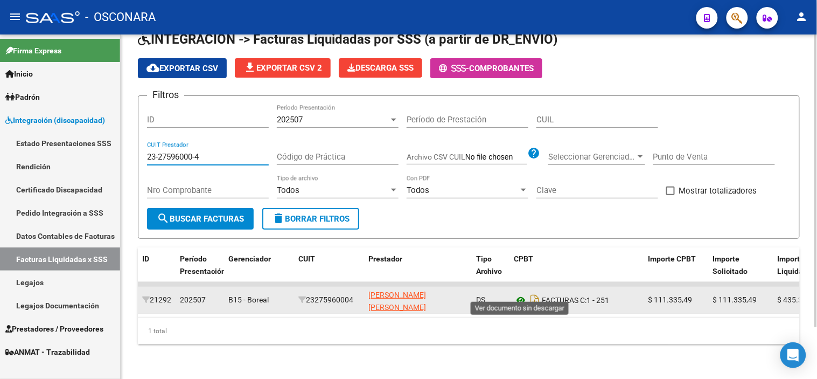
click at [517, 293] on icon at bounding box center [521, 299] width 14 height 13
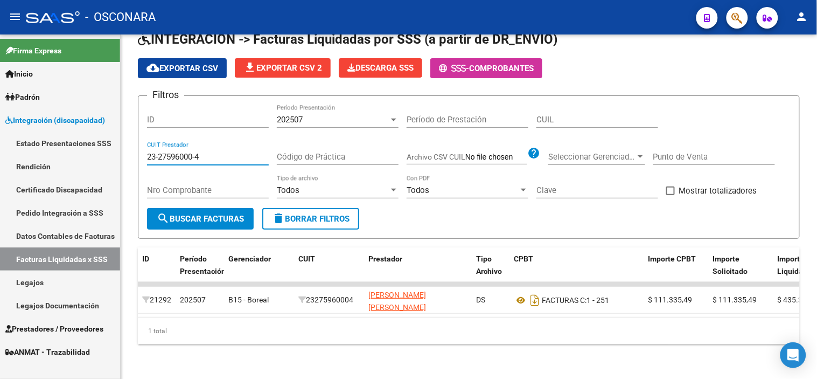
drag, startPoint x: 210, startPoint y: 151, endPoint x: 46, endPoint y: 127, distance: 166.1
click at [46, 127] on mat-sidenav-container "Firma Express Inicio Instructivos Contacto OS Padrón Análisis Afiliado Integrac…" at bounding box center [408, 206] width 817 height 344
paste input "7-39498347-6"
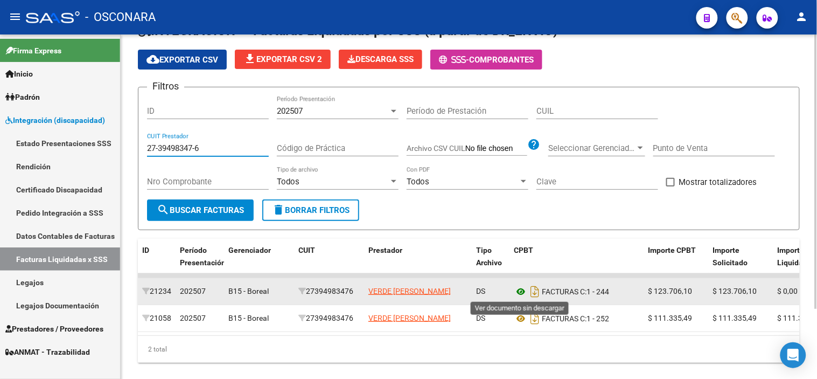
click at [518, 290] on icon at bounding box center [521, 291] width 14 height 13
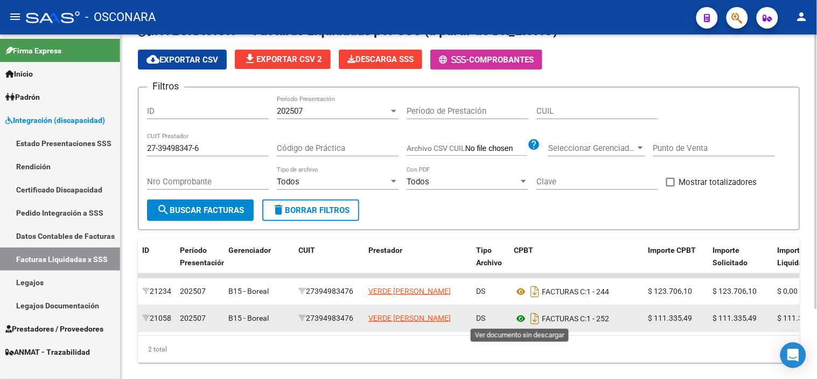
click at [520, 320] on icon at bounding box center [521, 318] width 14 height 13
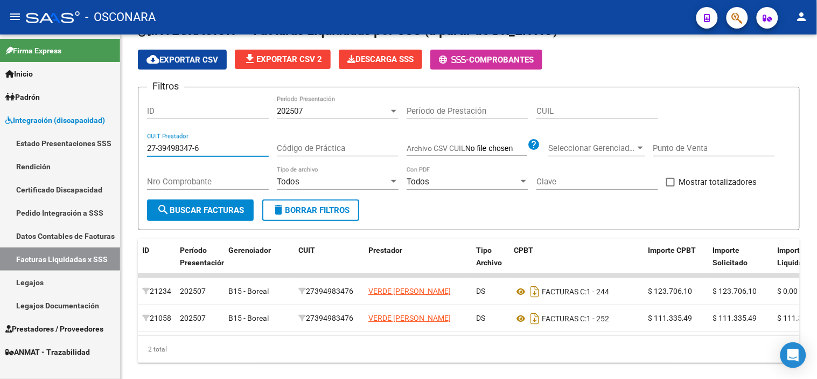
drag, startPoint x: 213, startPoint y: 148, endPoint x: 36, endPoint y: 136, distance: 177.6
click at [36, 136] on mat-sidenav-container "Firma Express Inicio Instructivos Contacto OS Padrón Análisis Afiliado Integrac…" at bounding box center [408, 206] width 817 height 344
paste input "1245622-8"
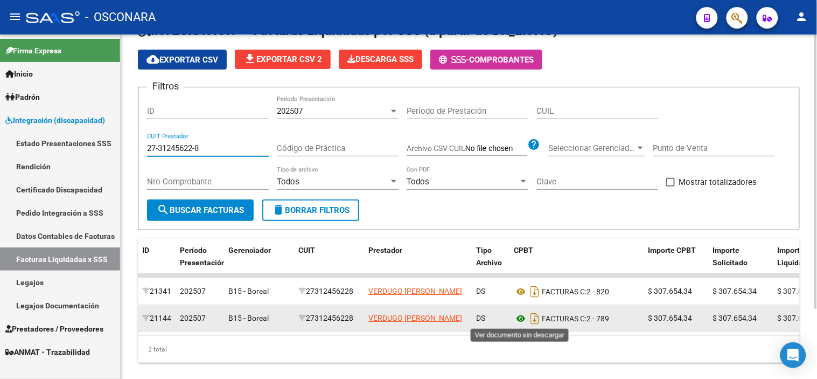
click at [522, 315] on icon at bounding box center [521, 318] width 14 height 13
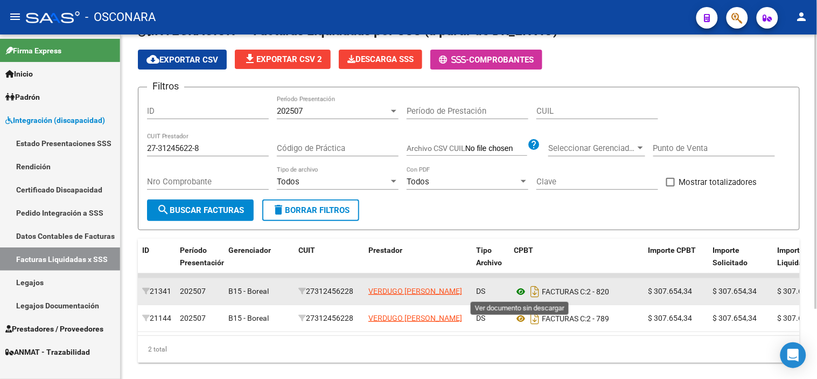
click at [519, 292] on icon at bounding box center [521, 291] width 14 height 13
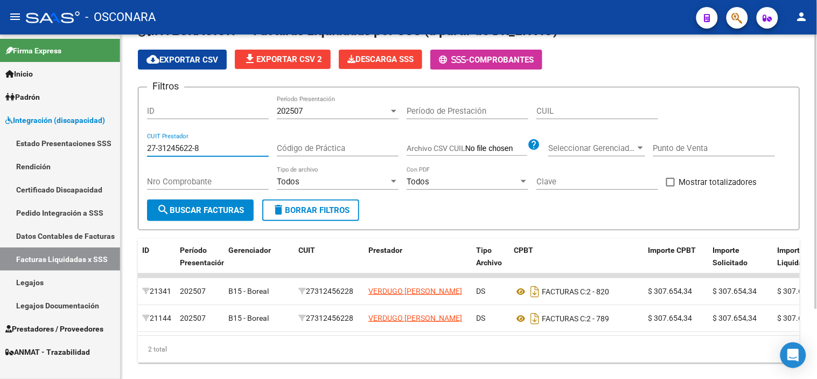
drag, startPoint x: 218, startPoint y: 143, endPoint x: 135, endPoint y: 146, distance: 83.0
click at [135, 146] on div "DR.ENVIO: Último Archivo SSS publicado hace: 5 días - DS.SUBSIDIO: Último Archi…" at bounding box center [469, 185] width 696 height 423
paste input "20655465-2"
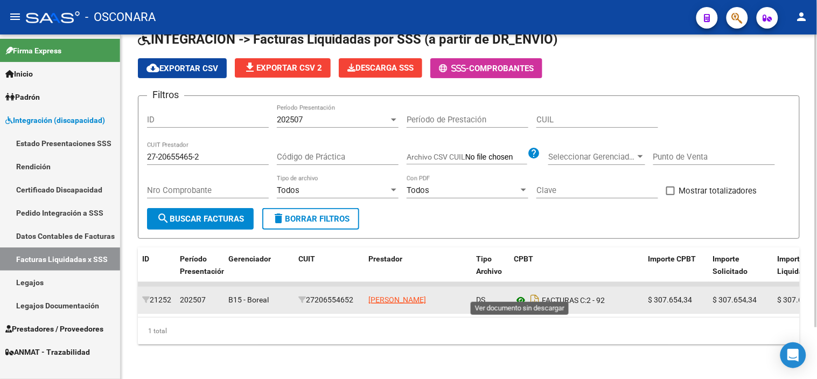
click at [519, 293] on icon at bounding box center [521, 299] width 14 height 13
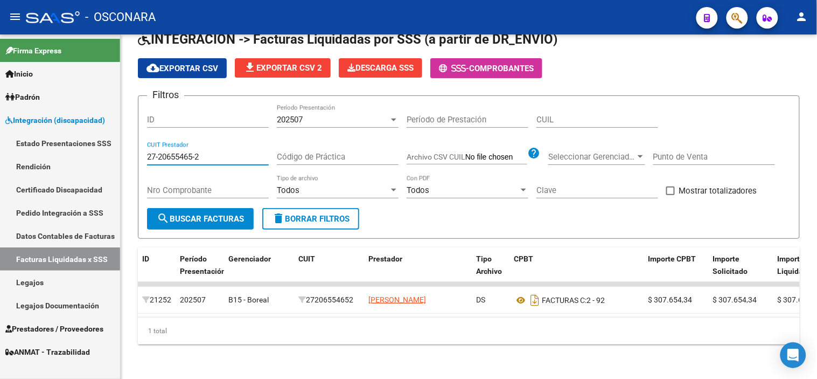
drag, startPoint x: 221, startPoint y: 146, endPoint x: 93, endPoint y: 131, distance: 128.6
click at [93, 131] on mat-sidenav-container "Firma Express Inicio Instructivos Contacto OS Padrón Análisis Afiliado Integrac…" at bounding box center [408, 206] width 817 height 344
paste input "40067269-0"
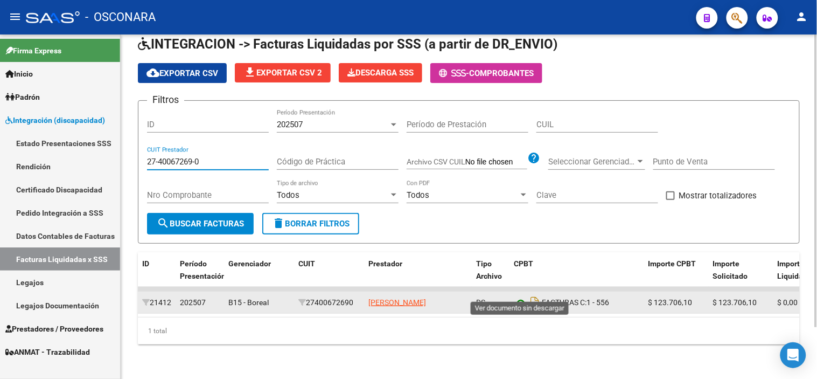
click at [518, 296] on icon at bounding box center [521, 302] width 14 height 13
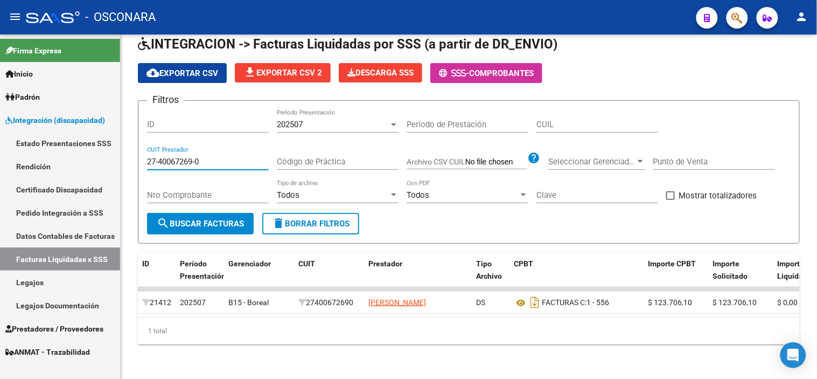
drag, startPoint x: 209, startPoint y: 144, endPoint x: 72, endPoint y: 132, distance: 137.3
click at [79, 132] on mat-sidenav-container "Firma Express Inicio Instructivos Contacto OS Padrón Análisis Afiliado Integrac…" at bounding box center [408, 206] width 817 height 344
paste input "28055862-7"
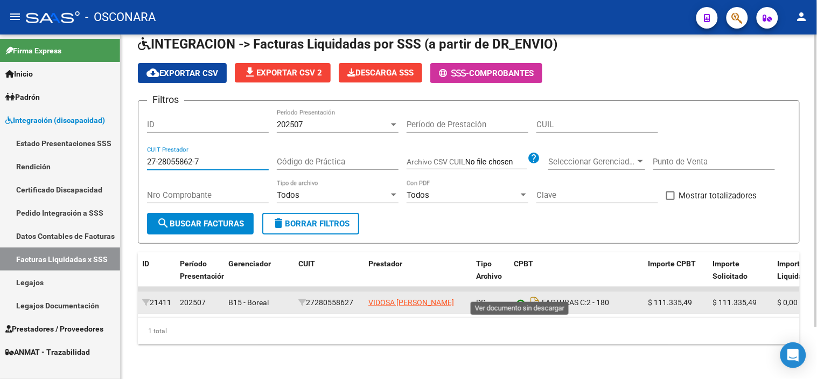
click at [526, 296] on icon at bounding box center [521, 302] width 14 height 13
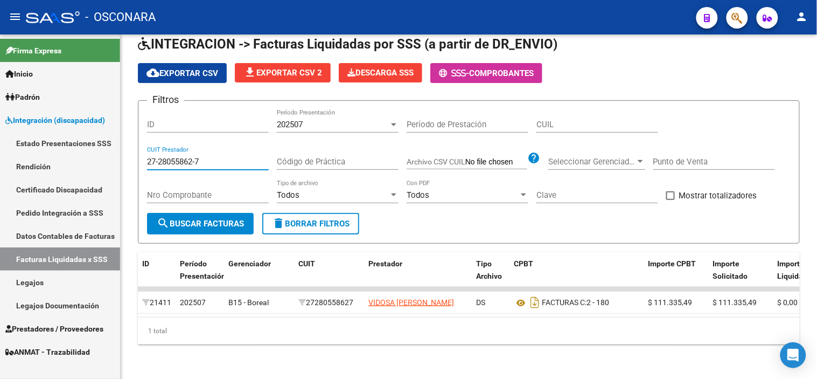
drag, startPoint x: 202, startPoint y: 149, endPoint x: 86, endPoint y: 139, distance: 116.8
click at [86, 139] on mat-sidenav-container "Firma Express Inicio Instructivos Contacto OS Padrón Análisis Afiliado Integrac…" at bounding box center [408, 206] width 817 height 344
paste input "36492509-9"
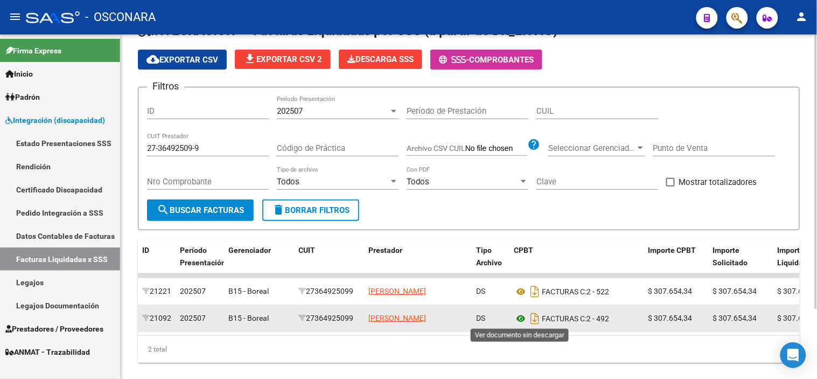
click at [521, 318] on icon at bounding box center [521, 318] width 14 height 13
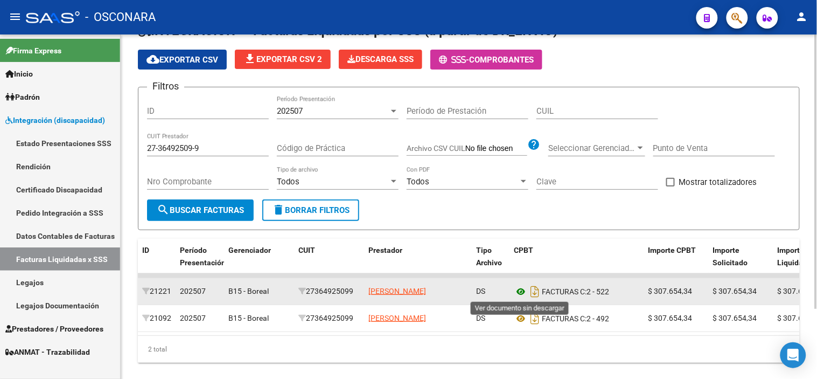
click at [519, 293] on icon at bounding box center [521, 291] width 14 height 13
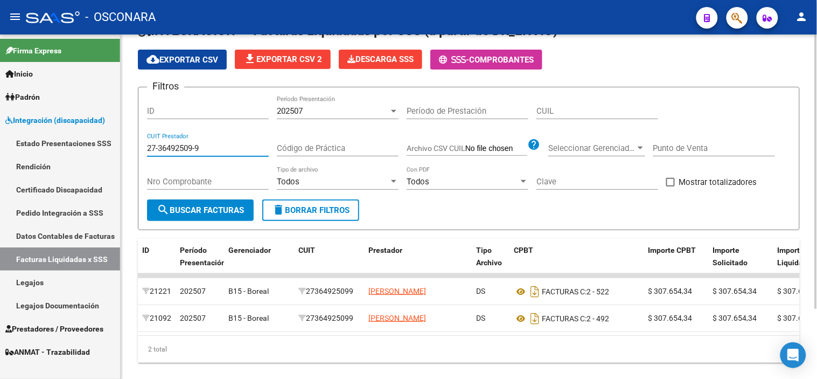
drag, startPoint x: 239, startPoint y: 152, endPoint x: 148, endPoint y: 143, distance: 91.4
click at [148, 143] on input "27-36492509-9" at bounding box center [208, 148] width 122 height 10
paste input "27213438"
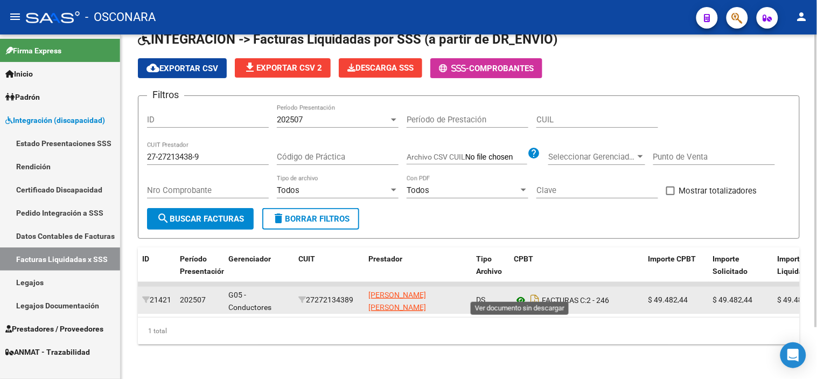
click at [518, 294] on icon at bounding box center [521, 299] width 14 height 13
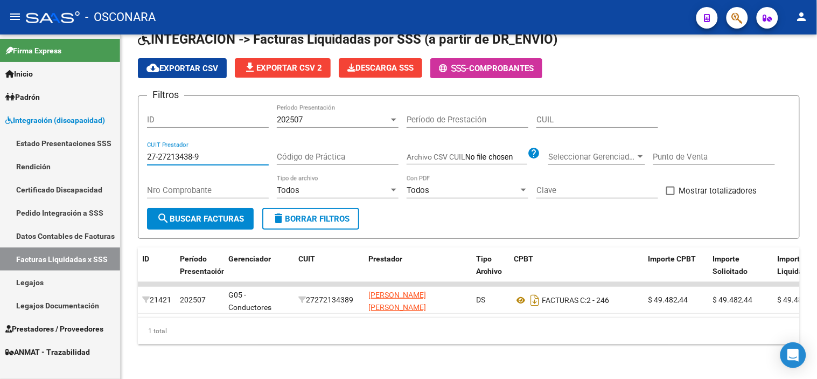
drag, startPoint x: 232, startPoint y: 146, endPoint x: 0, endPoint y: 135, distance: 232.4
click at [0, 135] on mat-sidenav-container "Firma Express Inicio Instructivos Contacto OS Padrón Análisis Afiliado Integrac…" at bounding box center [408, 206] width 817 height 344
paste input "9714184-3"
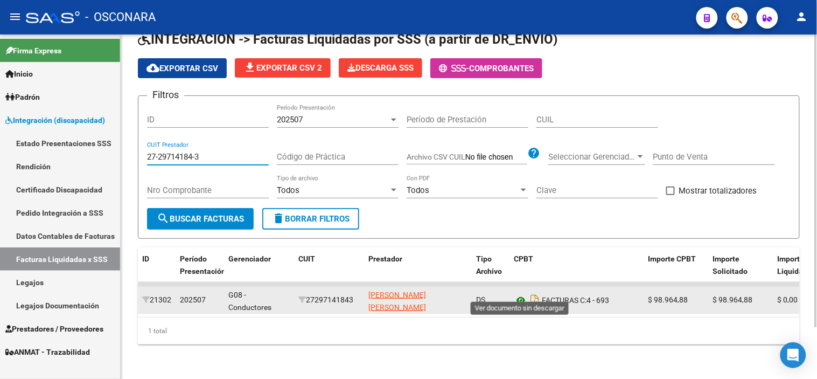
click at [520, 293] on icon at bounding box center [521, 299] width 14 height 13
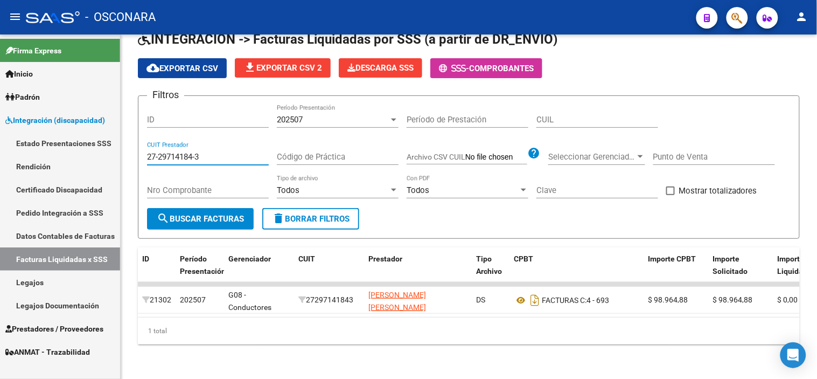
drag, startPoint x: 227, startPoint y: 147, endPoint x: 88, endPoint y: 147, distance: 138.9
click at [89, 147] on mat-sidenav-container "Firma Express Inicio Instructivos Contacto OS Padrón Análisis Afiliado Integrac…" at bounding box center [408, 206] width 817 height 344
paste input "3-38843813-4"
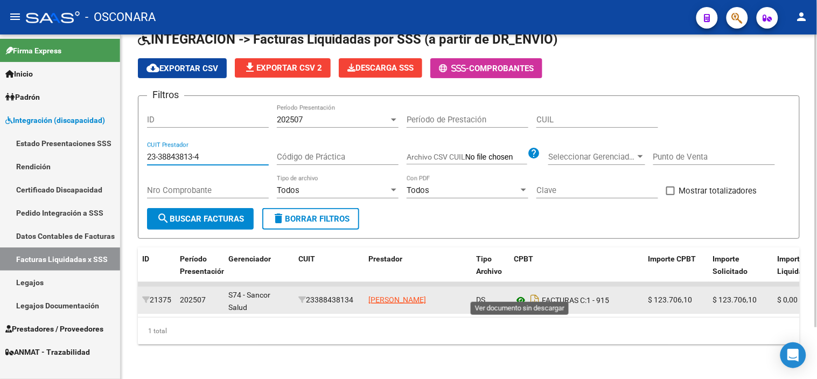
click at [516, 293] on icon at bounding box center [521, 299] width 14 height 13
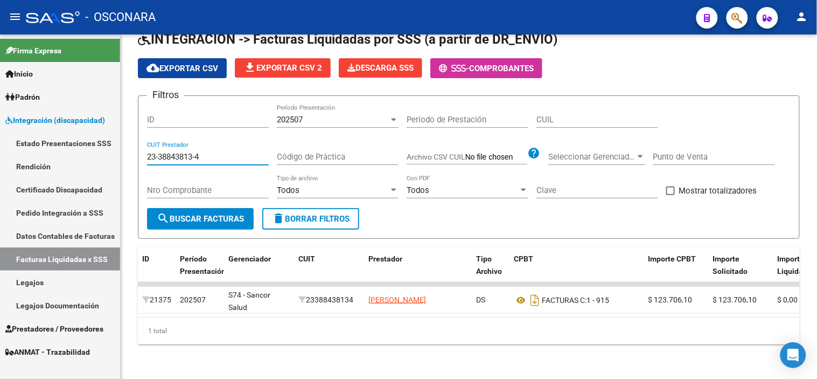
drag, startPoint x: 230, startPoint y: 151, endPoint x: 67, endPoint y: 142, distance: 163.4
click at [68, 142] on mat-sidenav-container "Firma Express Inicio Instructivos Contacto OS Padrón Análisis Afiliado Integrac…" at bounding box center [408, 206] width 817 height 344
paste input "7-29284203-7"
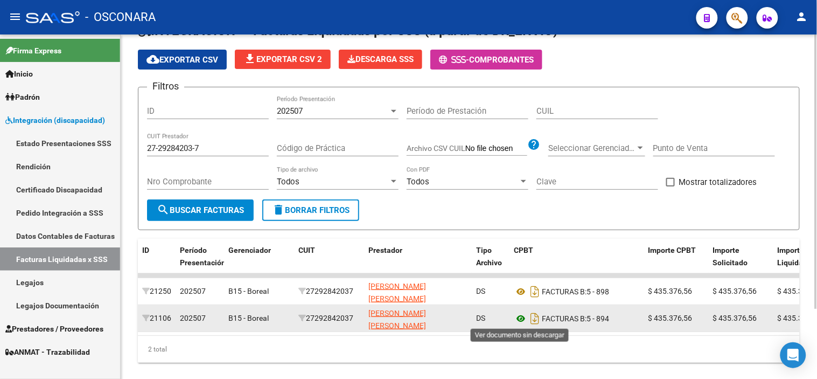
click at [522, 320] on icon at bounding box center [521, 318] width 14 height 13
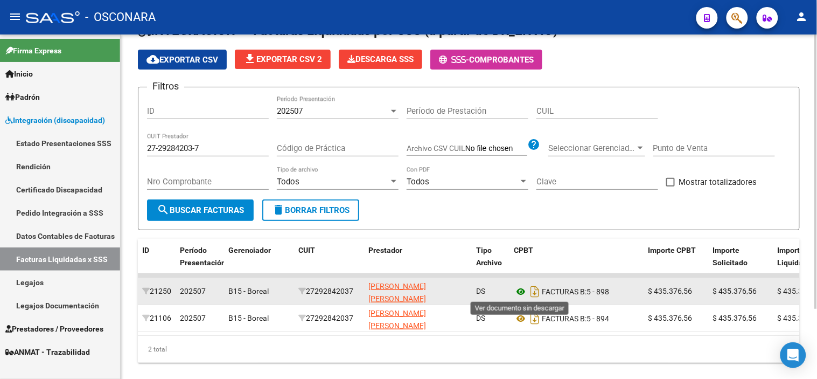
click at [518, 293] on icon at bounding box center [521, 291] width 14 height 13
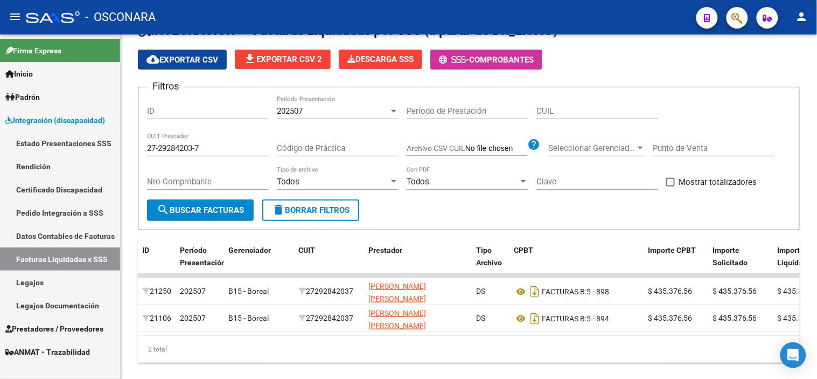
drag, startPoint x: 230, startPoint y: 148, endPoint x: 1, endPoint y: 142, distance: 229.5
click at [1, 142] on mat-sidenav-container "Firma Express Inicio Instructivos Contacto OS Padrón Análisis Afiliado Integrac…" at bounding box center [408, 206] width 817 height 344
paste input "8850292-2"
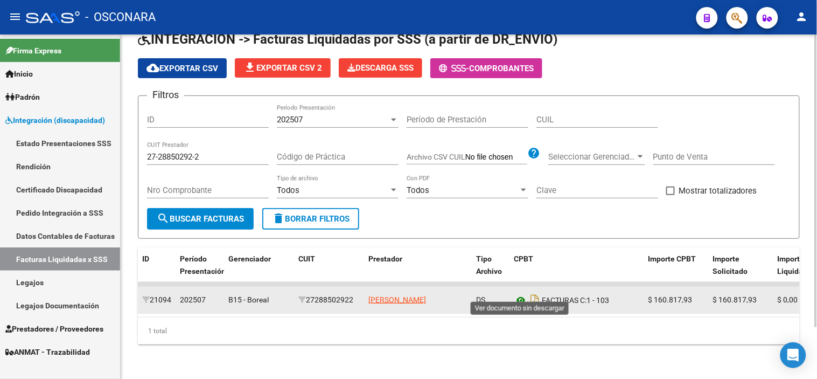
click at [517, 293] on icon at bounding box center [521, 299] width 14 height 13
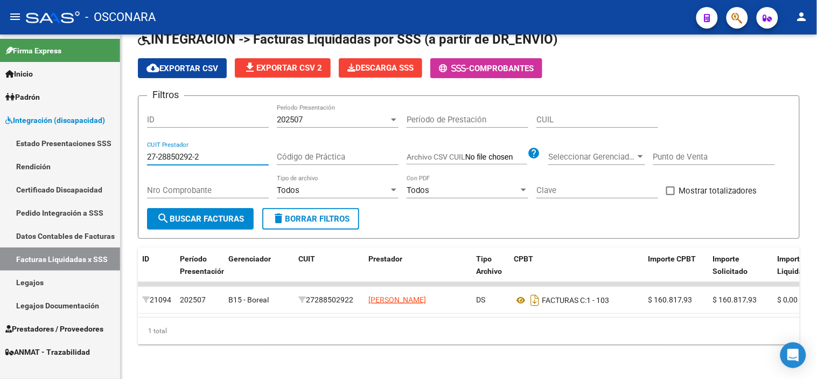
drag, startPoint x: 204, startPoint y: 149, endPoint x: 67, endPoint y: 133, distance: 137.7
click at [67, 133] on mat-sidenav-container "Firma Express Inicio Instructivos Contacto OS Padrón Análisis Afiliado Integrac…" at bounding box center [408, 206] width 817 height 344
paste input "93750348-8"
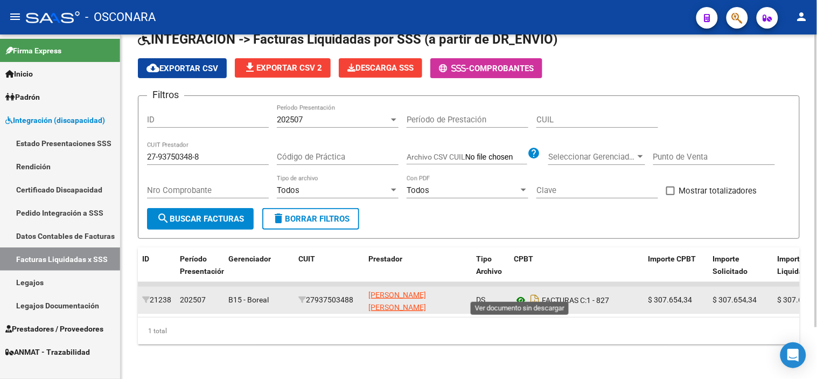
click at [516, 293] on icon at bounding box center [521, 299] width 14 height 13
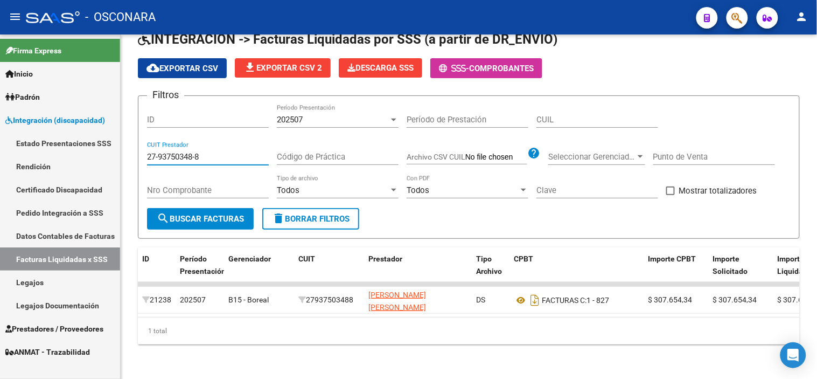
drag, startPoint x: 248, startPoint y: 147, endPoint x: 17, endPoint y: 135, distance: 231.4
click at [19, 135] on mat-sidenav-container "Firma Express Inicio Instructivos Contacto OS Padrón Análisis Afiliado Integrac…" at bounding box center [408, 206] width 817 height 344
paste input "2811635"
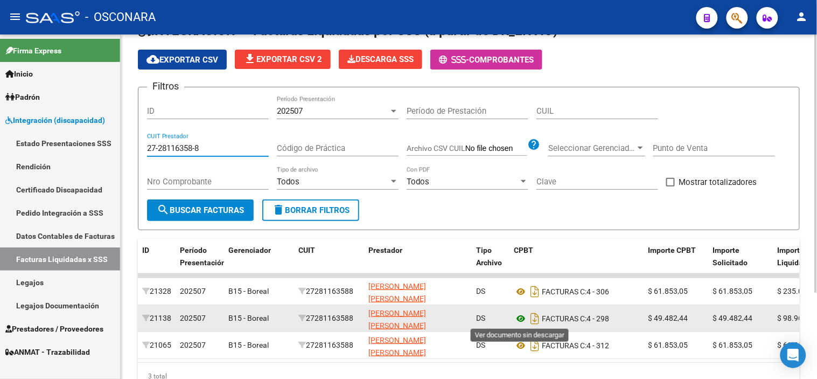
click at [524, 316] on icon at bounding box center [521, 318] width 14 height 13
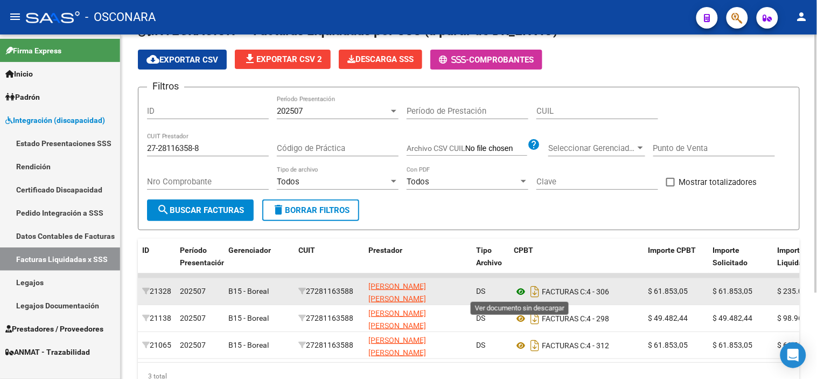
click at [523, 291] on icon at bounding box center [521, 291] width 14 height 13
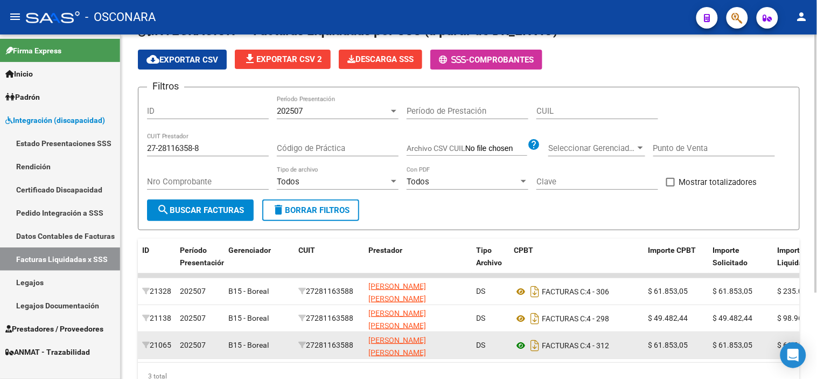
click at [518, 347] on icon at bounding box center [521, 345] width 14 height 13
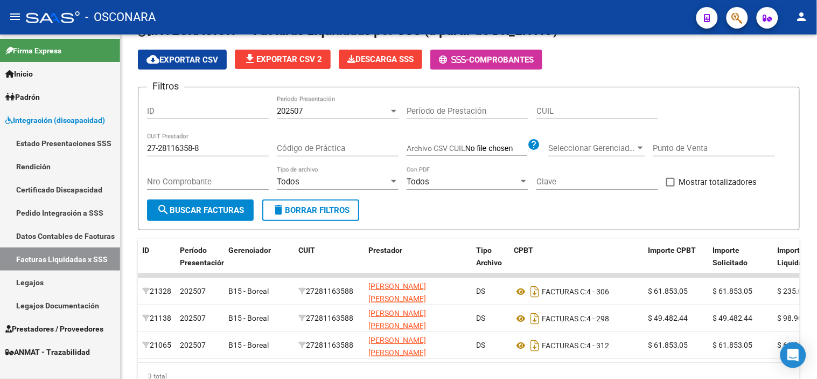
drag, startPoint x: 50, startPoint y: 133, endPoint x: 1, endPoint y: 128, distance: 49.2
click at [2, 128] on mat-sidenav-container "Firma Express Inicio Instructivos Contacto OS Padrón Análisis Afiliado Integrac…" at bounding box center [408, 206] width 817 height 344
paste input "39767445"
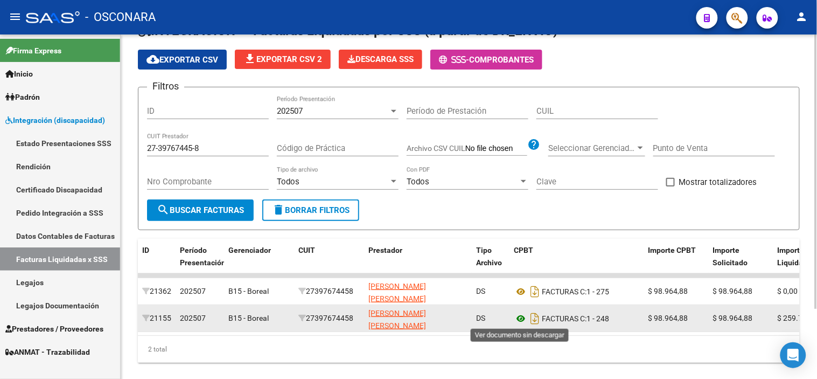
click at [523, 322] on icon at bounding box center [521, 318] width 14 height 13
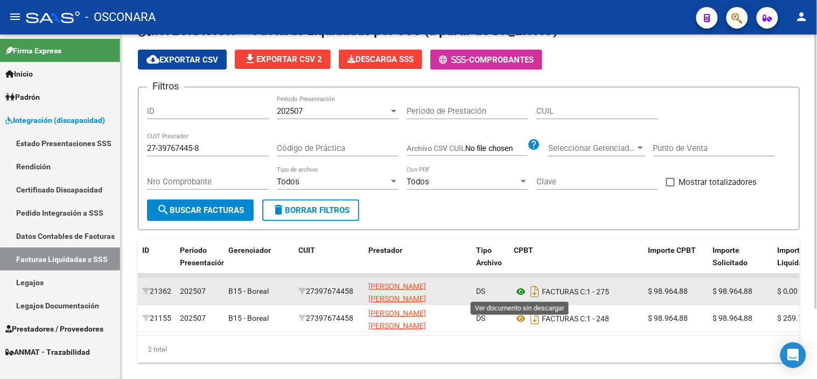
click at [524, 290] on icon at bounding box center [521, 291] width 14 height 13
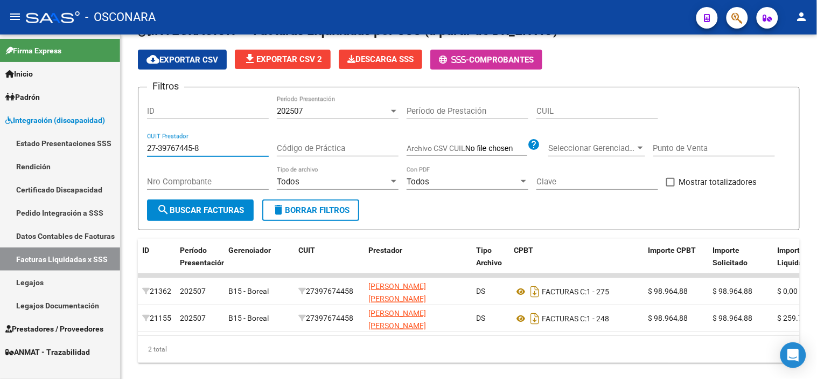
drag, startPoint x: 233, startPoint y: 145, endPoint x: 50, endPoint y: 135, distance: 183.4
click at [50, 135] on mat-sidenav-container "Firma Express Inicio Instructivos Contacto OS Padrón Análisis Afiliado Integrac…" at bounding box center [408, 206] width 817 height 344
paste input "30-71360390-9"
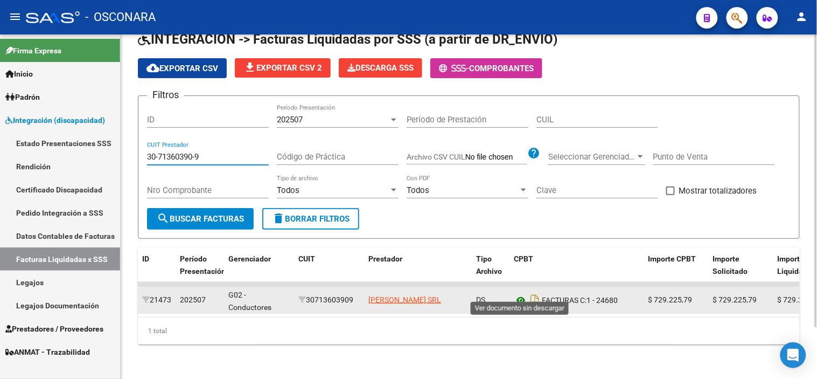
click at [519, 293] on icon at bounding box center [521, 299] width 14 height 13
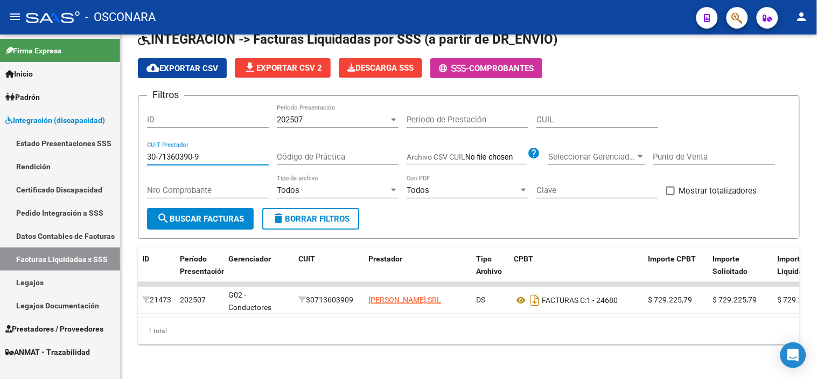
drag, startPoint x: 207, startPoint y: 143, endPoint x: 0, endPoint y: 141, distance: 207.3
click at [0, 141] on mat-sidenav-container "Firma Express Inicio Instructivos Contacto OS Padrón Análisis Afiliado Integrac…" at bounding box center [408, 206] width 817 height 344
paste input "27-12332582-1"
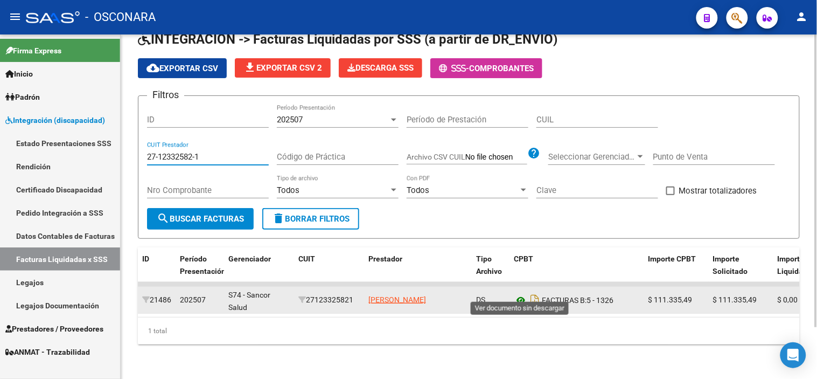
type input "27-12332582-1"
click at [523, 294] on icon at bounding box center [521, 299] width 14 height 13
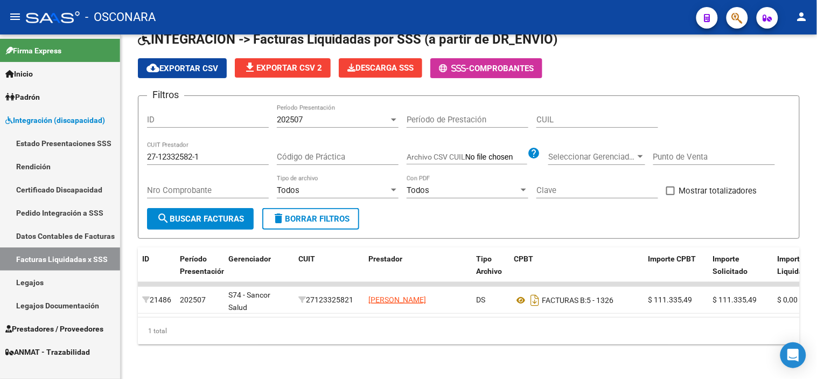
click at [57, 325] on span "Prestadores / Proveedores" at bounding box center [54, 329] width 98 height 12
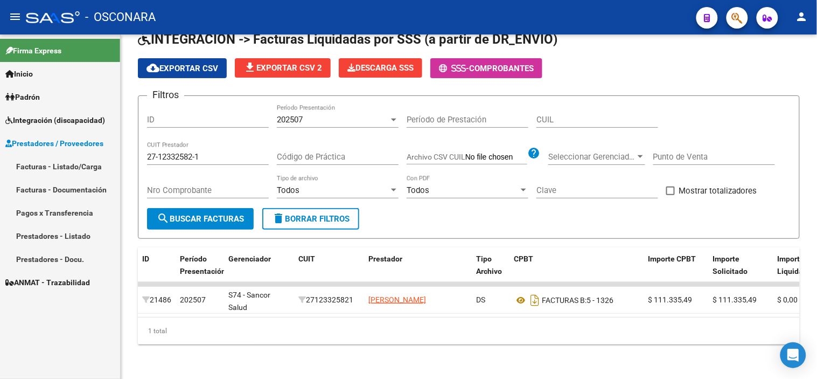
click at [66, 121] on span "Integración (discapacidad)" at bounding box center [55, 120] width 100 height 12
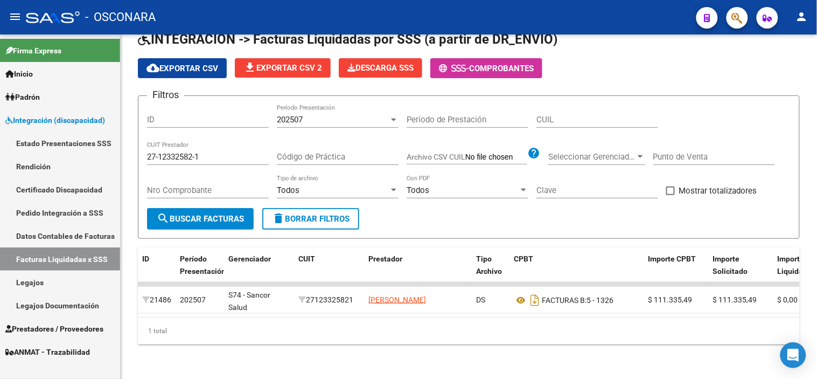
click at [38, 276] on link "Legajos" at bounding box center [60, 281] width 120 height 23
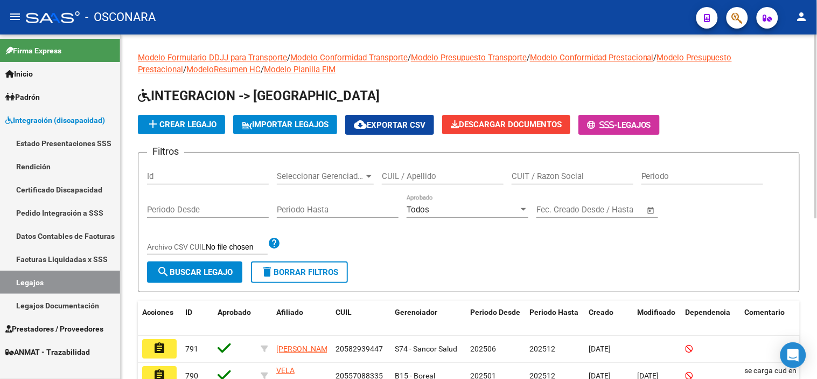
click at [241, 179] on input "Id" at bounding box center [208, 176] width 122 height 10
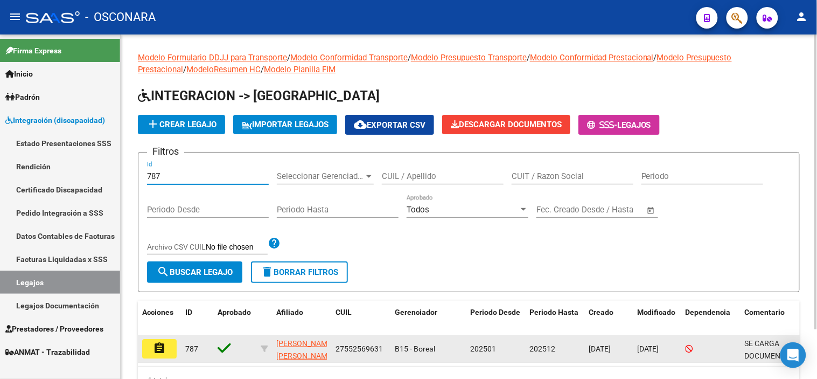
type input "787"
click at [167, 353] on button "assignment" at bounding box center [159, 348] width 34 height 19
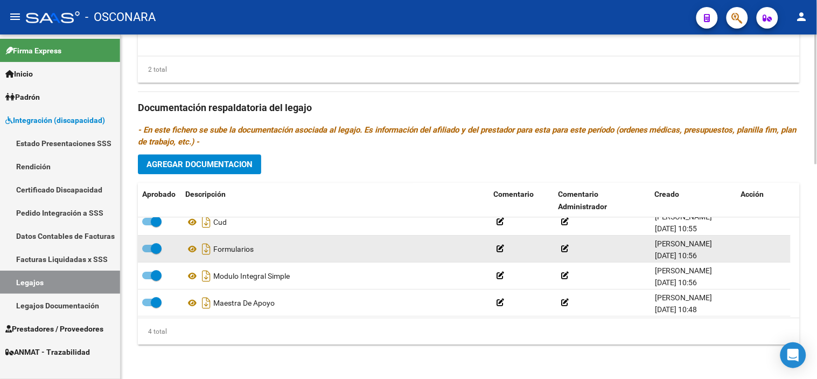
scroll to position [11, 0]
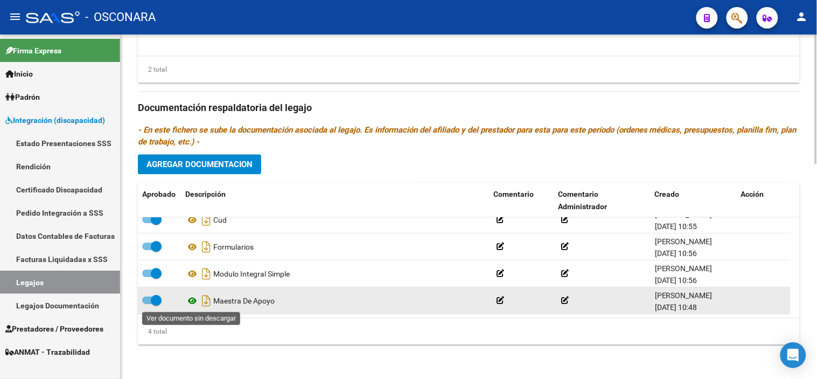
click at [186, 303] on icon at bounding box center [192, 300] width 14 height 13
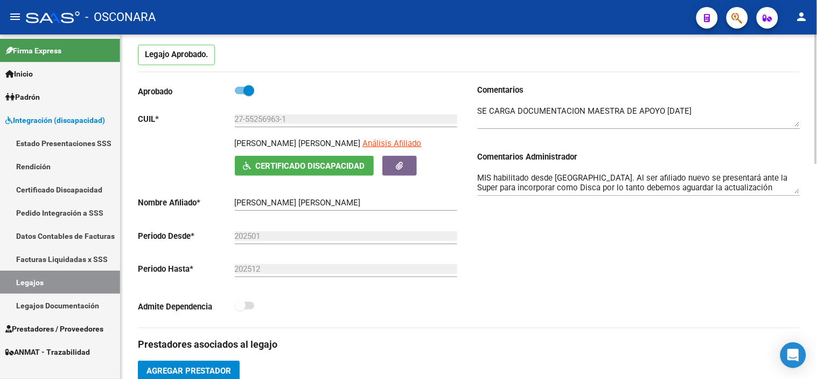
scroll to position [0, 0]
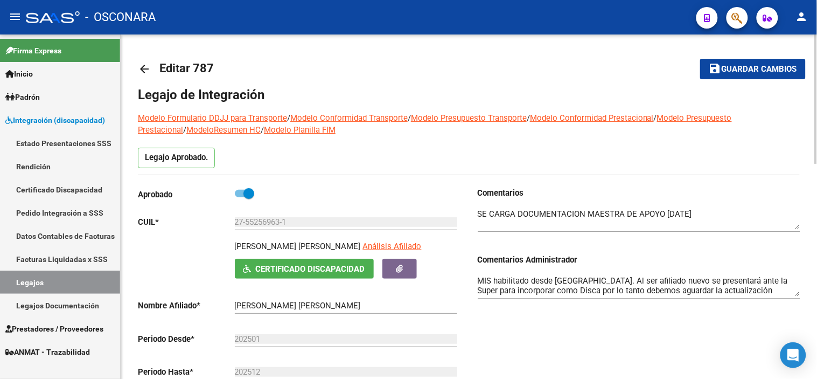
click at [145, 70] on mat-icon "arrow_back" at bounding box center [144, 68] width 13 height 13
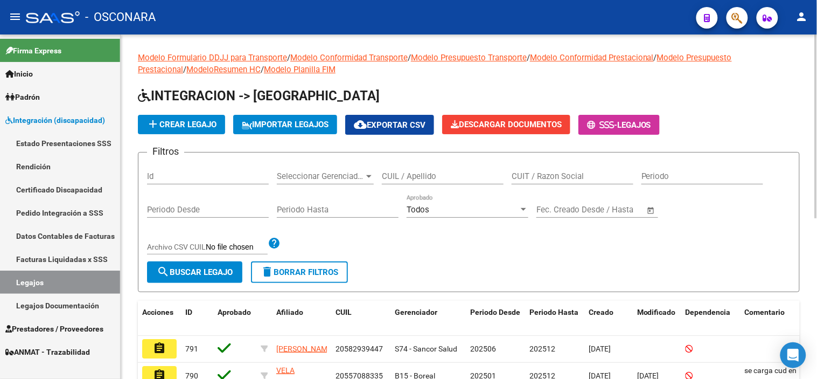
click at [437, 176] on input "CUIL / Apellido" at bounding box center [443, 176] width 122 height 10
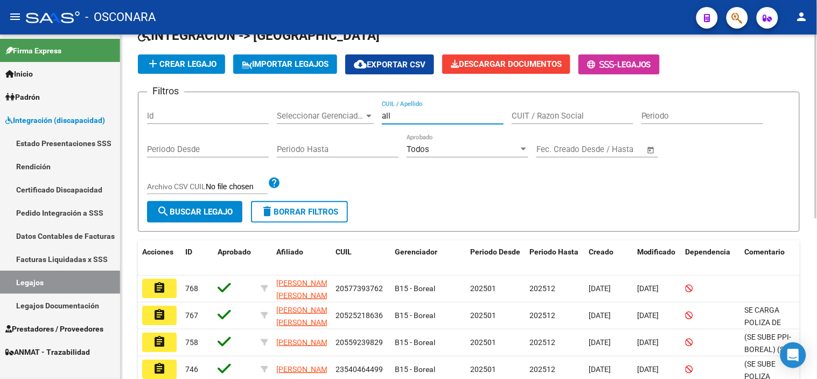
scroll to position [120, 0]
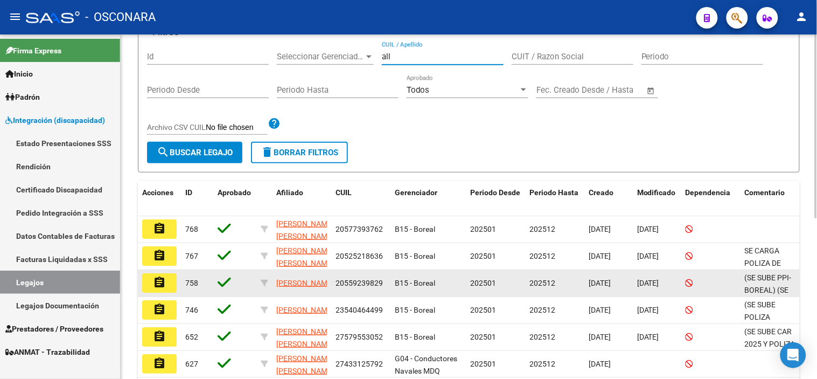
type input "all"
click at [155, 284] on mat-icon "assignment" at bounding box center [159, 282] width 13 height 13
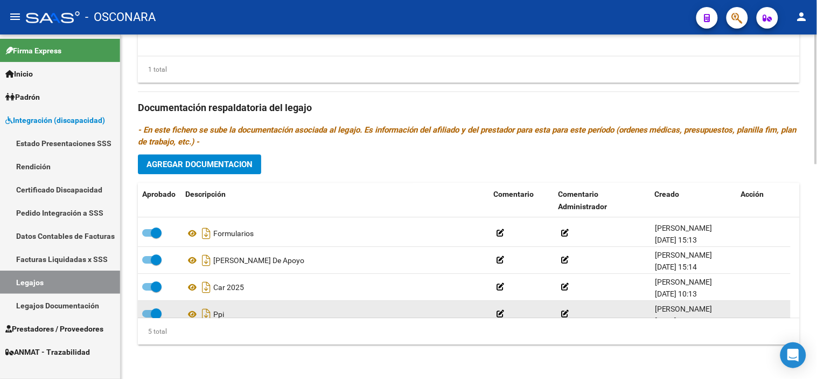
scroll to position [38, 0]
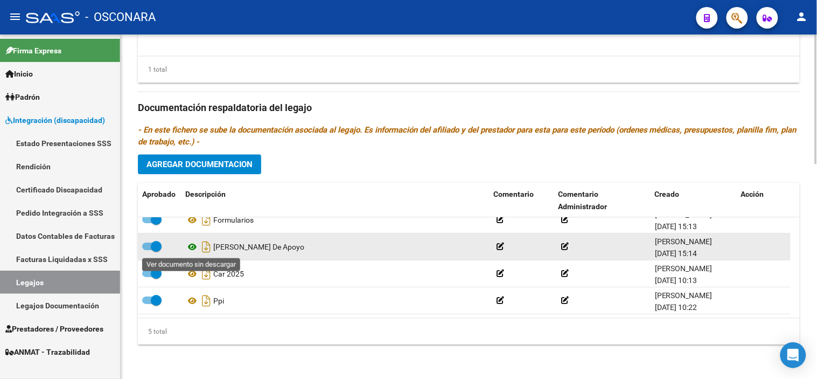
click at [192, 250] on icon at bounding box center [192, 246] width 14 height 13
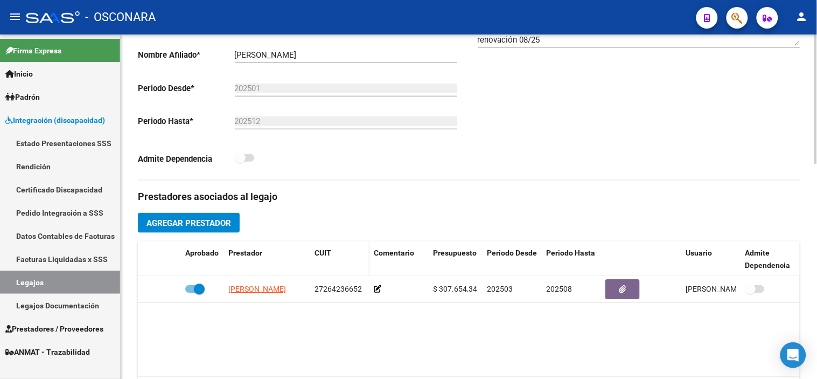
scroll to position [213, 0]
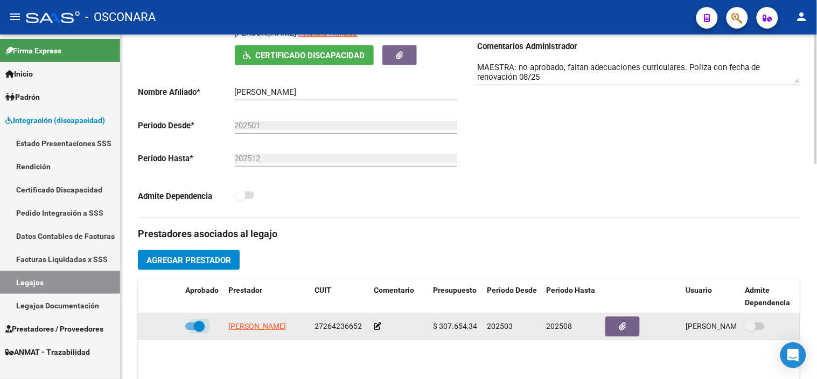
click at [200, 328] on span at bounding box center [199, 325] width 11 height 11
click at [191, 330] on input "checkbox" at bounding box center [190, 330] width 1 height 1
checkbox input "false"
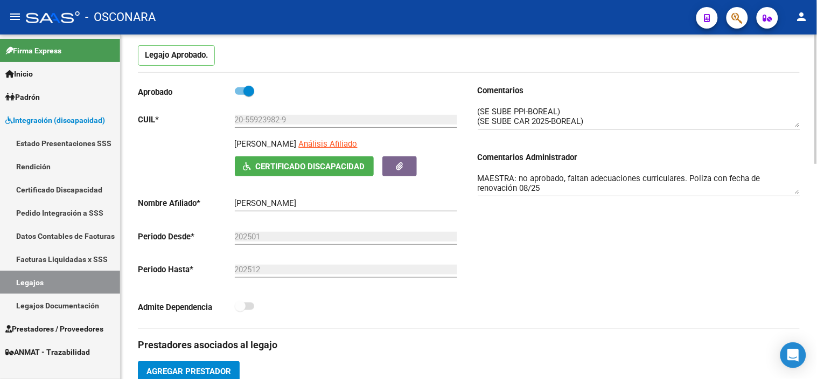
scroll to position [94, 0]
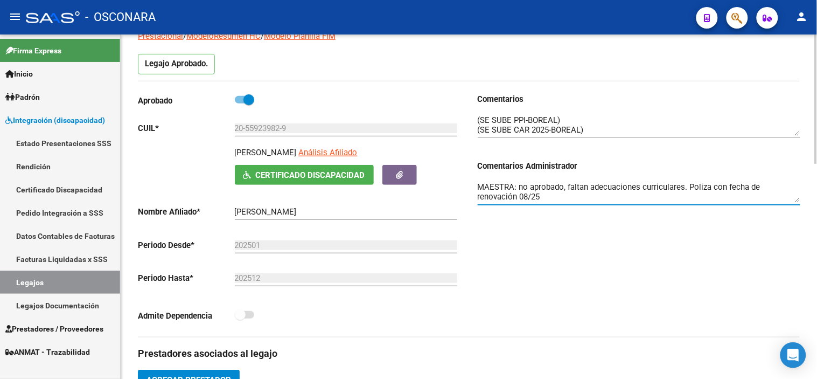
click at [607, 198] on textarea "MAESTRA: no aprobado, faltan adecuaciones curriculares. Poliza con fecha de ren…" at bounding box center [639, 192] width 323 height 22
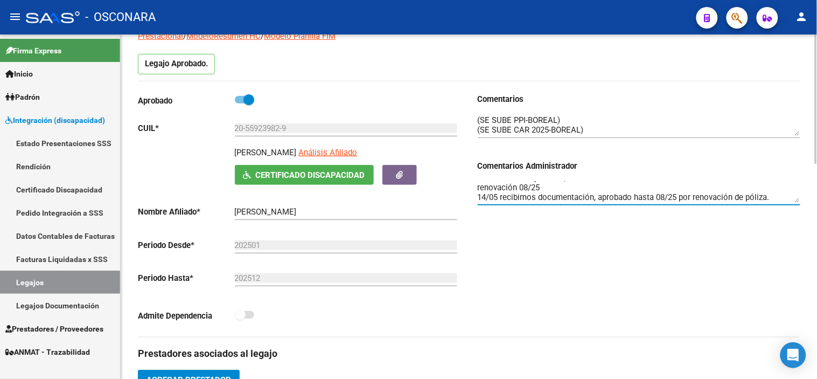
drag, startPoint x: 550, startPoint y: 200, endPoint x: 725, endPoint y: 223, distance: 177.1
click at [726, 223] on div "Comentarios Comentarios Administrador MAESTRA: no aprobado, faltan adecuaciones…" at bounding box center [634, 214] width 331 height 243
click at [648, 215] on div "Comentarios Comentarios Administrador MAESTRA: no aprobado, faltan adecuaciones…" at bounding box center [634, 214] width 331 height 243
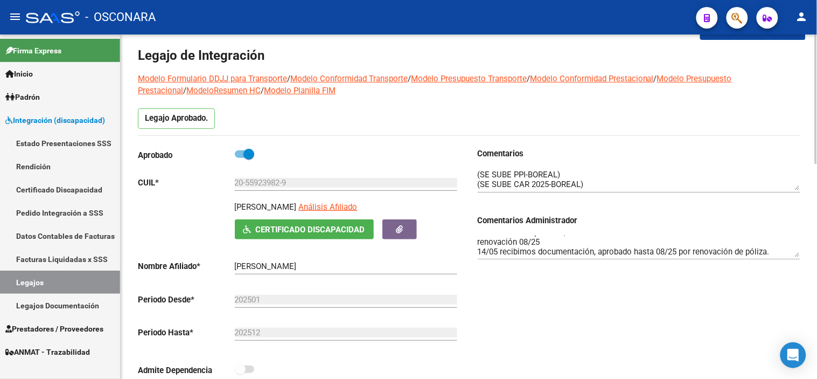
scroll to position [34, 0]
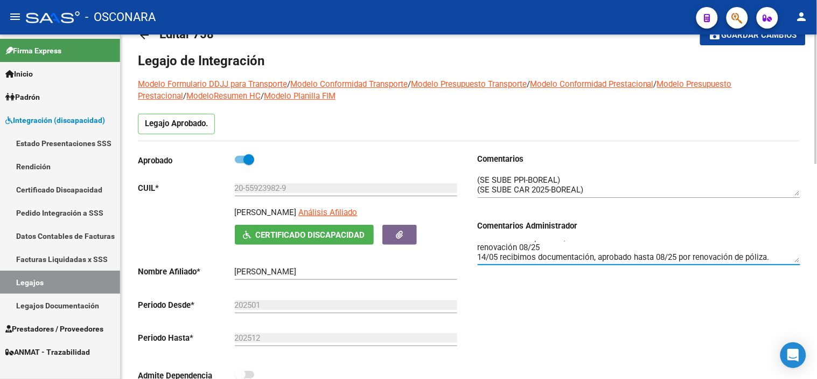
click at [692, 256] on textarea "MAESTRA: no aprobado, faltan adecuaciones curriculares. Poliza con fecha de ren…" at bounding box center [639, 252] width 323 height 22
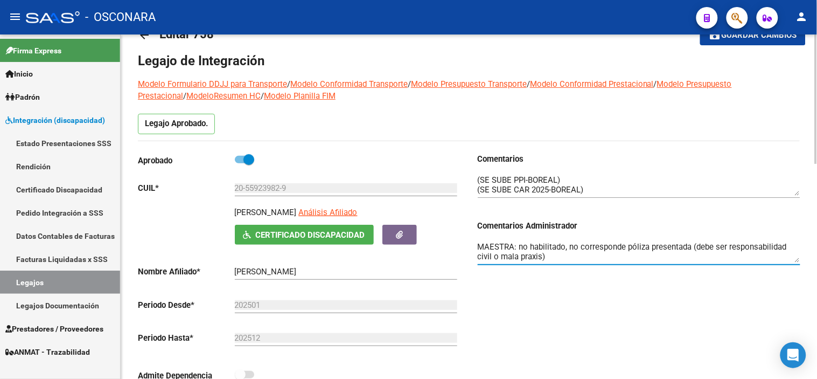
scroll to position [0, 0]
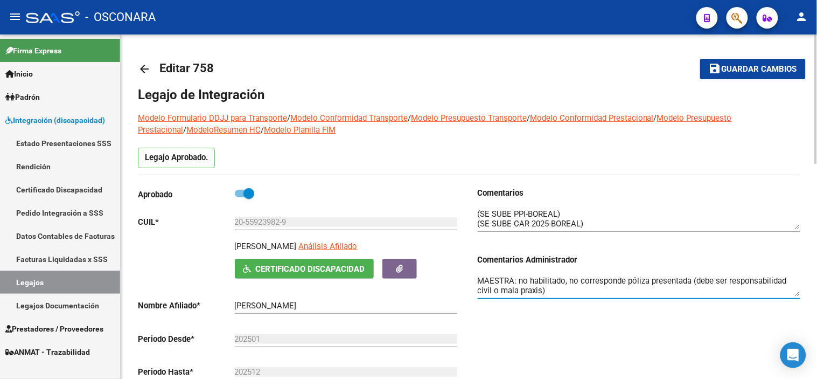
type textarea "MAESTRA: no habilitado, no corresponde póliza presentada (debe ser responsabili…"
click at [756, 65] on span "Guardar cambios" at bounding box center [759, 70] width 75 height 10
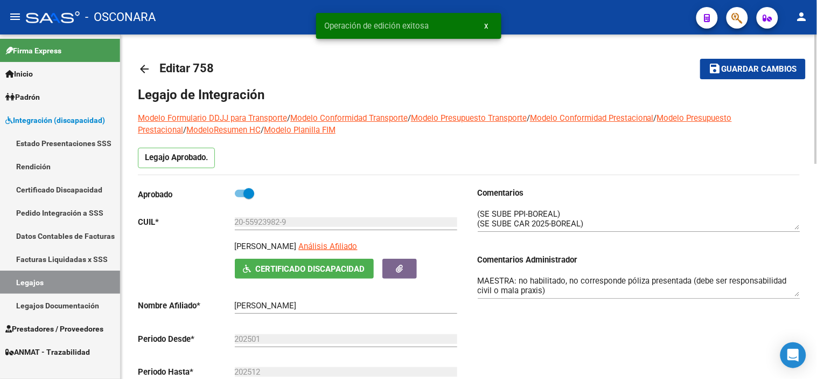
click at [149, 68] on mat-icon "arrow_back" at bounding box center [144, 68] width 13 height 13
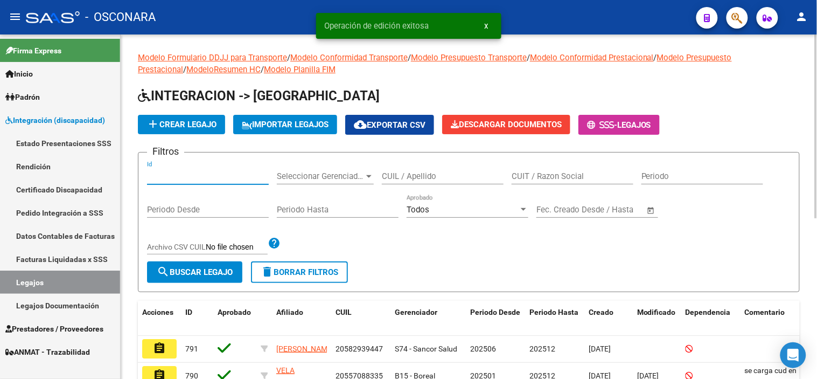
click at [194, 171] on input "Id" at bounding box center [208, 176] width 122 height 10
click at [176, 180] on input "Id" at bounding box center [208, 176] width 122 height 10
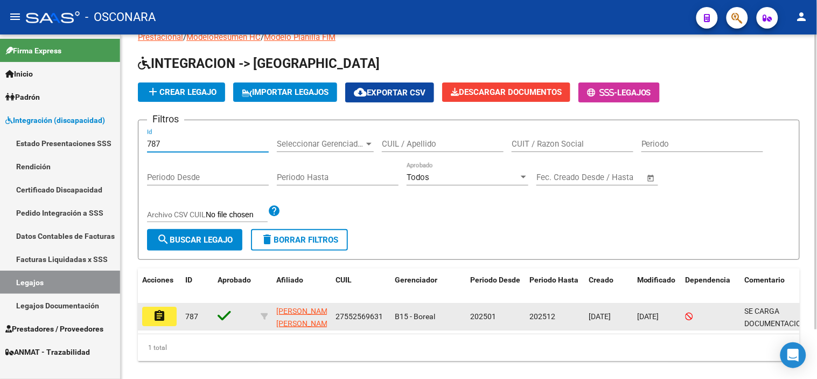
scroll to position [58, 0]
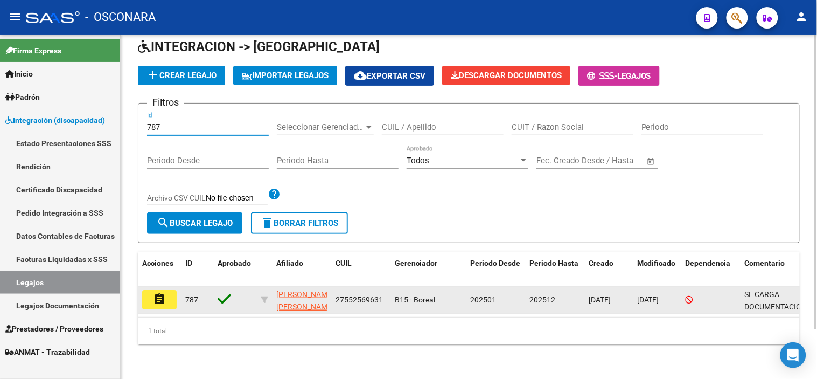
type input "787"
click at [156, 292] on mat-icon "assignment" at bounding box center [159, 298] width 13 height 13
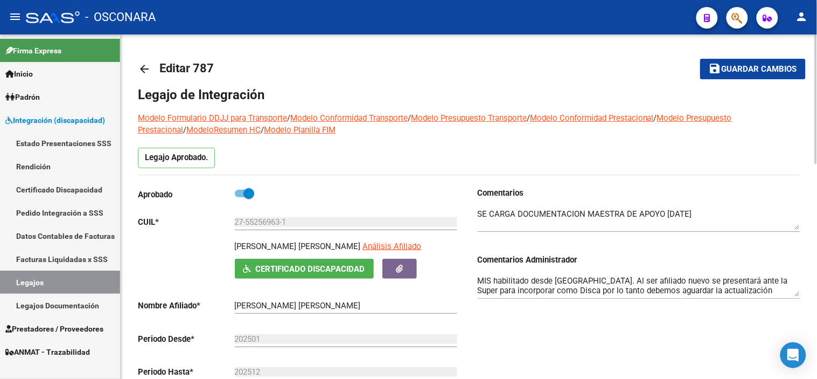
click at [571, 279] on textarea "MIS habilitado desde [GEOGRAPHIC_DATA]. Al ser afiliado nuevo se presentará ant…" at bounding box center [639, 286] width 323 height 22
click at [751, 71] on span "Guardar cambios" at bounding box center [759, 70] width 75 height 10
click at [143, 67] on mat-icon "arrow_back" at bounding box center [144, 68] width 13 height 13
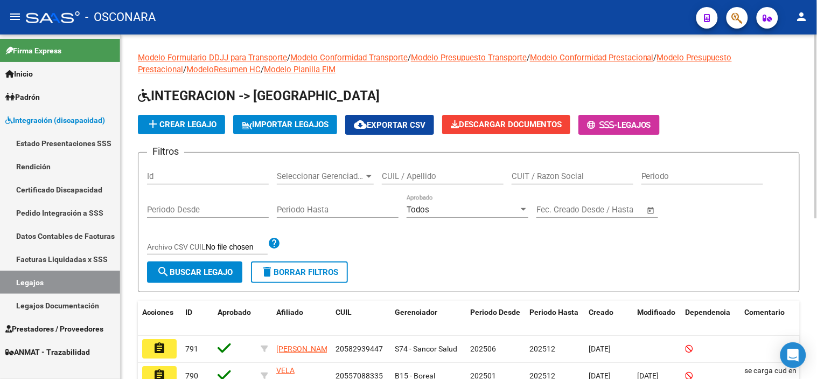
click at [65, 326] on span "Prestadores / Proveedores" at bounding box center [54, 329] width 98 height 12
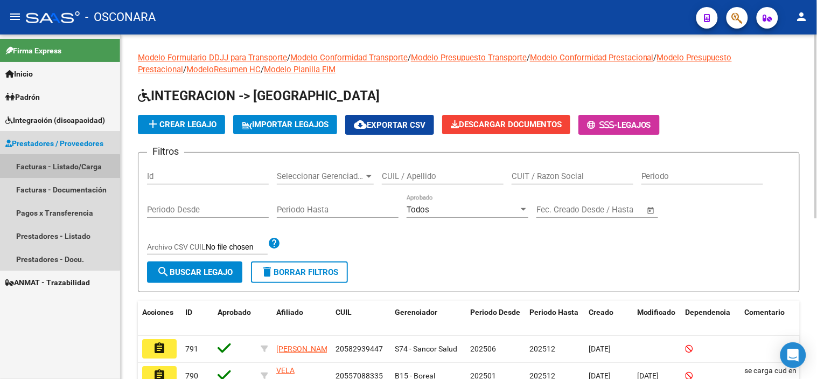
click at [45, 170] on link "Facturas - Listado/Carga" at bounding box center [60, 166] width 120 height 23
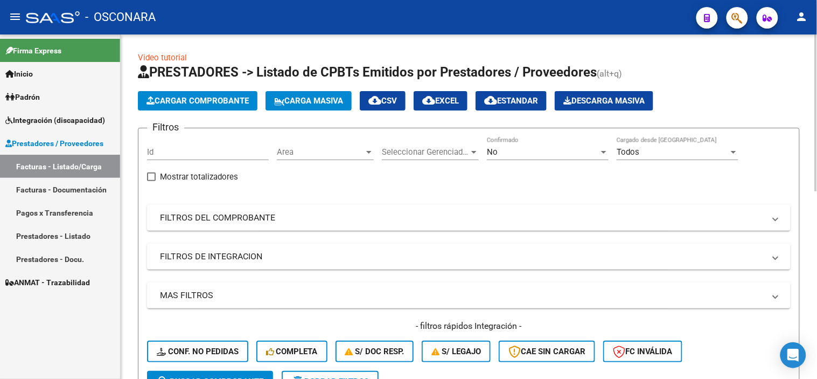
click at [504, 158] on div "No Confirmado" at bounding box center [548, 148] width 122 height 23
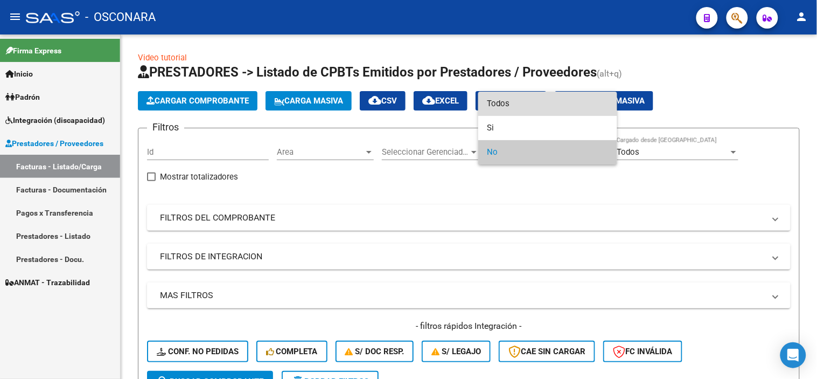
click at [515, 99] on span "Todos" at bounding box center [548, 104] width 122 height 24
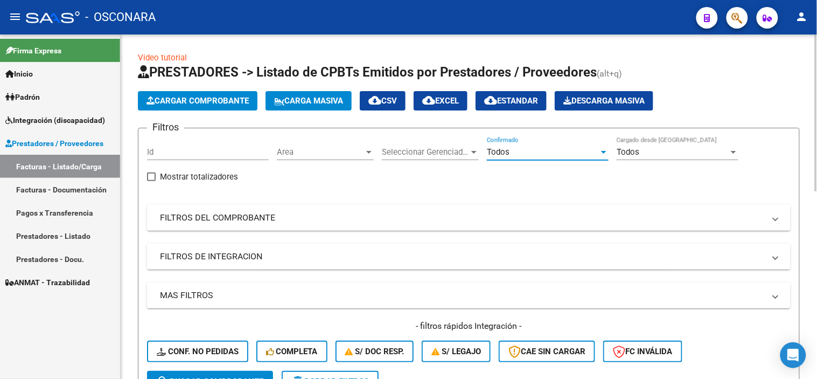
click at [449, 233] on div "Filtros Id Area Area Seleccionar Gerenciador Seleccionar Gerenciador Todos Conf…" at bounding box center [469, 254] width 644 height 234
click at [590, 224] on mat-expansion-panel-header "FILTROS DEL COMPROBANTE" at bounding box center [469, 218] width 644 height 26
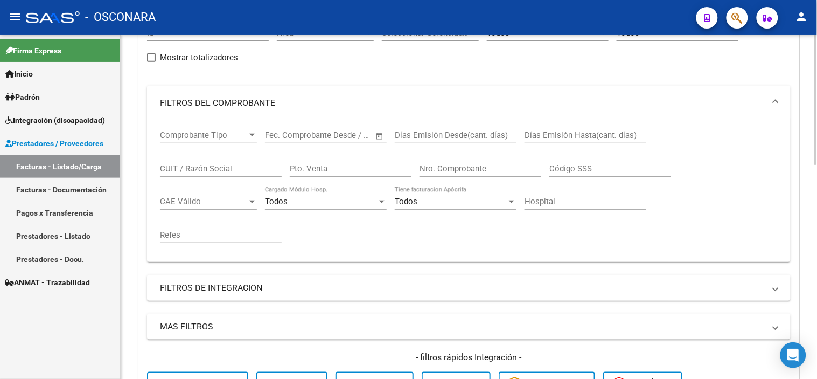
scroll to position [120, 0]
click at [185, 284] on mat-panel-title "FILTROS DE INTEGRACION" at bounding box center [462, 287] width 605 height 12
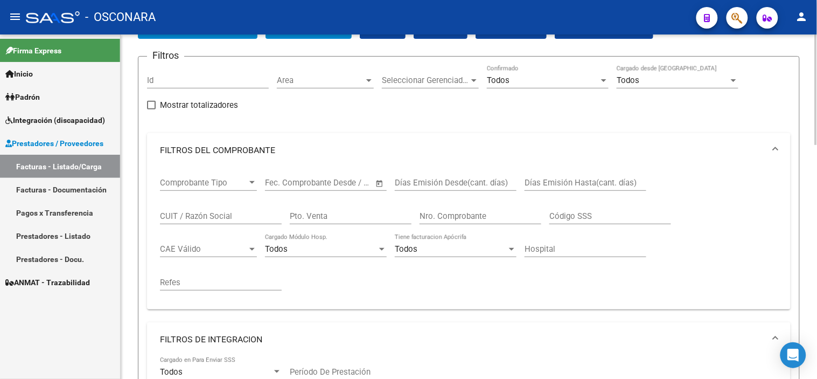
scroll to position [60, 0]
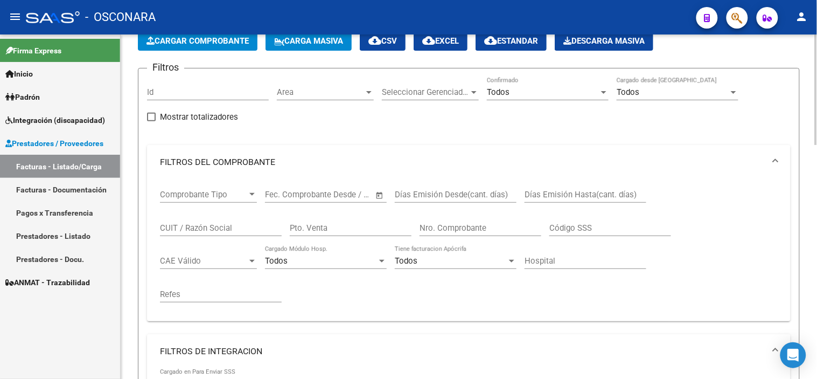
click at [186, 347] on mat-panel-title "FILTROS DE INTEGRACION" at bounding box center [462, 351] width 605 height 12
click at [213, 229] on input "CUIT / Razón Social" at bounding box center [221, 228] width 122 height 10
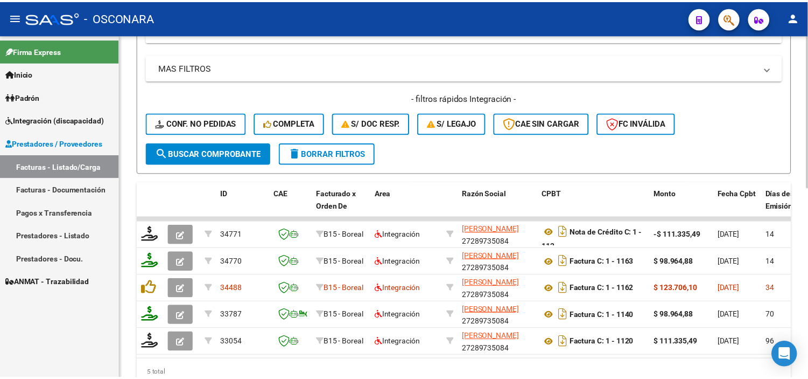
scroll to position [428, 0]
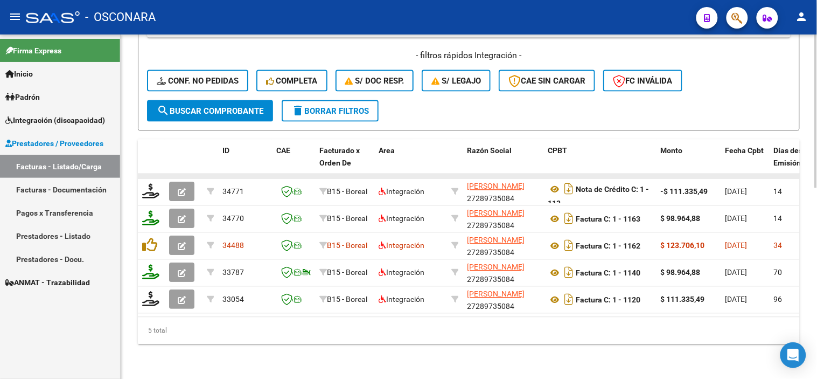
type input "2728973508"
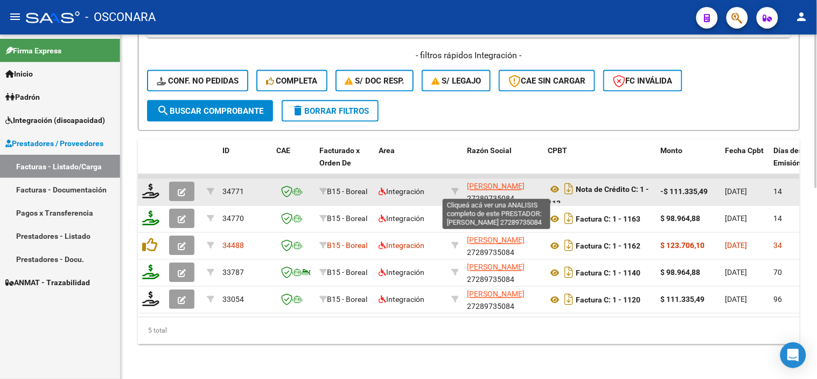
click at [501, 182] on span "[PERSON_NAME]" at bounding box center [496, 186] width 58 height 9
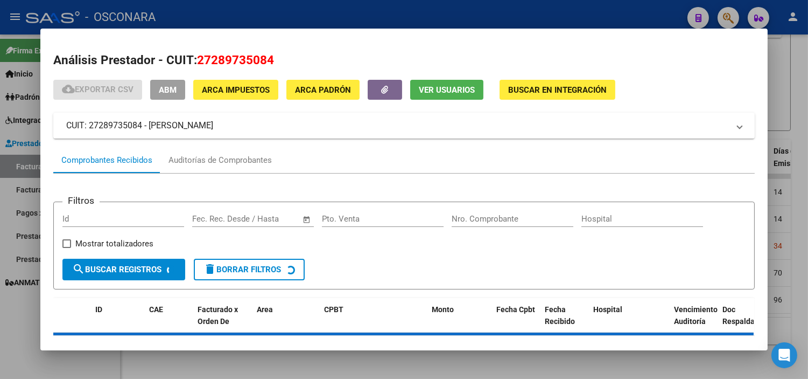
click at [165, 86] on span "ABM" at bounding box center [168, 90] width 18 height 10
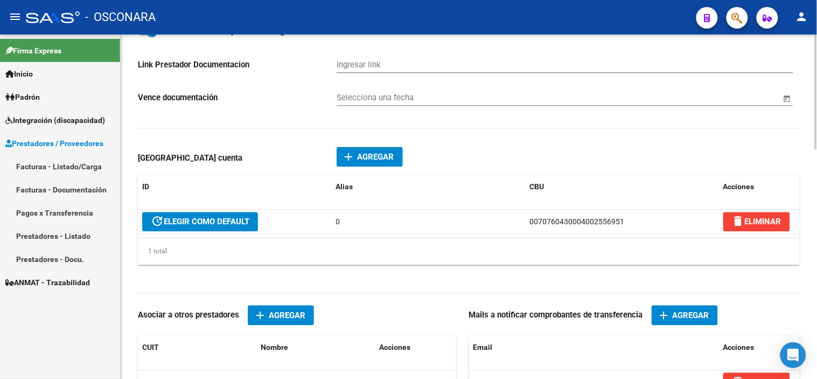
scroll to position [539, 0]
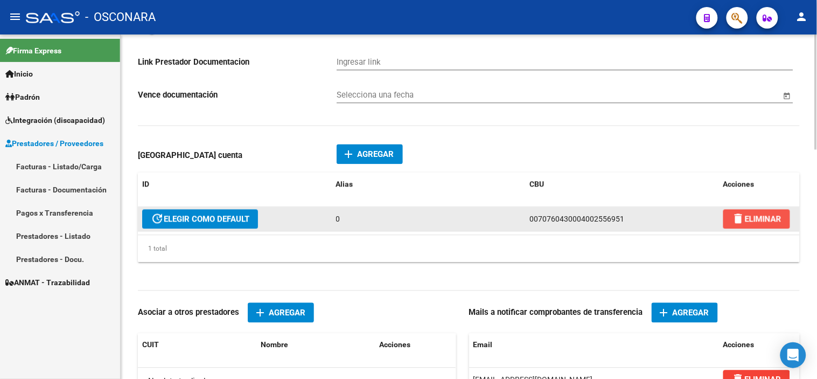
click at [743, 221] on mat-icon "delete" at bounding box center [738, 218] width 13 height 13
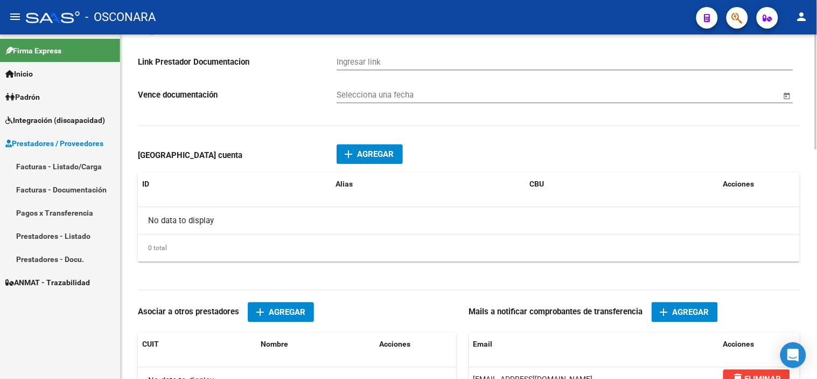
click at [345, 164] on button "add Agregar" at bounding box center [370, 154] width 66 height 20
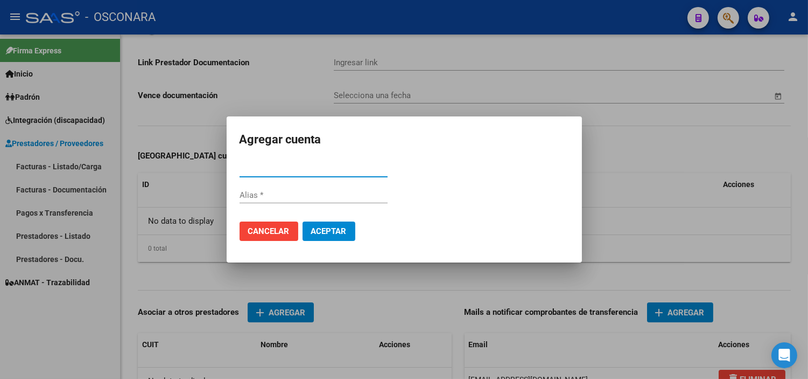
click at [305, 169] on input "CBU *" at bounding box center [314, 169] width 148 height 10
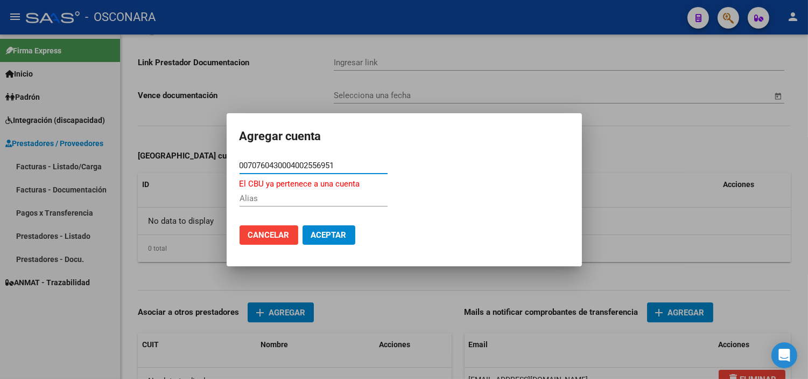
click at [365, 165] on input "0070760430004002556951" at bounding box center [314, 165] width 148 height 10
type input "0070760430004002556951"
click at [335, 230] on span "Aceptar" at bounding box center [329, 235] width 36 height 10
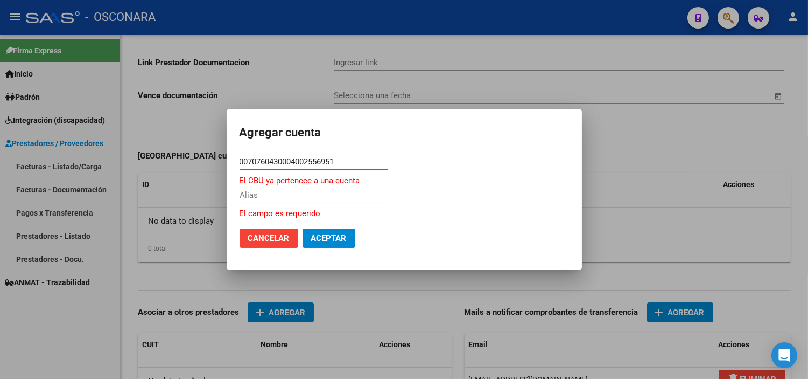
click at [327, 158] on input "0070760430004002556951" at bounding box center [314, 162] width 148 height 10
click at [726, 235] on div at bounding box center [404, 189] width 808 height 379
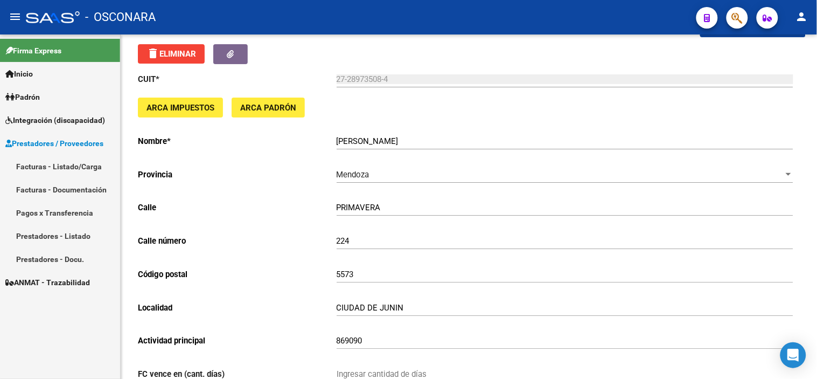
scroll to position [0, 0]
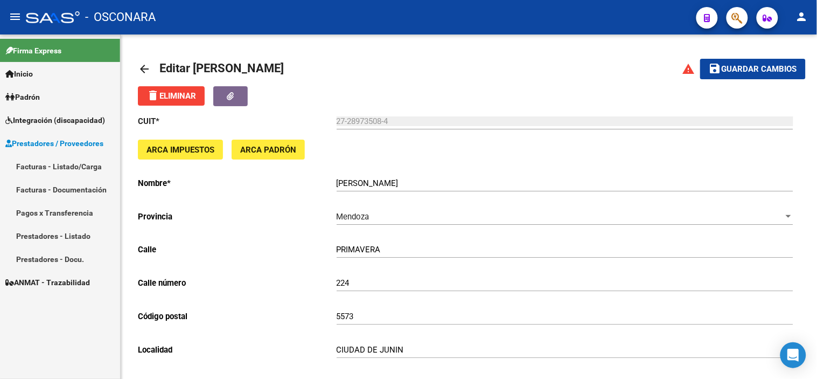
click at [142, 64] on mat-icon "arrow_back" at bounding box center [144, 68] width 13 height 13
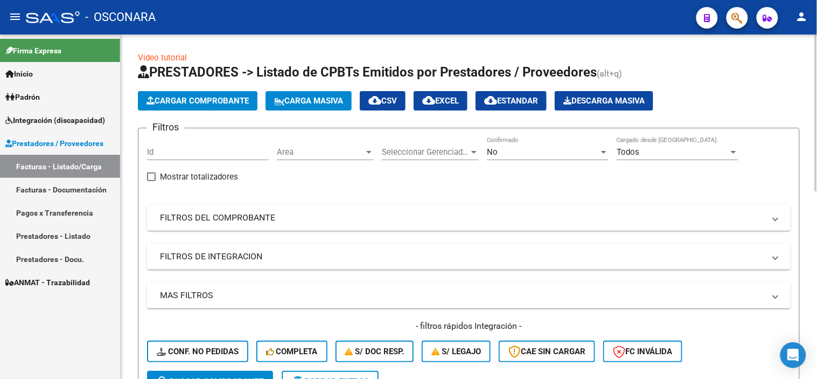
click at [291, 219] on mat-panel-title "FILTROS DEL COMPROBANTE" at bounding box center [462, 218] width 605 height 12
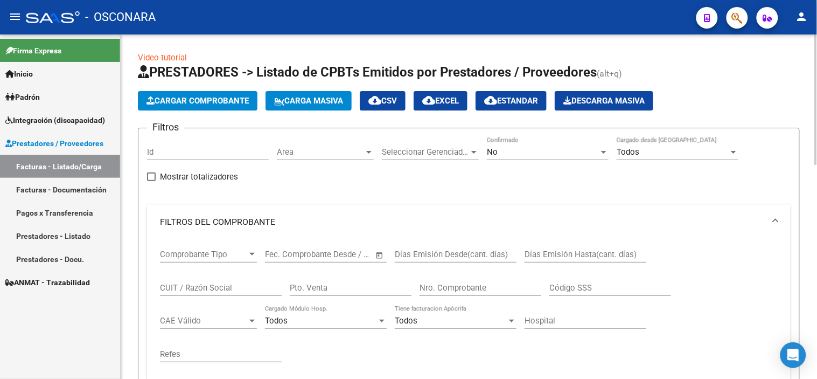
click at [228, 288] on input "CUIT / Razón Social" at bounding box center [221, 288] width 122 height 10
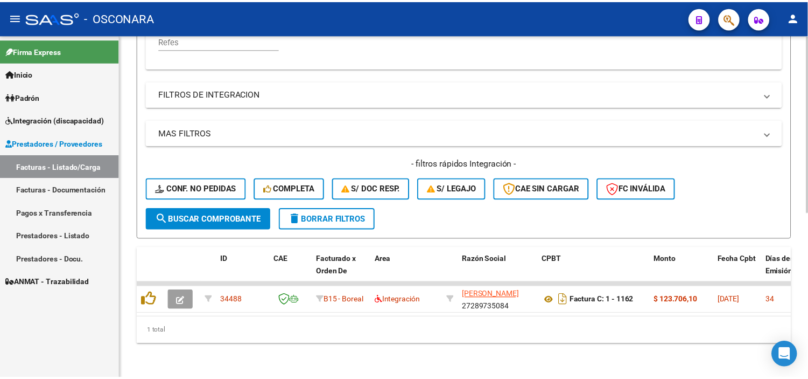
scroll to position [320, 0]
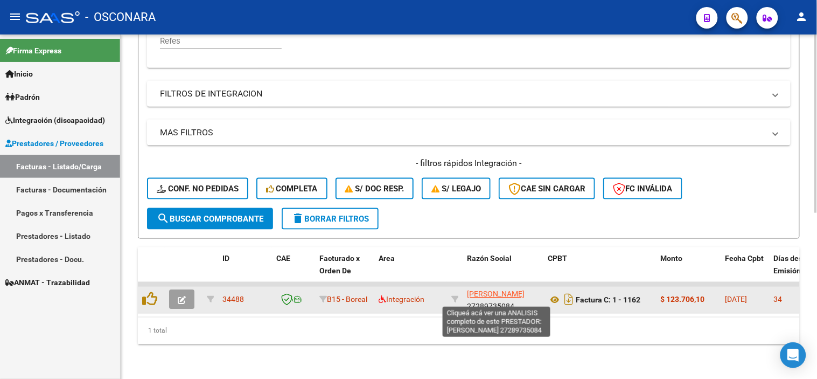
type input "2728973508"
click at [488, 290] on span "[PERSON_NAME]" at bounding box center [496, 294] width 58 height 9
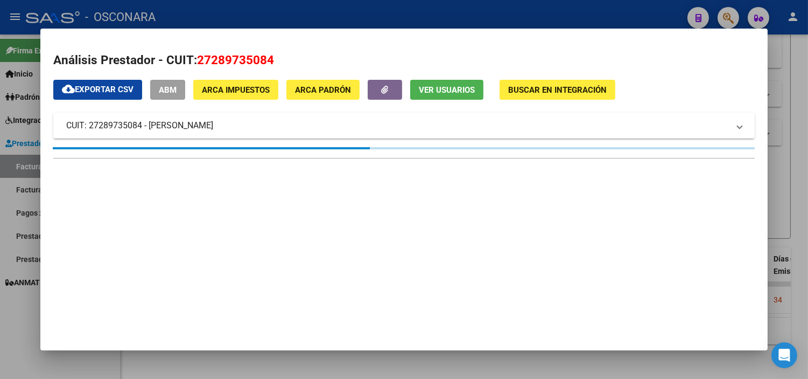
click at [159, 94] on span "ABM" at bounding box center [168, 90] width 18 height 10
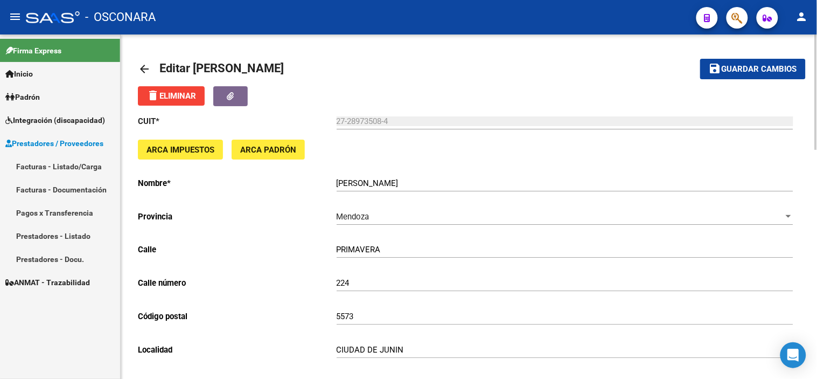
click at [737, 73] on span "Guardar cambios" at bounding box center [759, 70] width 75 height 10
click at [139, 68] on mat-icon "arrow_back" at bounding box center [144, 68] width 13 height 13
